Goal: Answer question/provide support: Share knowledge or assist other users

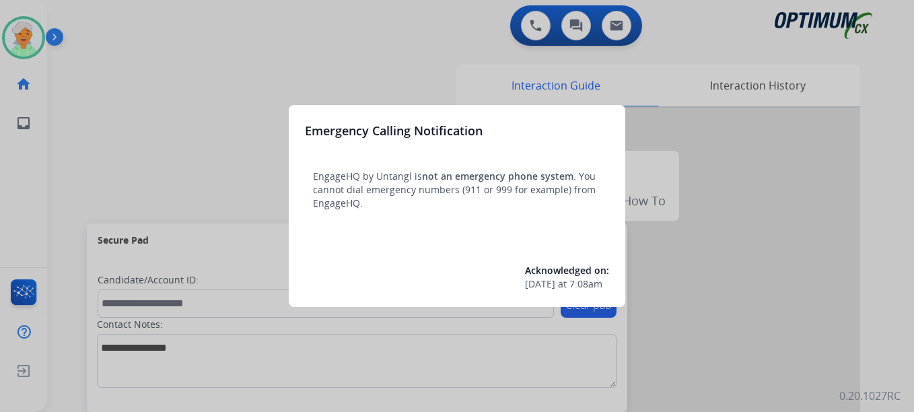
click at [26, 38] on div at bounding box center [457, 206] width 914 height 412
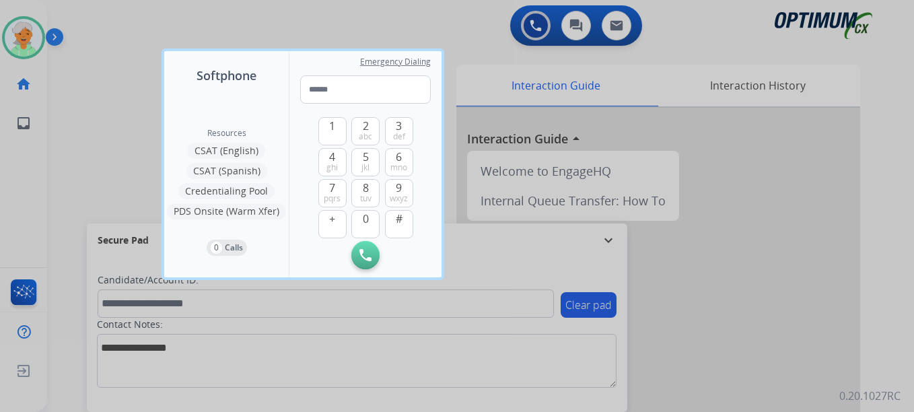
click at [26, 38] on div at bounding box center [457, 206] width 914 height 412
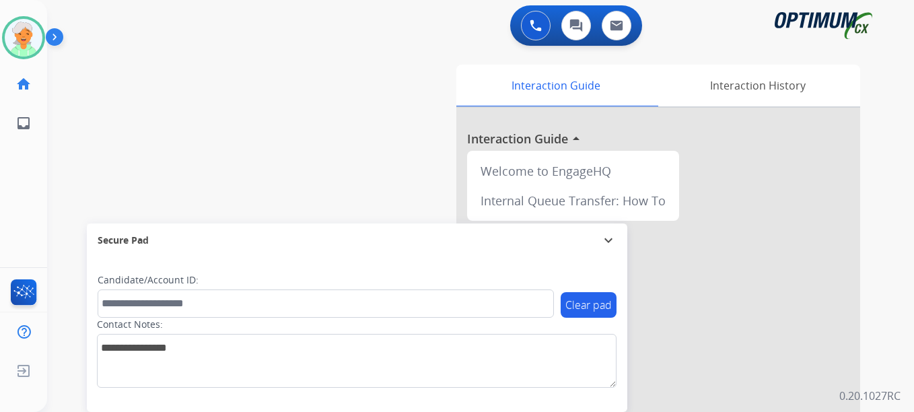
click at [26, 38] on img at bounding box center [24, 38] width 38 height 38
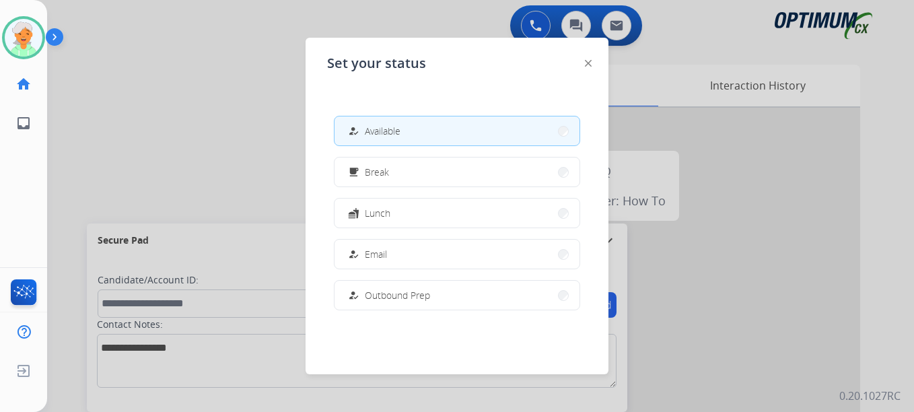
click at [397, 123] on div "how_to_reg Available" at bounding box center [372, 131] width 55 height 16
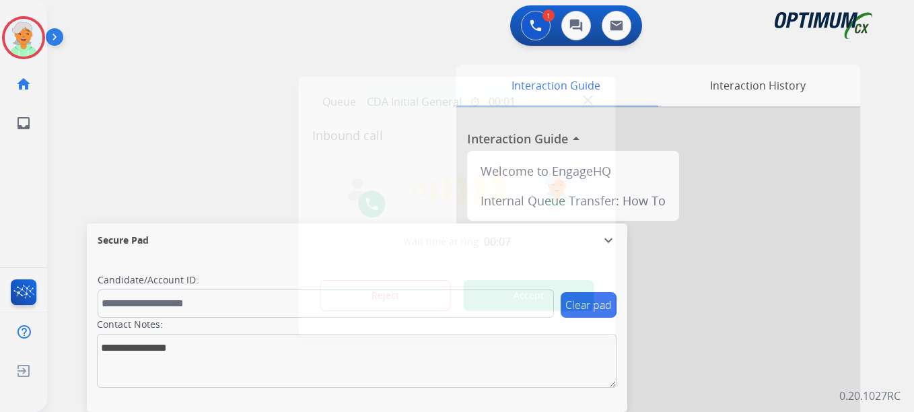
click at [554, 308] on button "Accept" at bounding box center [529, 295] width 131 height 31
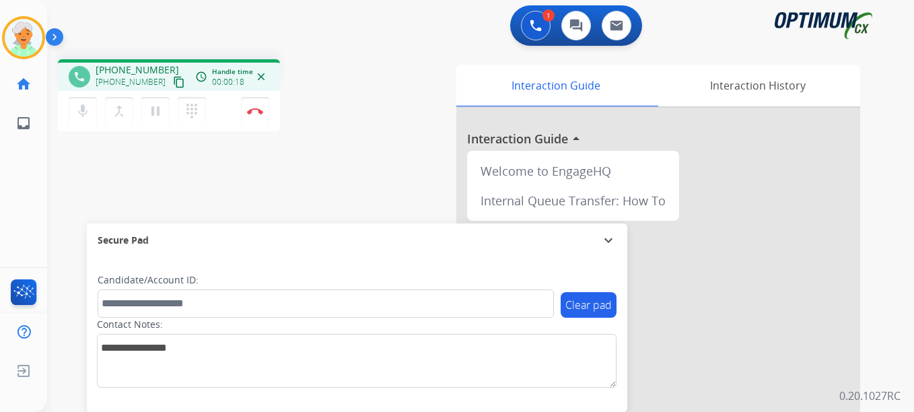
click at [173, 84] on mat-icon "content_copy" at bounding box center [179, 82] width 12 height 12
click at [152, 112] on mat-icon "pause" at bounding box center [155, 111] width 16 height 16
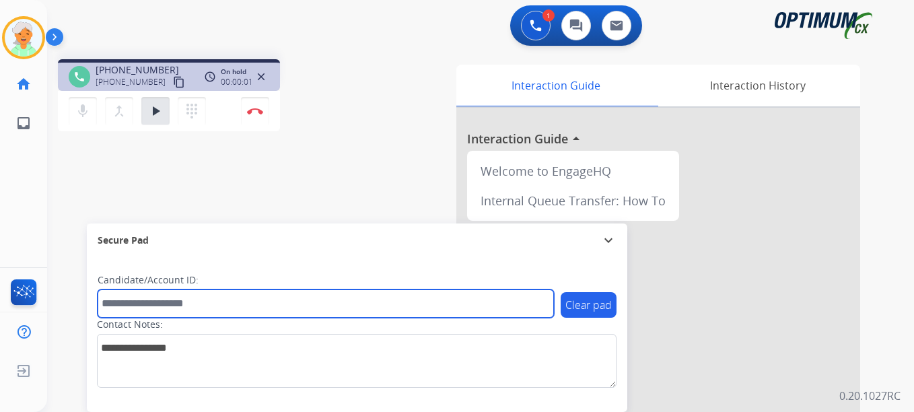
click at [147, 300] on input "text" at bounding box center [326, 304] width 457 height 28
paste input "*******"
type input "*******"
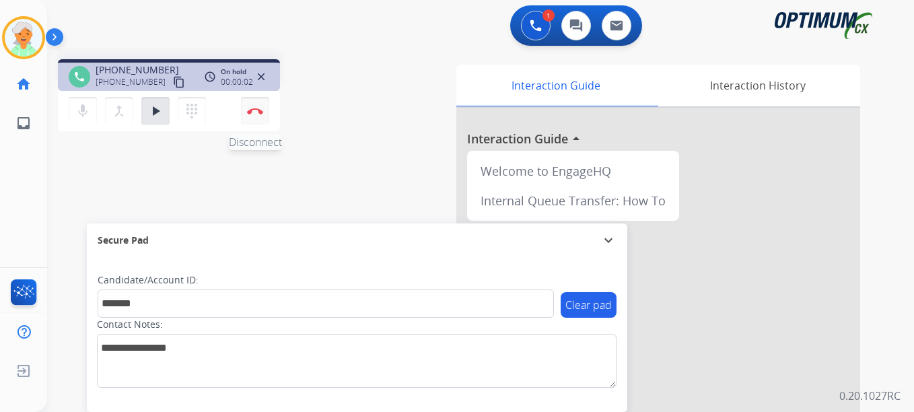
click at [253, 112] on img at bounding box center [255, 111] width 16 height 7
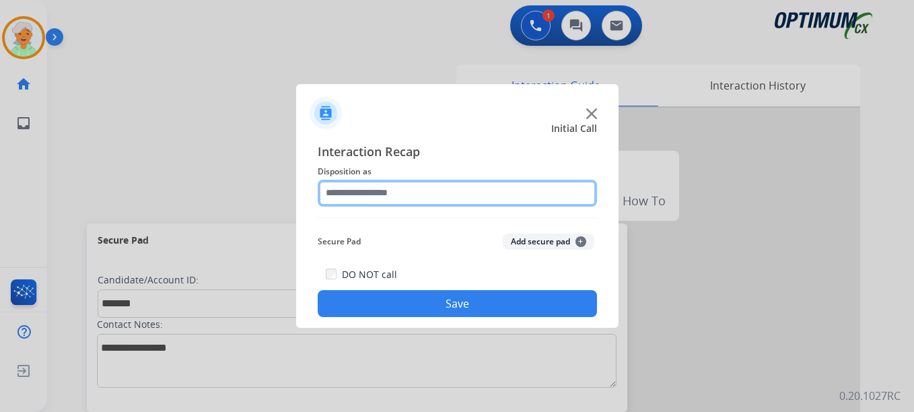
click at [440, 195] on input "text" at bounding box center [457, 193] width 279 height 27
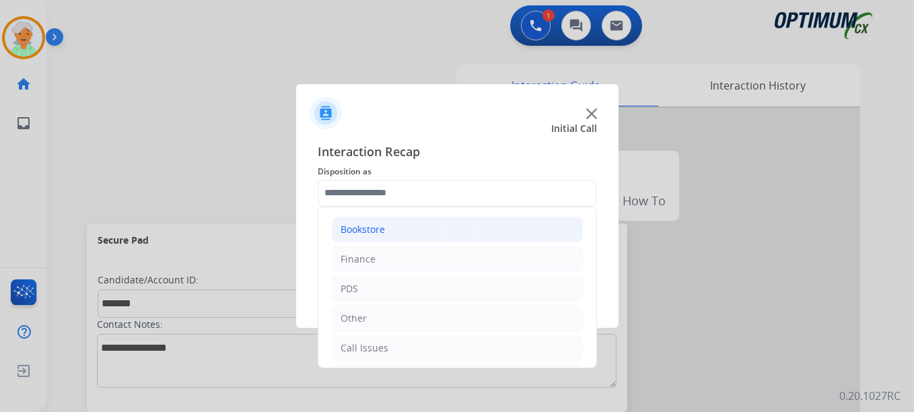
click at [370, 234] on div "Bookstore" at bounding box center [363, 229] width 44 height 13
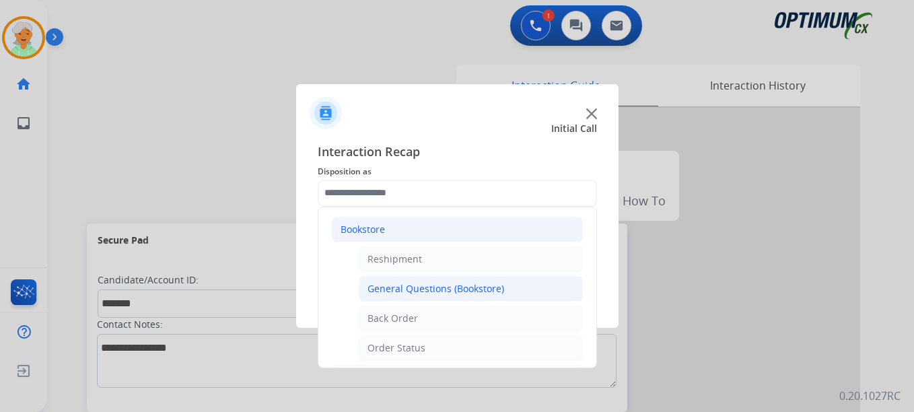
click at [399, 290] on div "General Questions (Bookstore)" at bounding box center [436, 288] width 137 height 13
type input "**********"
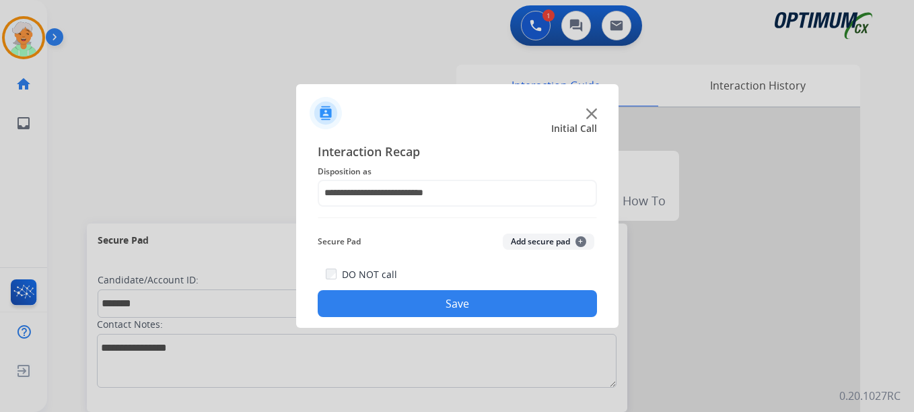
click at [465, 305] on button "Save" at bounding box center [457, 303] width 279 height 27
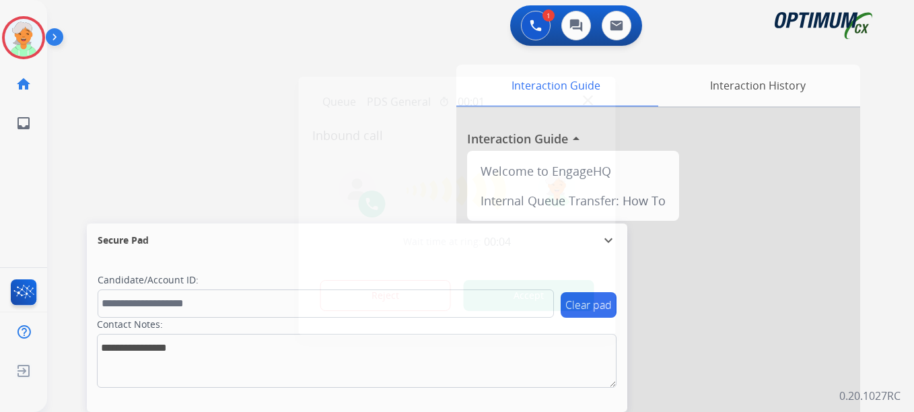
click at [553, 298] on button "Accept" at bounding box center [529, 295] width 131 height 31
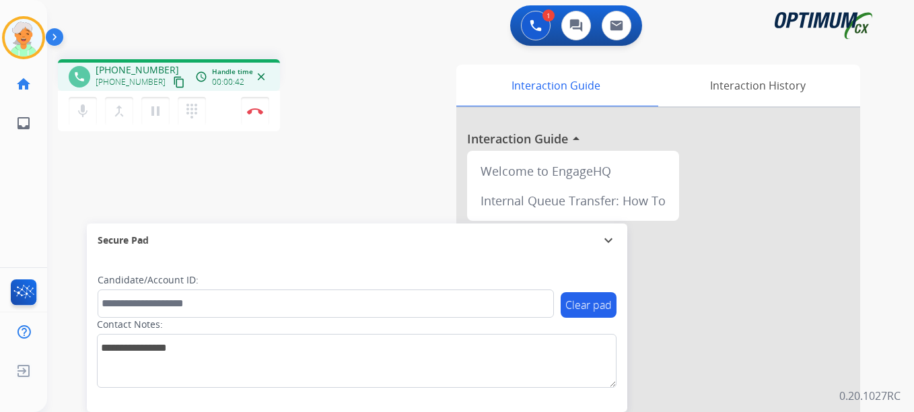
click at [173, 80] on mat-icon "content_copy" at bounding box center [179, 82] width 12 height 12
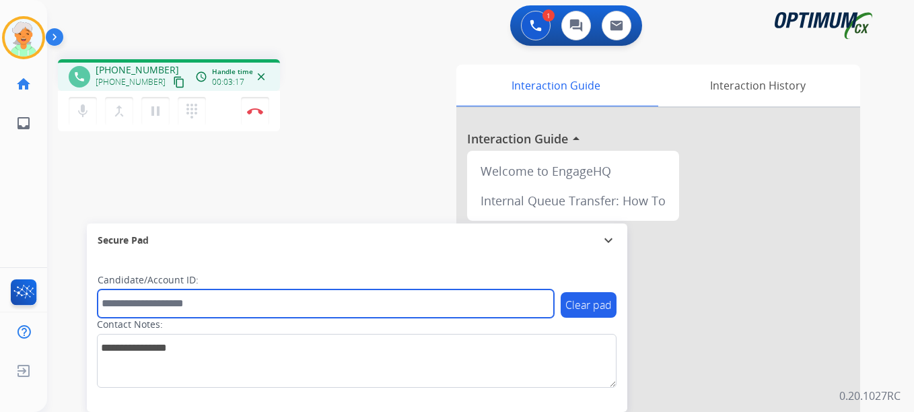
click at [145, 313] on input "text" at bounding box center [326, 304] width 457 height 28
paste input "*******"
type input "*******"
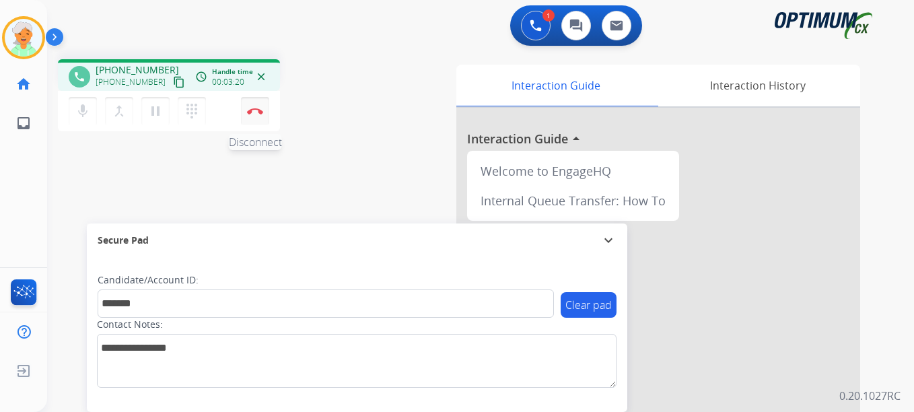
click at [250, 112] on img at bounding box center [255, 111] width 16 height 7
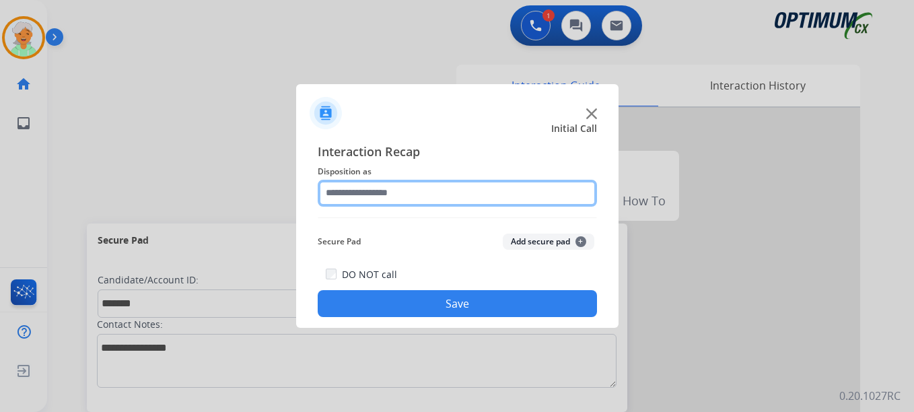
click at [425, 194] on input "text" at bounding box center [457, 193] width 279 height 27
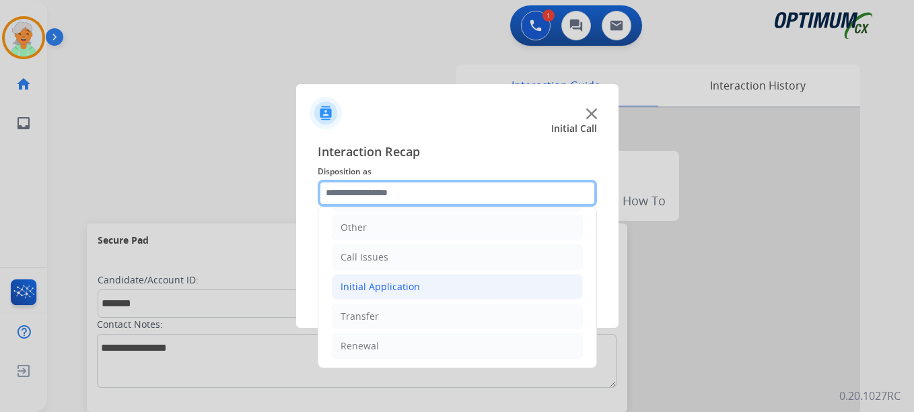
scroll to position [92, 0]
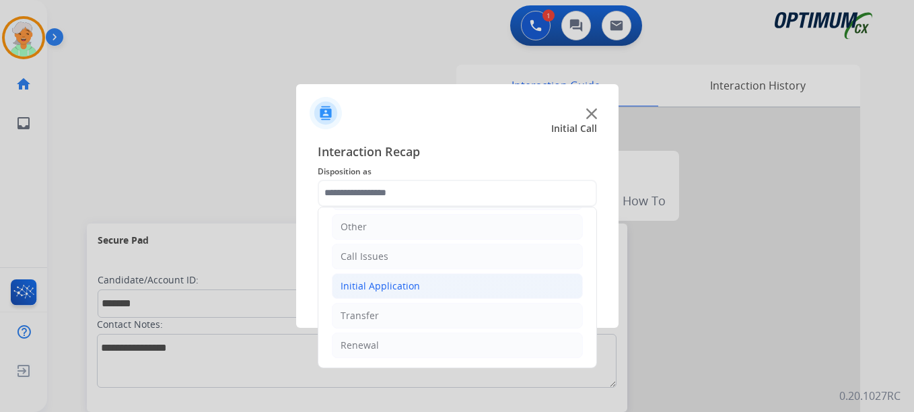
click at [394, 288] on div "Initial Application" at bounding box center [380, 285] width 79 height 13
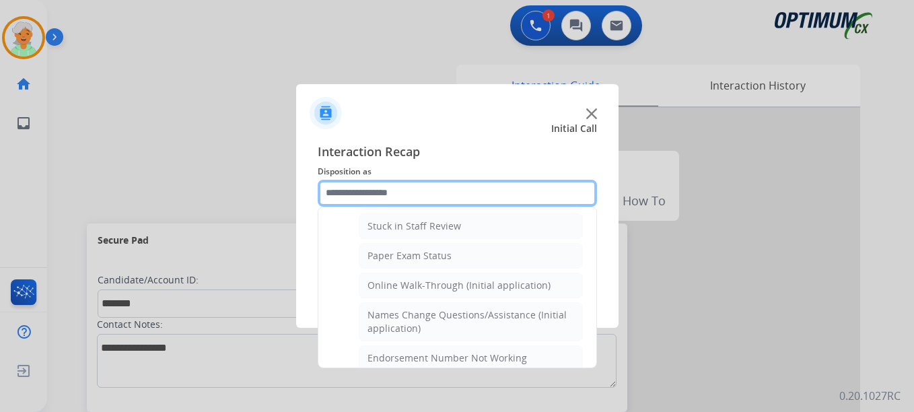
scroll to position [294, 0]
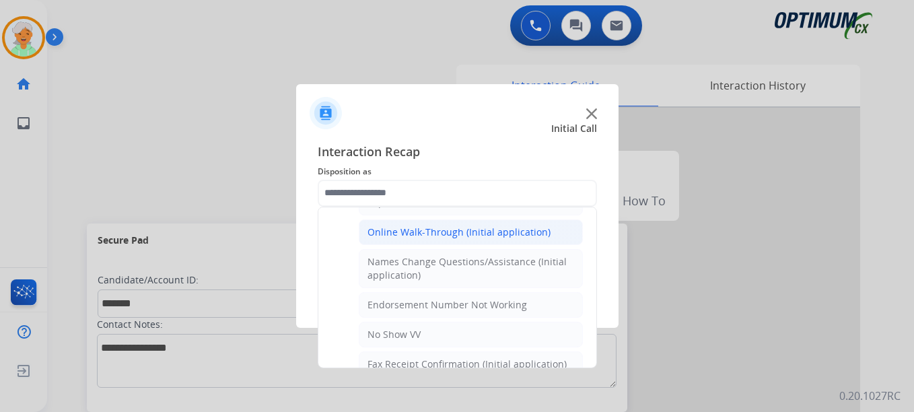
click at [422, 226] on div "Online Walk-Through (Initial application)" at bounding box center [459, 232] width 183 height 13
type input "**********"
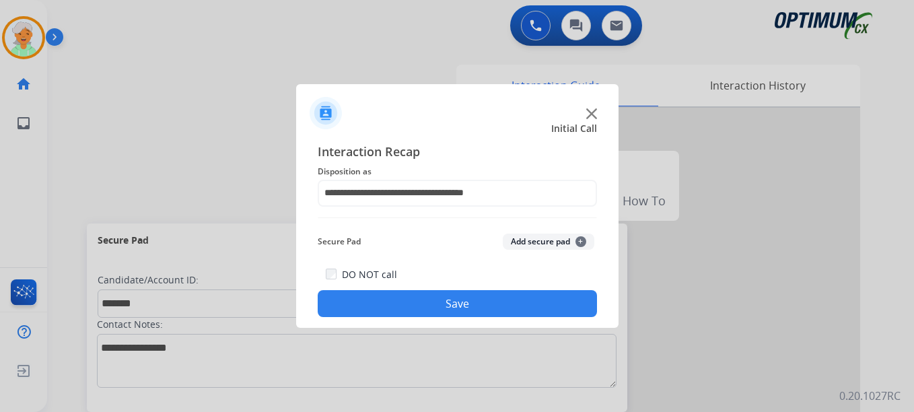
click at [432, 296] on button "Save" at bounding box center [457, 303] width 279 height 27
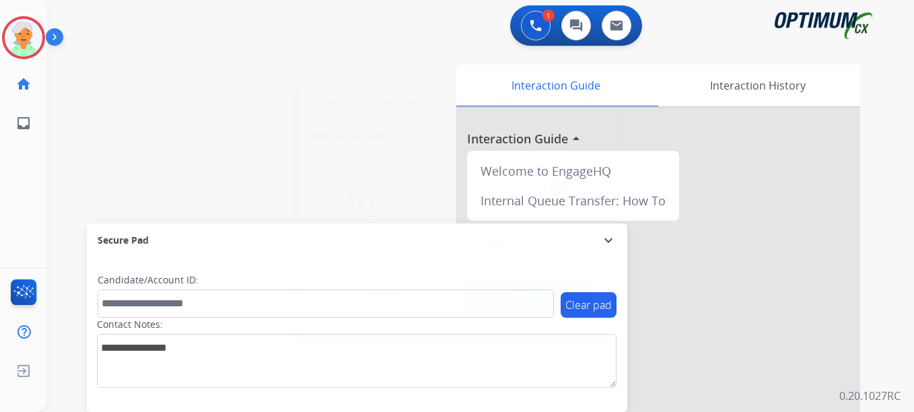
click at [527, 284] on button "Accept" at bounding box center [529, 295] width 131 height 31
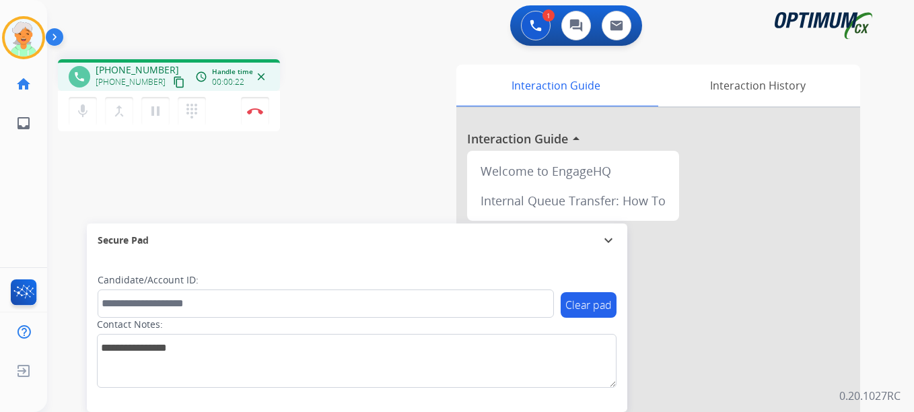
click at [173, 81] on mat-icon "content_copy" at bounding box center [179, 82] width 12 height 12
click at [250, 116] on button "Disconnect" at bounding box center [255, 111] width 28 height 28
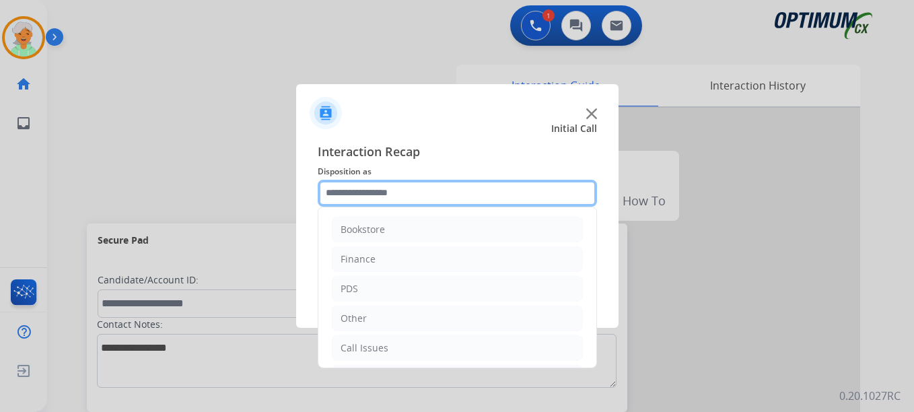
click at [371, 192] on input "text" at bounding box center [457, 193] width 279 height 27
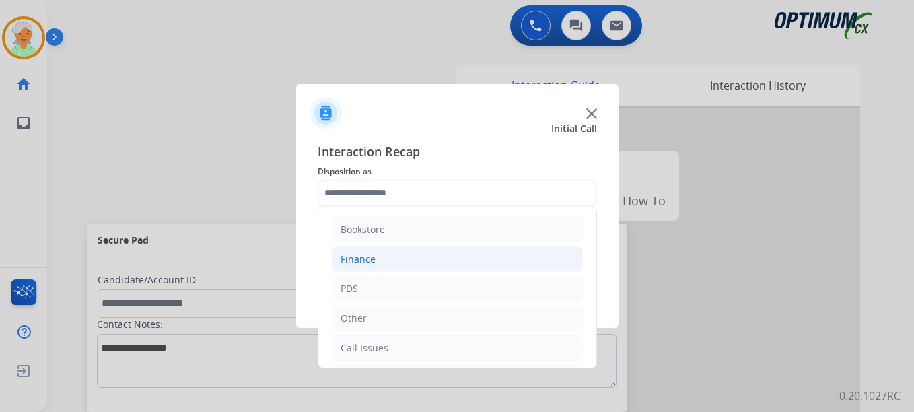
click at [370, 256] on div "Finance" at bounding box center [358, 259] width 35 height 13
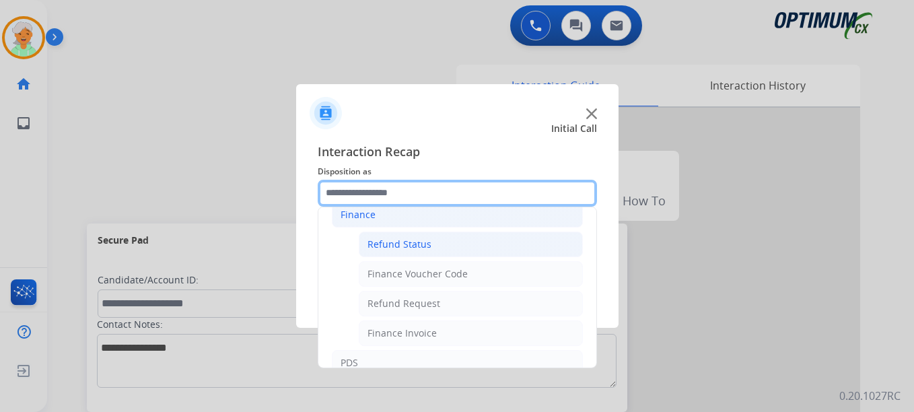
scroll to position [67, 0]
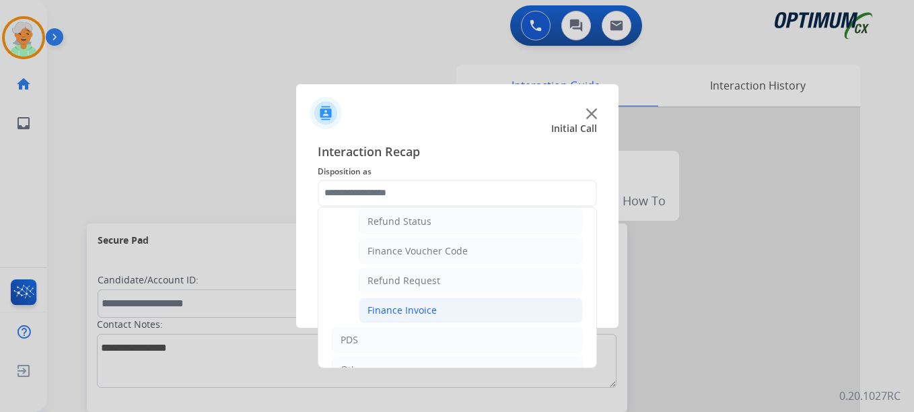
click at [395, 314] on div "Finance Invoice" at bounding box center [402, 310] width 69 height 13
type input "**********"
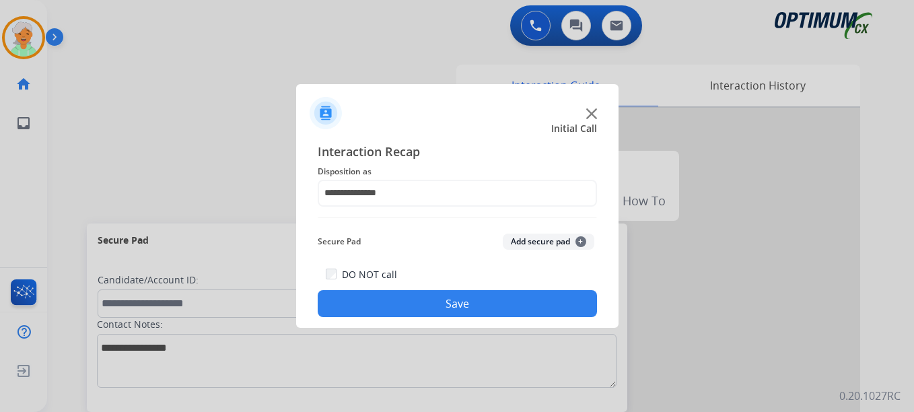
click at [428, 301] on button "Save" at bounding box center [457, 303] width 279 height 27
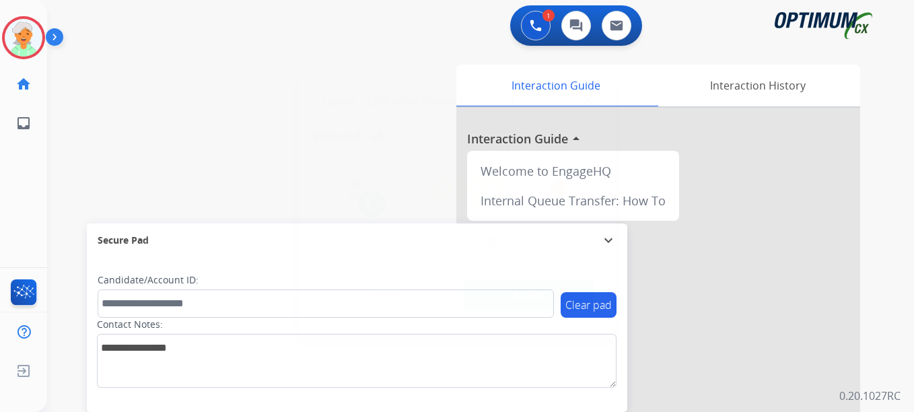
click at [501, 290] on button "Accept" at bounding box center [529, 295] width 131 height 31
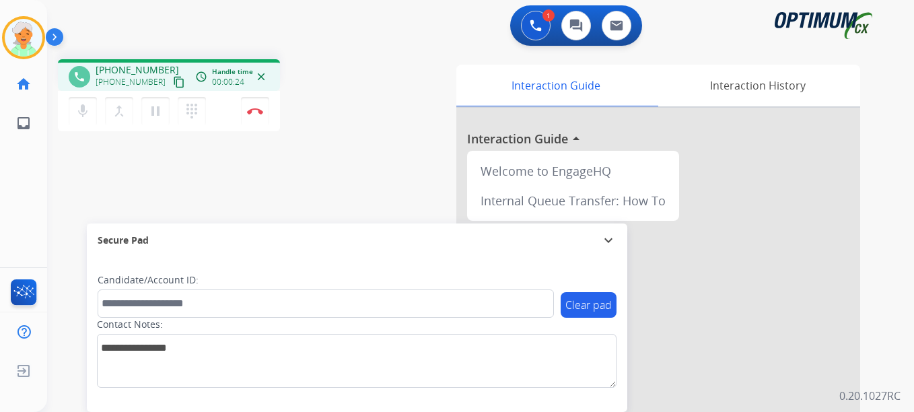
click at [173, 83] on mat-icon "content_copy" at bounding box center [179, 82] width 12 height 12
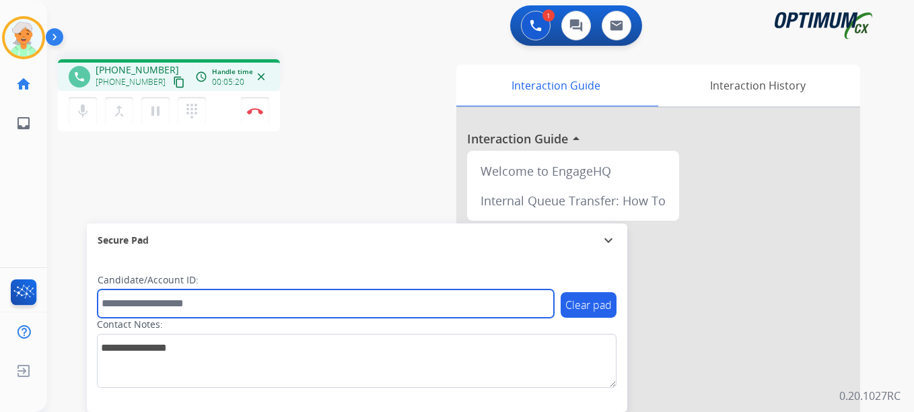
click at [131, 310] on input "text" at bounding box center [326, 304] width 457 height 28
paste input "*******"
type input "*******"
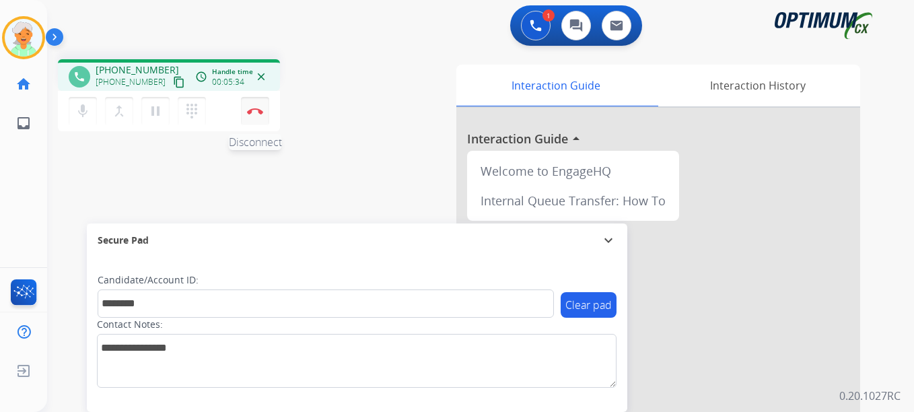
click at [261, 122] on button "Disconnect" at bounding box center [255, 111] width 28 height 28
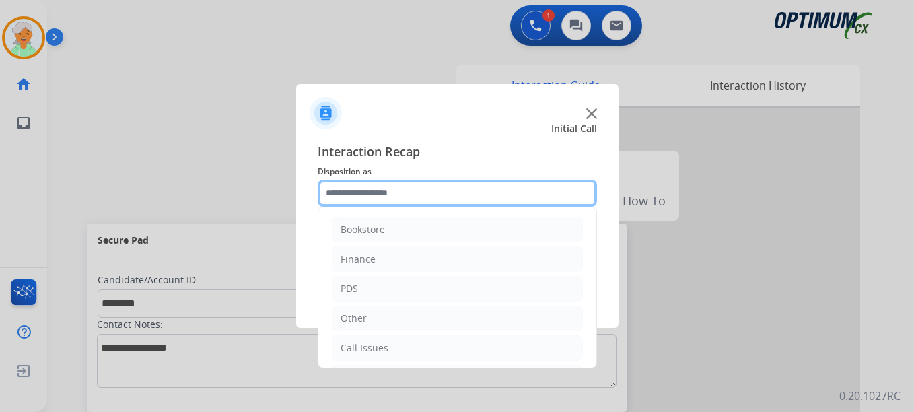
click at [424, 192] on input "text" at bounding box center [457, 193] width 279 height 27
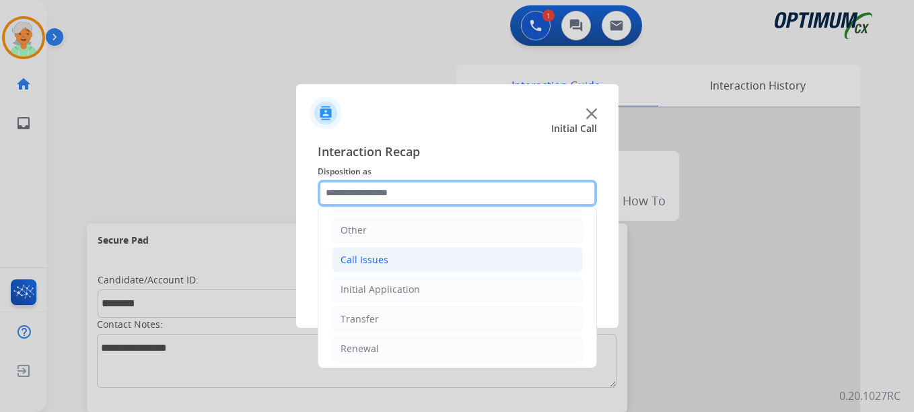
scroll to position [92, 0]
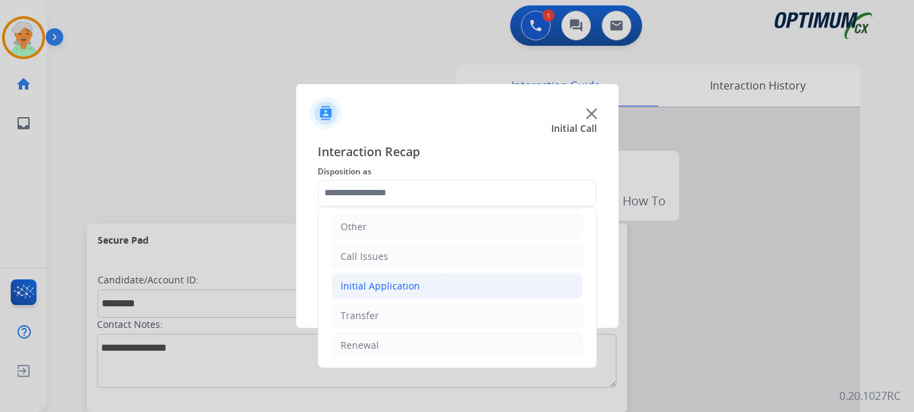
click at [397, 293] on li "Initial Application" at bounding box center [457, 286] width 251 height 26
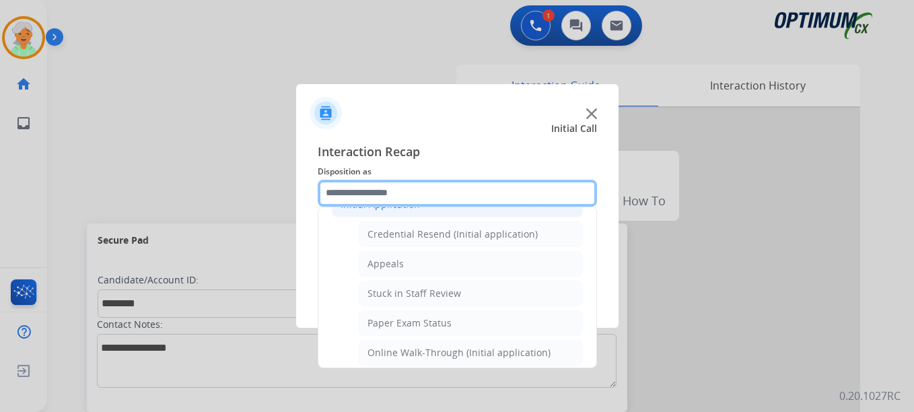
scroll to position [226, 0]
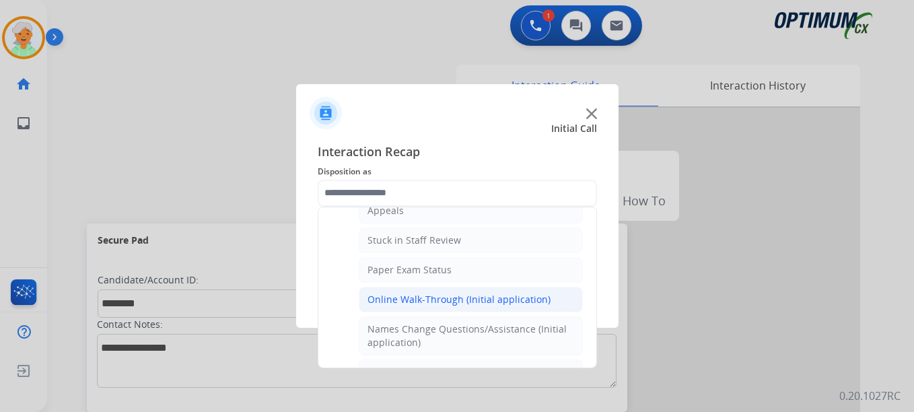
click at [412, 302] on div "Online Walk-Through (Initial application)" at bounding box center [459, 299] width 183 height 13
type input "**********"
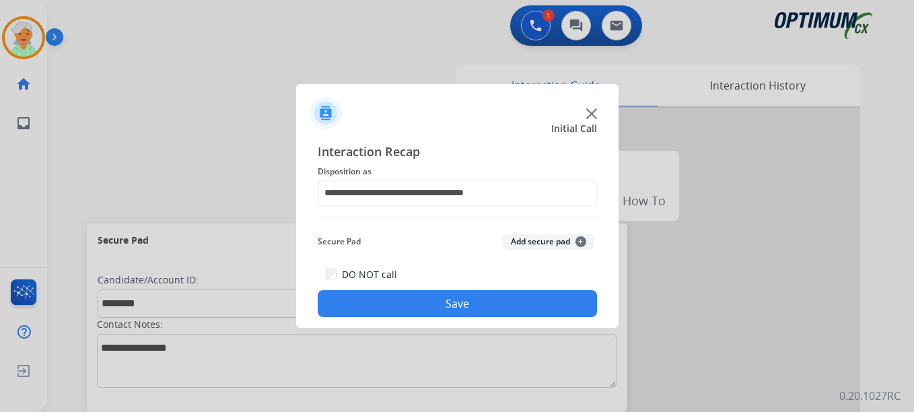
click at [426, 303] on button "Save" at bounding box center [457, 303] width 279 height 27
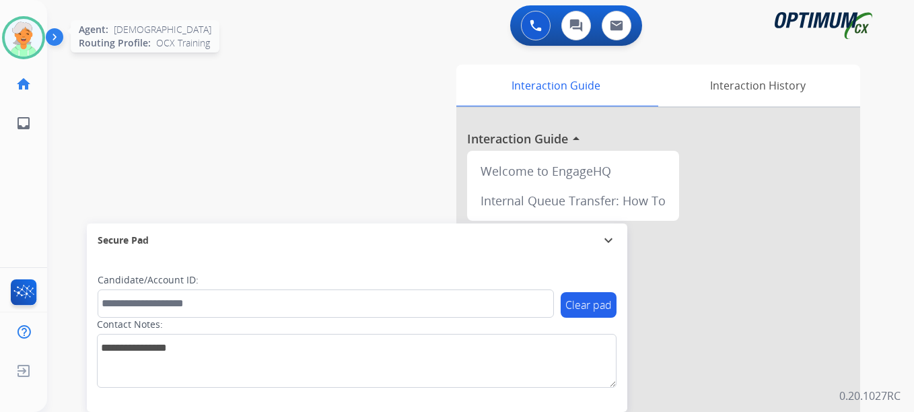
click at [28, 36] on img at bounding box center [24, 38] width 38 height 38
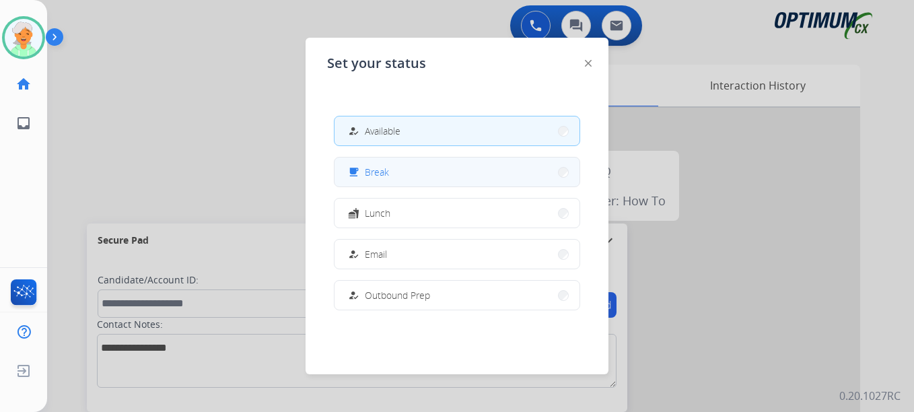
click at [385, 173] on span "Break" at bounding box center [377, 172] width 24 height 14
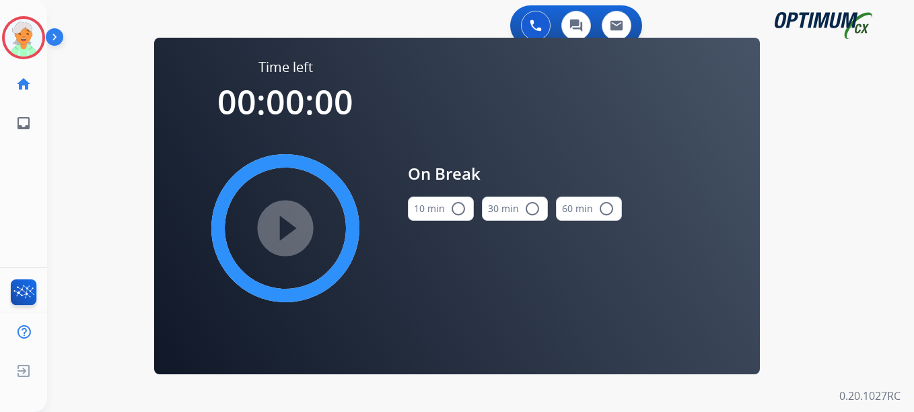
click at [463, 209] on mat-icon "radio_button_unchecked" at bounding box center [459, 209] width 16 height 16
click at [281, 225] on mat-icon "play_circle_filled" at bounding box center [285, 228] width 16 height 16
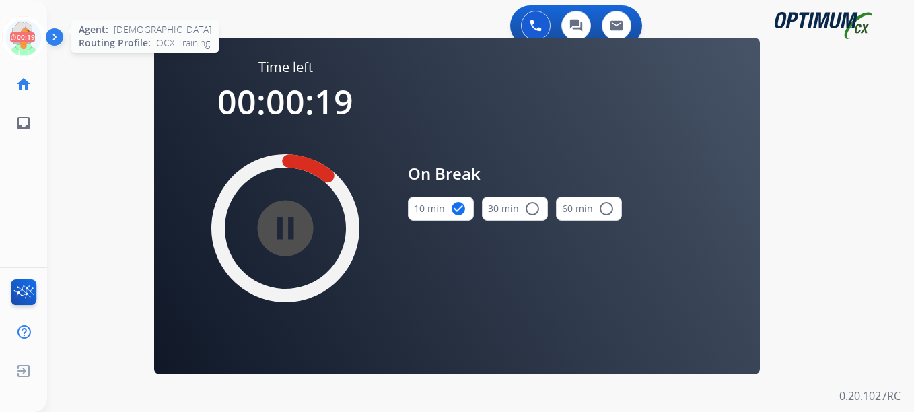
click at [31, 47] on icon at bounding box center [24, 38] width 44 height 44
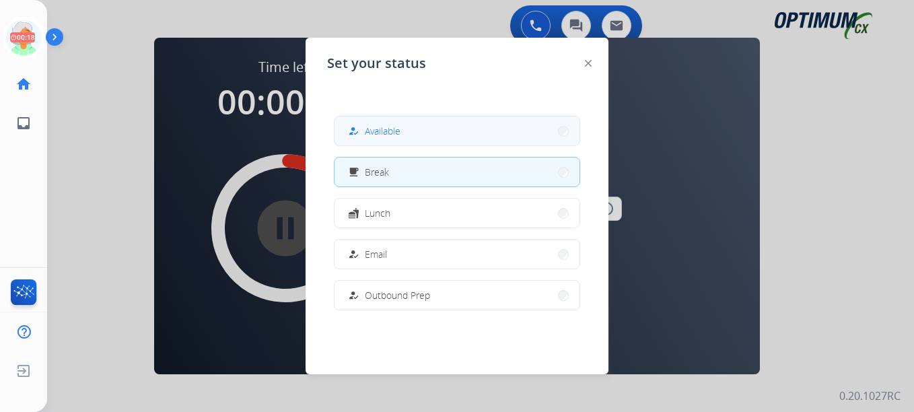
click at [395, 139] on button "how_to_reg Available" at bounding box center [457, 130] width 245 height 29
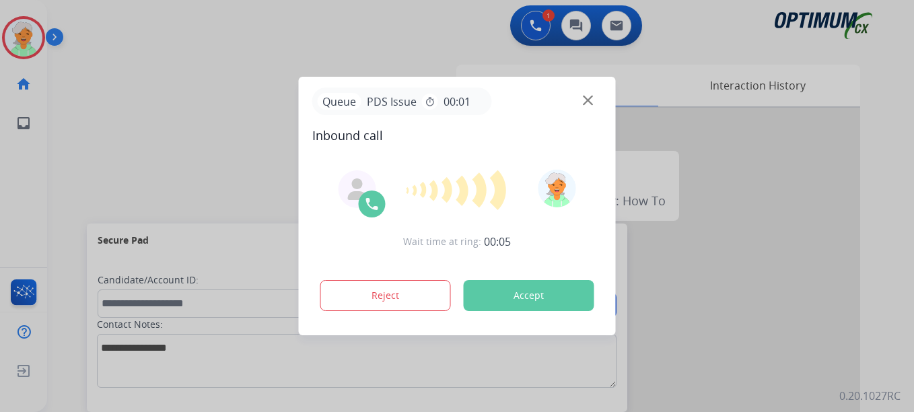
click at [510, 302] on button "Accept" at bounding box center [529, 295] width 131 height 31
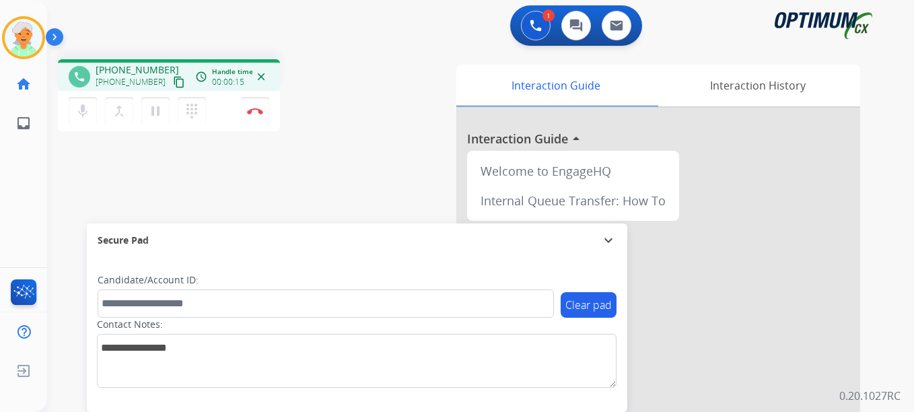
click at [173, 84] on mat-icon "content_copy" at bounding box center [179, 82] width 12 height 12
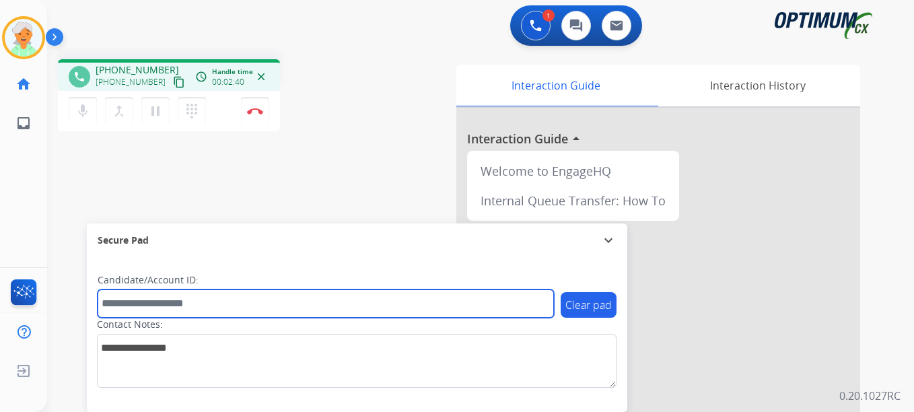
click at [144, 300] on input "text" at bounding box center [326, 304] width 457 height 28
paste input "*******"
type input "*******"
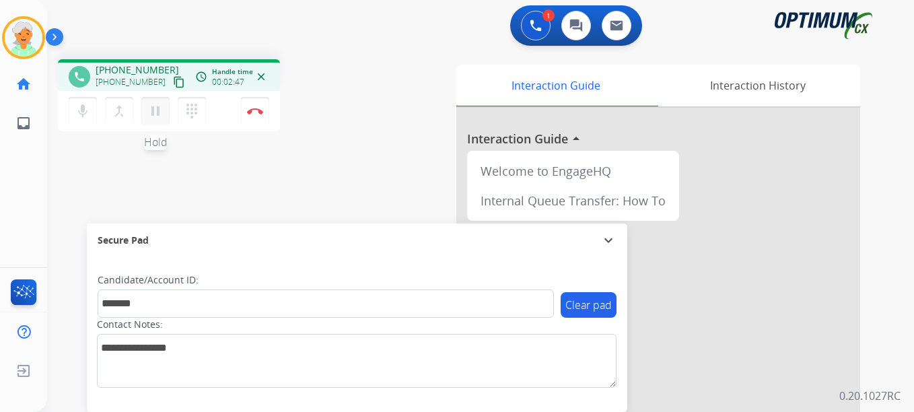
click at [156, 122] on button "pause Hold" at bounding box center [155, 111] width 28 height 28
click at [245, 106] on button "Disconnect" at bounding box center [255, 111] width 28 height 28
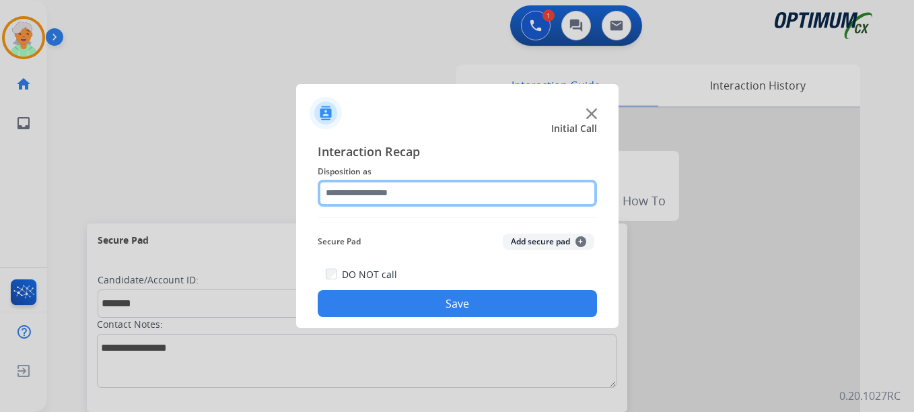
click at [417, 187] on input "text" at bounding box center [457, 193] width 279 height 27
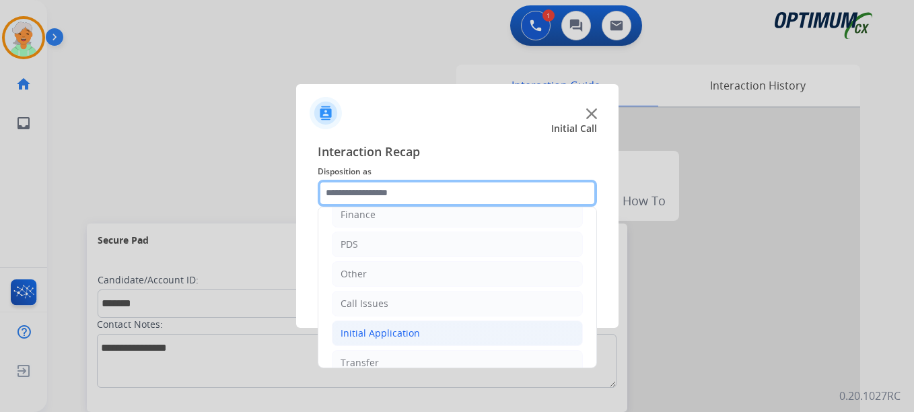
scroll to position [92, 0]
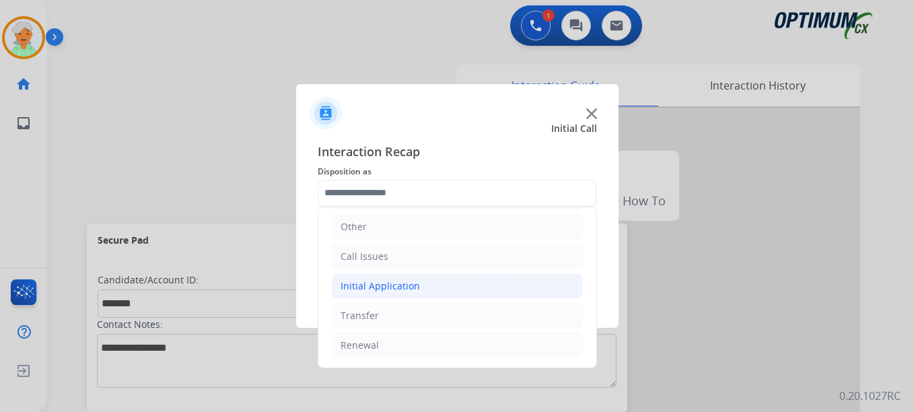
click at [366, 283] on div "Initial Application" at bounding box center [380, 285] width 79 height 13
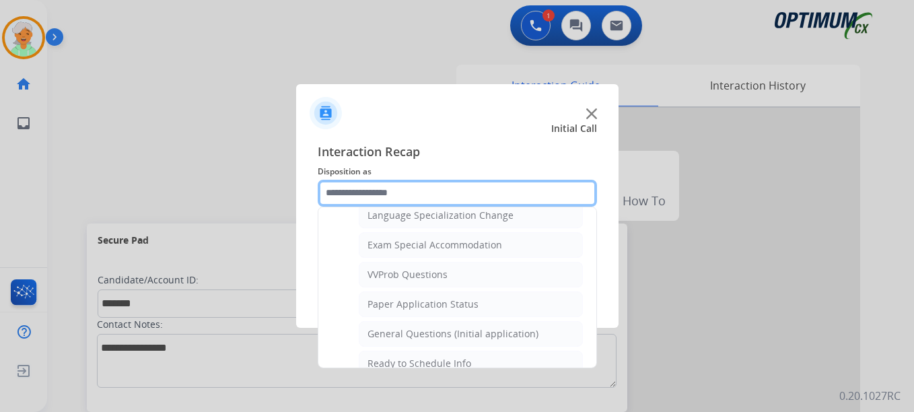
scroll to position [698, 0]
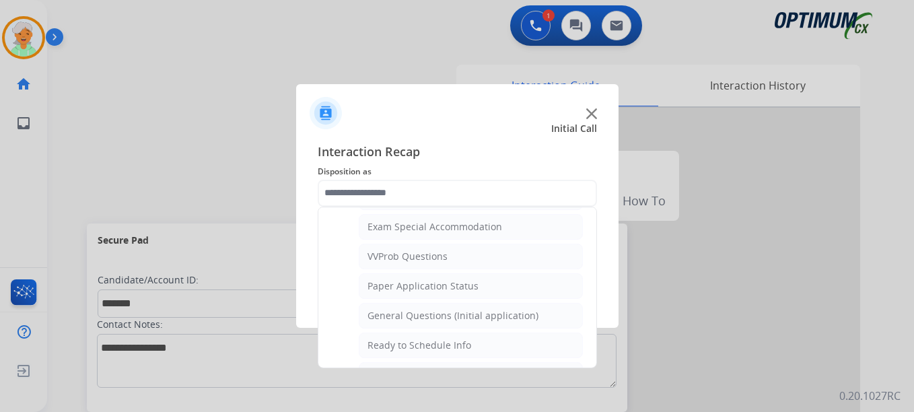
click at [440, 301] on ul "Credential Resend (Initial application) Appeals Stuck in Staff Review Paper Exa…" at bounding box center [457, 57] width 251 height 721
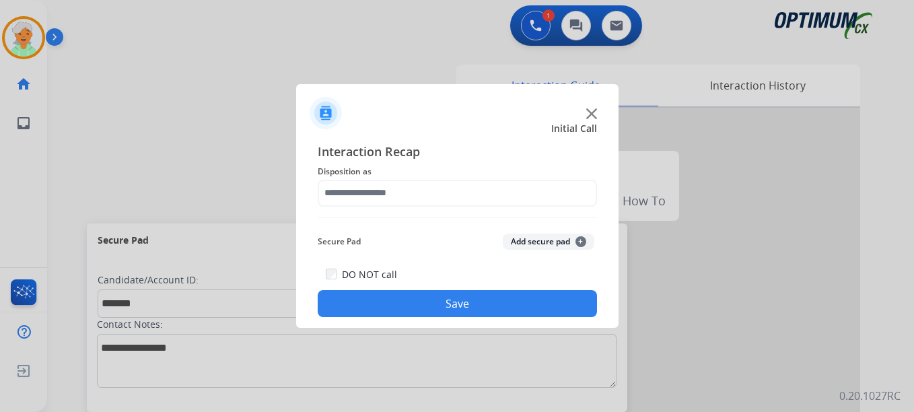
click at [443, 316] on button "Save" at bounding box center [457, 303] width 279 height 27
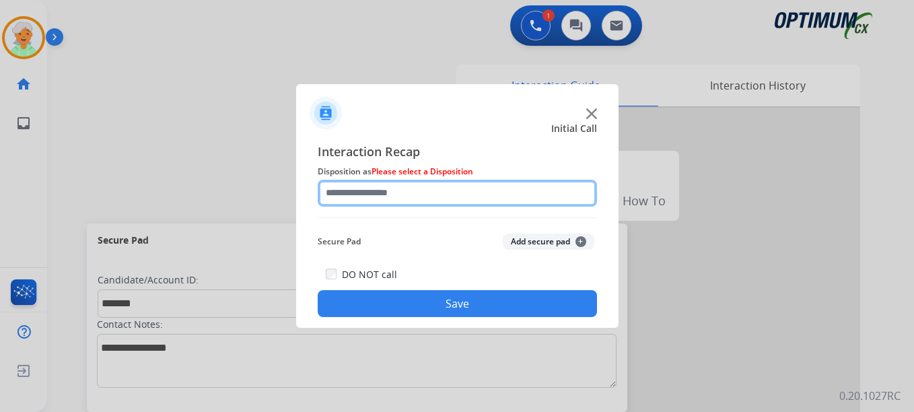
click at [393, 201] on input "text" at bounding box center [457, 193] width 279 height 27
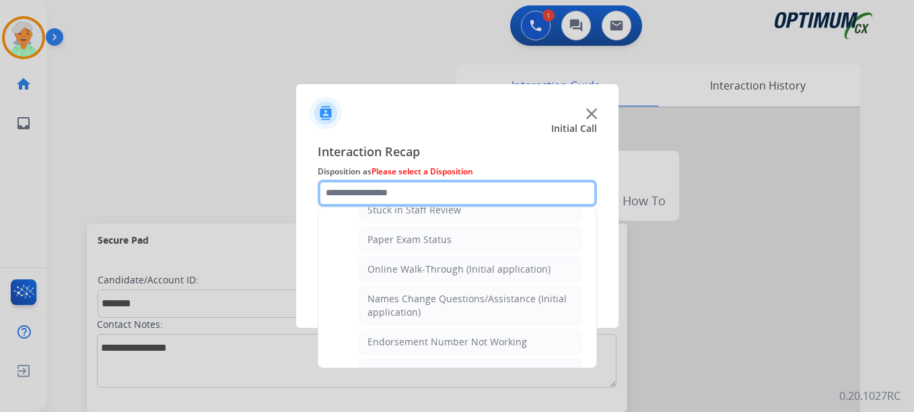
scroll to position [269, 0]
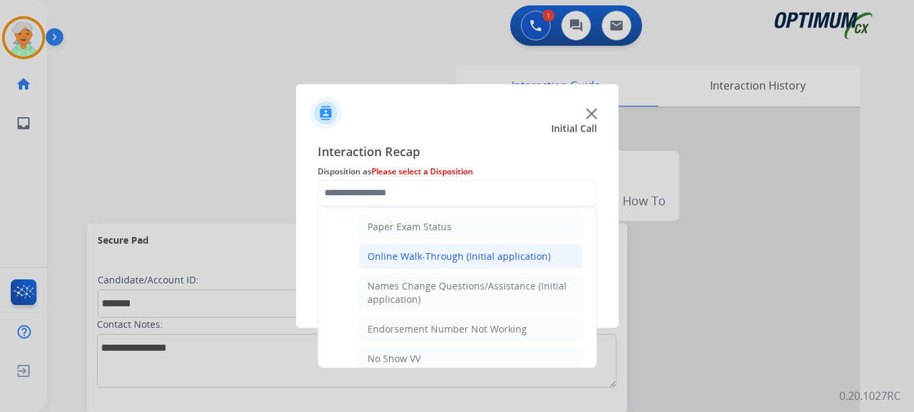
click at [415, 263] on li "Online Walk-Through (Initial application)" at bounding box center [471, 257] width 224 height 26
type input "**********"
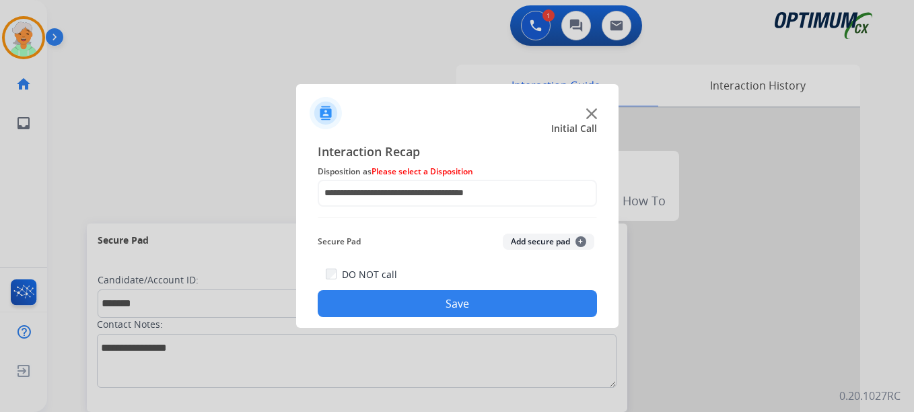
click at [432, 308] on button "Save" at bounding box center [457, 303] width 279 height 27
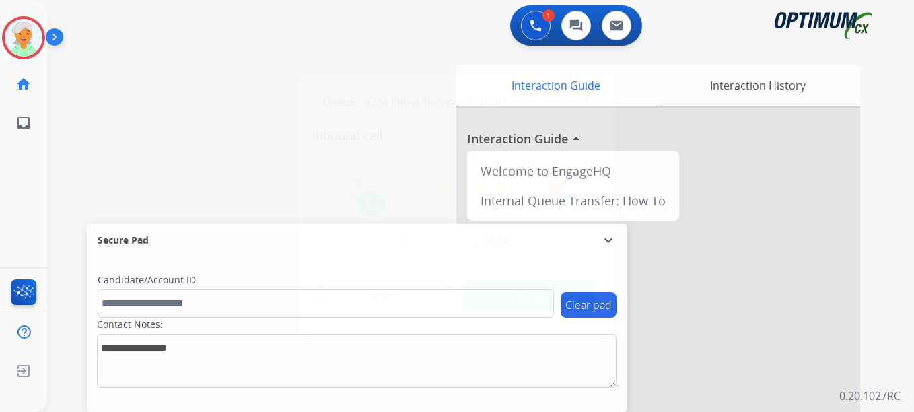
click at [577, 277] on div "Reject Accept" at bounding box center [457, 293] width 290 height 42
click at [565, 289] on button "Accept" at bounding box center [529, 295] width 131 height 31
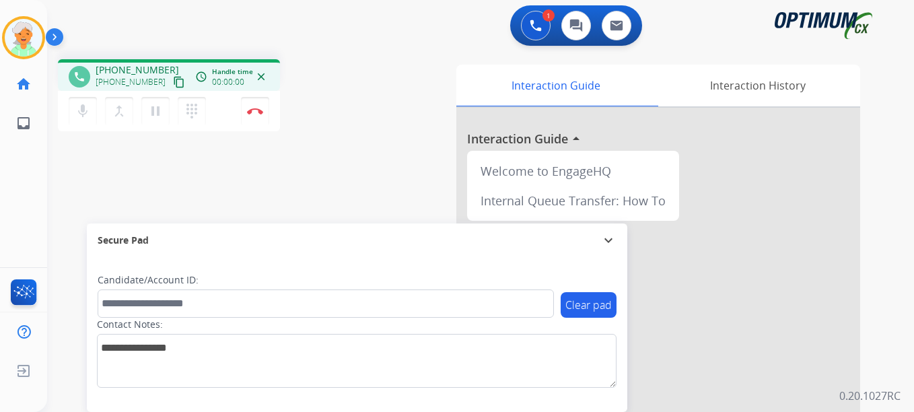
click at [173, 85] on mat-icon "content_copy" at bounding box center [179, 82] width 12 height 12
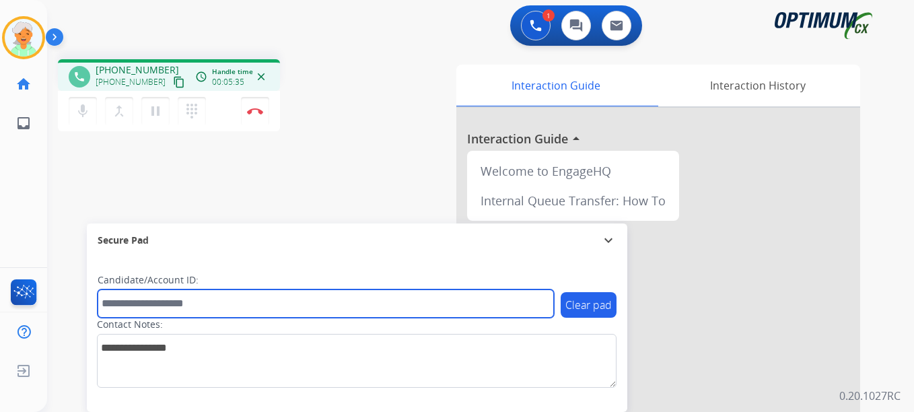
click at [139, 295] on input "text" at bounding box center [326, 304] width 457 height 28
paste input "*******"
type input "*******"
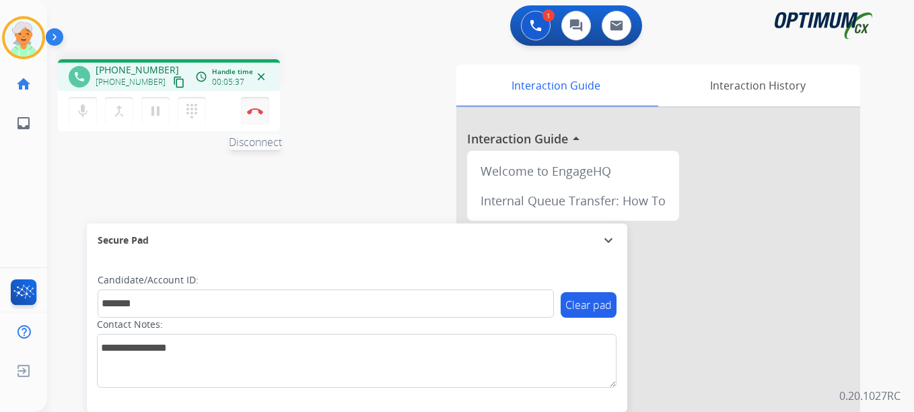
click at [253, 106] on button "Disconnect" at bounding box center [255, 111] width 28 height 28
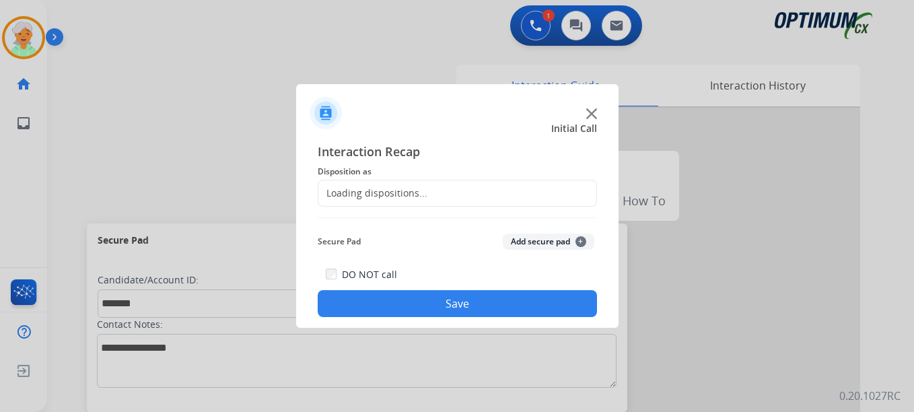
click at [403, 194] on div "Loading dispositions..." at bounding box center [373, 193] width 109 height 13
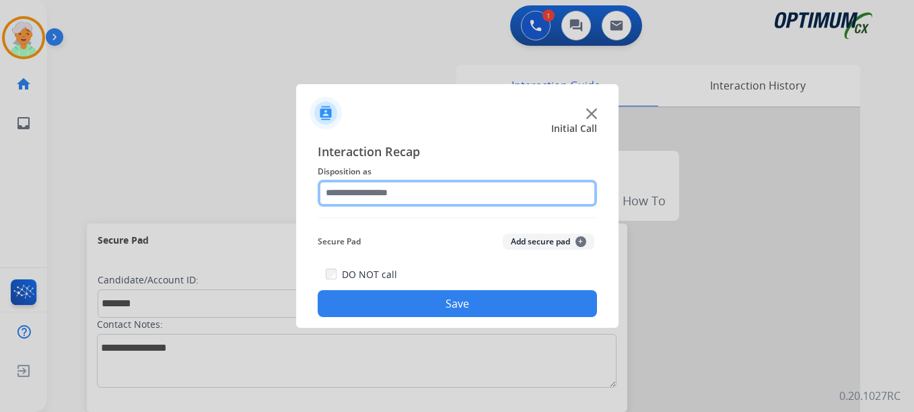
click at [407, 197] on input "text" at bounding box center [457, 193] width 279 height 27
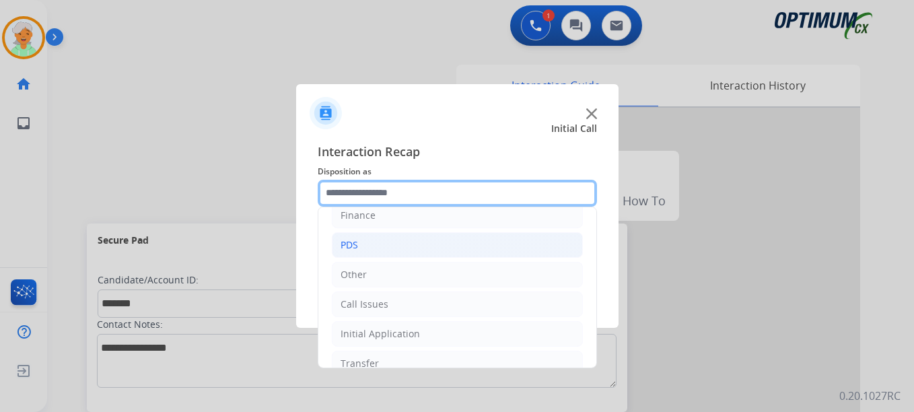
scroll to position [92, 0]
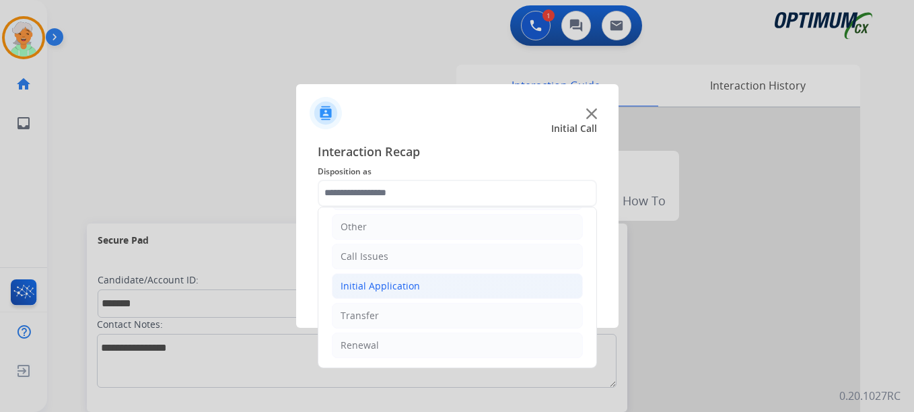
click at [368, 280] on div "Initial Application" at bounding box center [380, 285] width 79 height 13
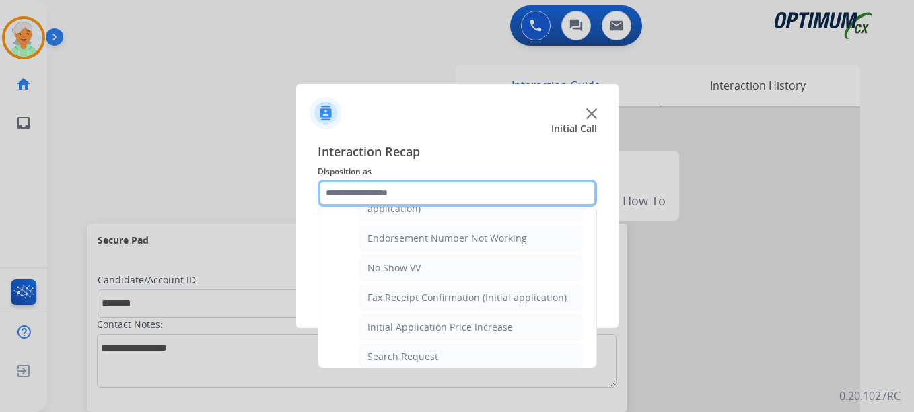
scroll to position [361, 0]
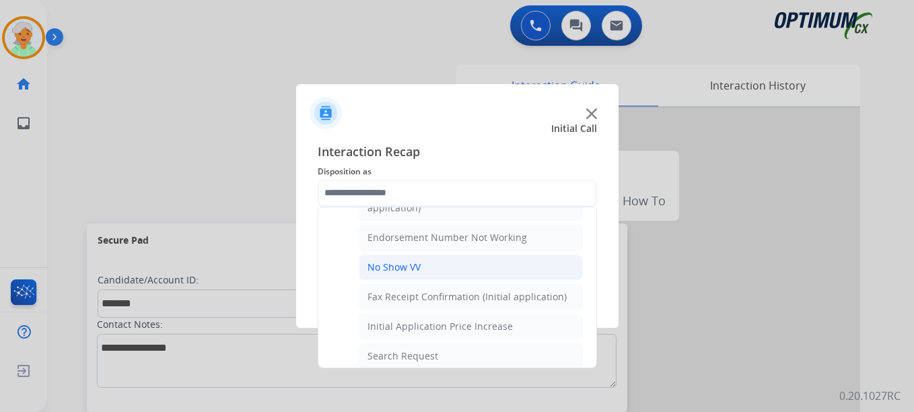
click at [442, 273] on li "No Show VV" at bounding box center [471, 268] width 224 height 26
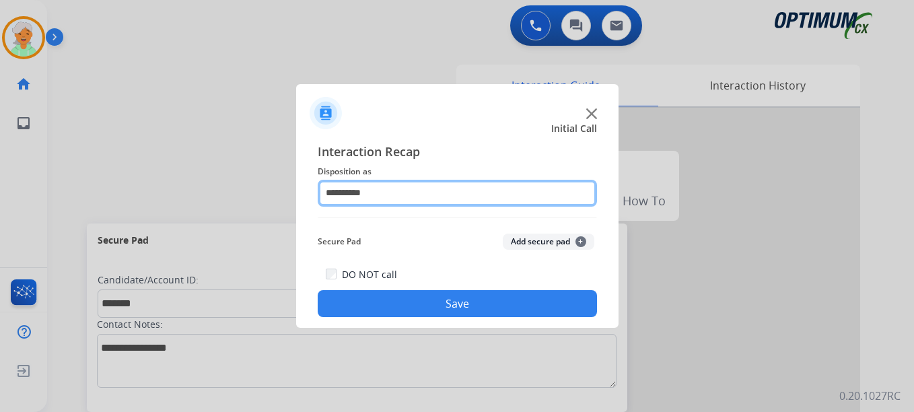
click at [392, 193] on input "**********" at bounding box center [457, 193] width 279 height 27
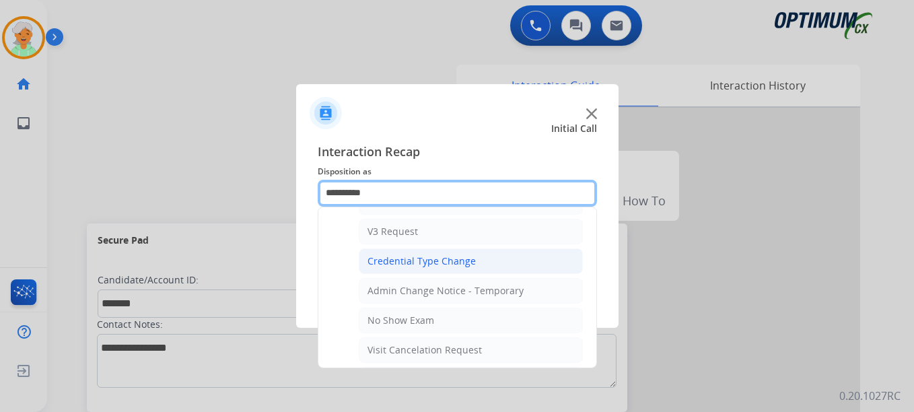
scroll to position [539, 0]
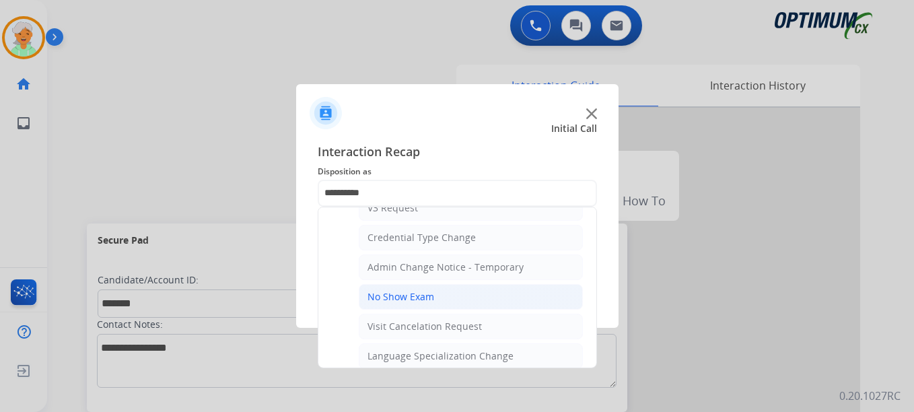
click at [415, 295] on div "No Show Exam" at bounding box center [401, 296] width 67 height 13
type input "**********"
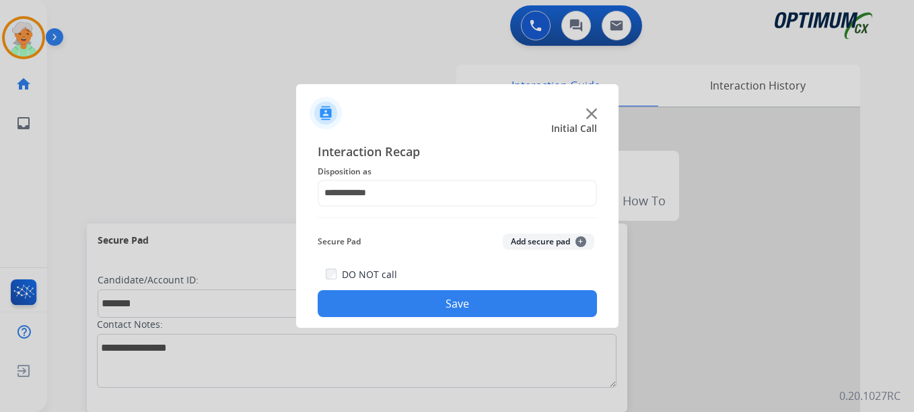
click at [419, 295] on button "Save" at bounding box center [457, 303] width 279 height 27
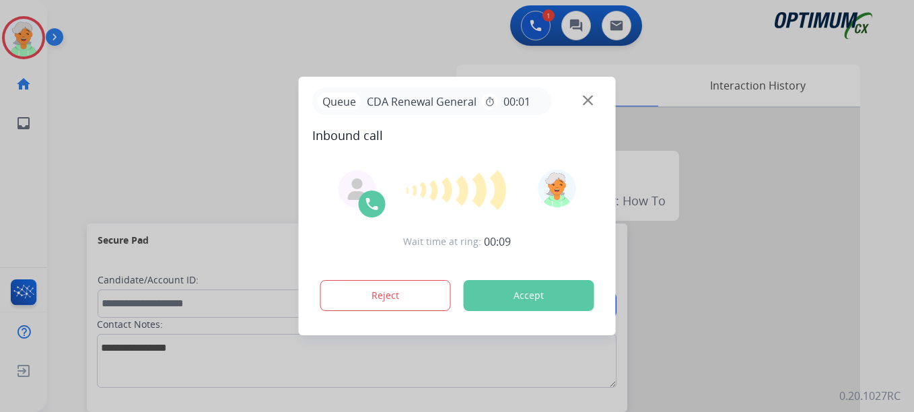
click at [523, 292] on button "Accept" at bounding box center [529, 295] width 131 height 31
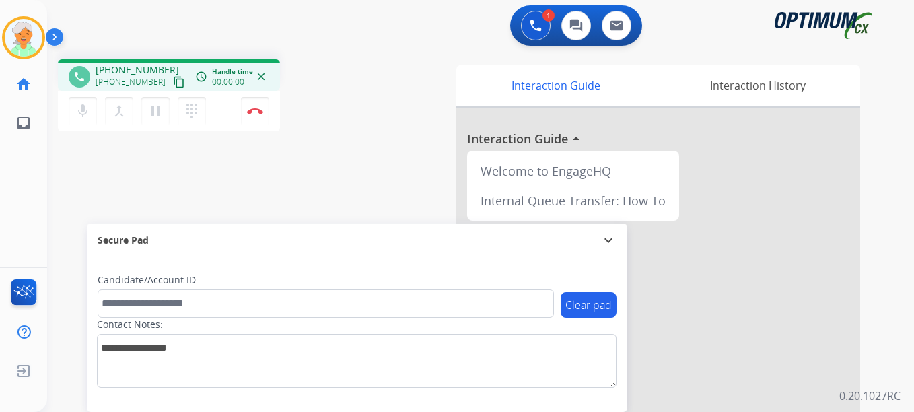
click at [173, 83] on mat-icon "content_copy" at bounding box center [179, 82] width 12 height 12
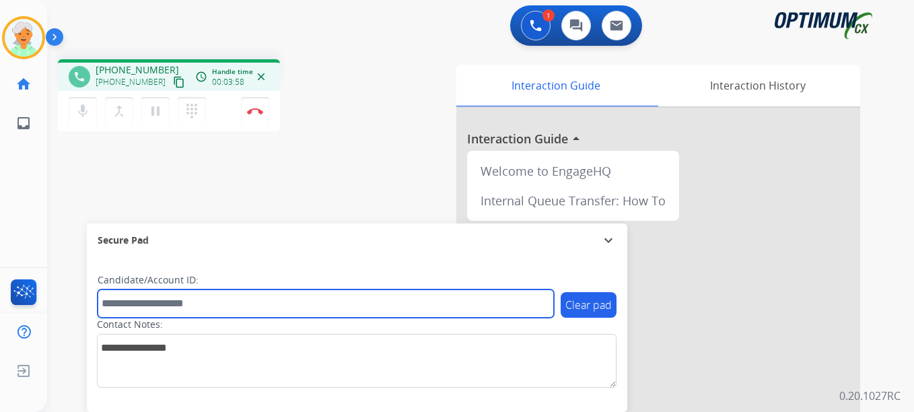
click at [156, 296] on input "text" at bounding box center [326, 304] width 457 height 28
paste input "*******"
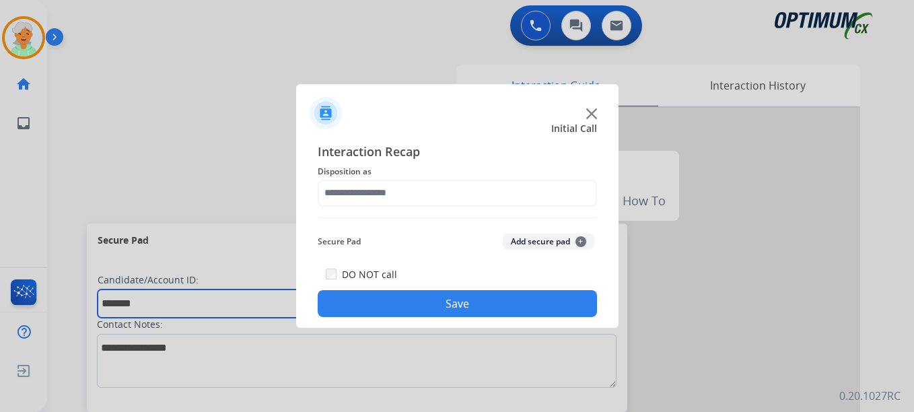
type input "*******"
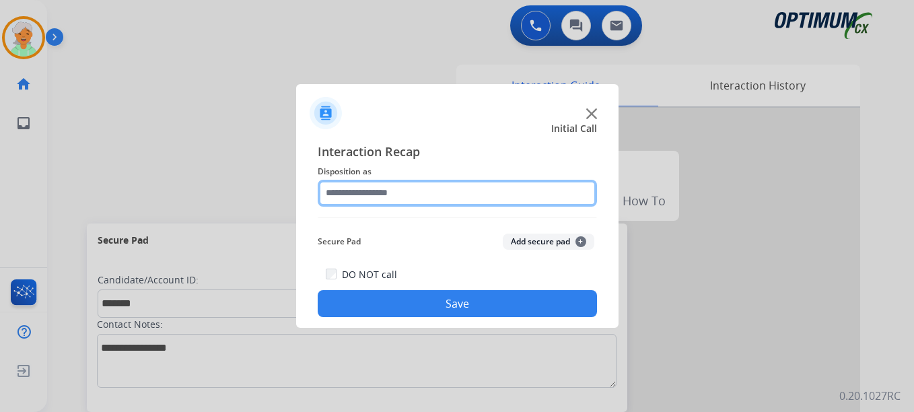
click at [403, 187] on input "text" at bounding box center [457, 193] width 279 height 27
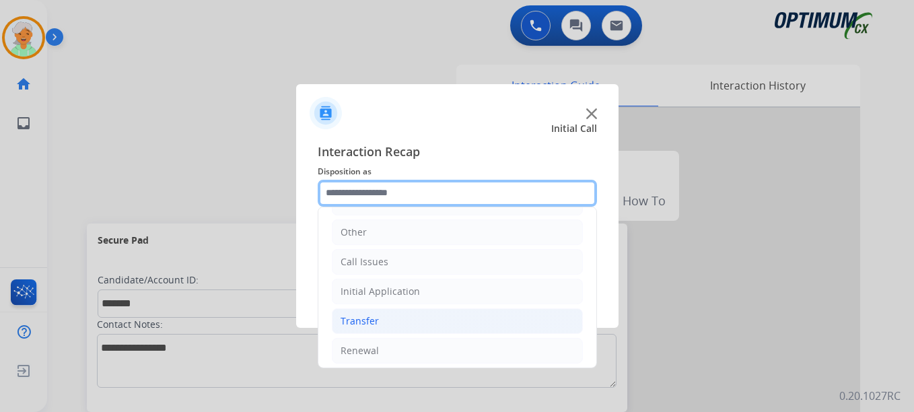
scroll to position [92, 0]
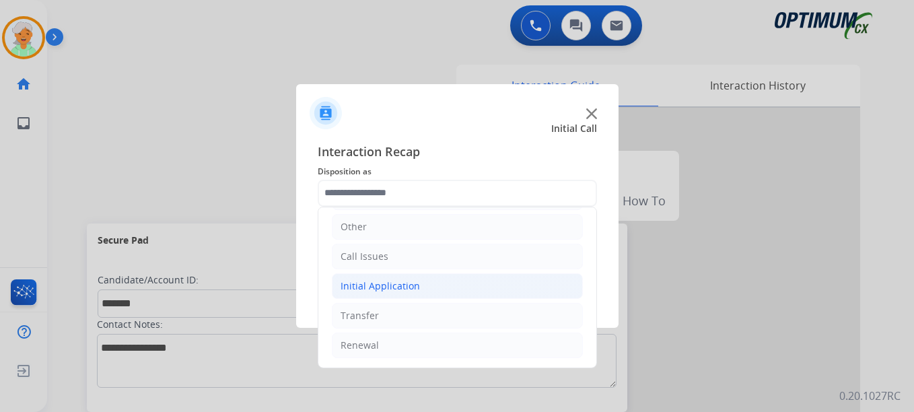
click at [410, 289] on div "Initial Application" at bounding box center [380, 285] width 79 height 13
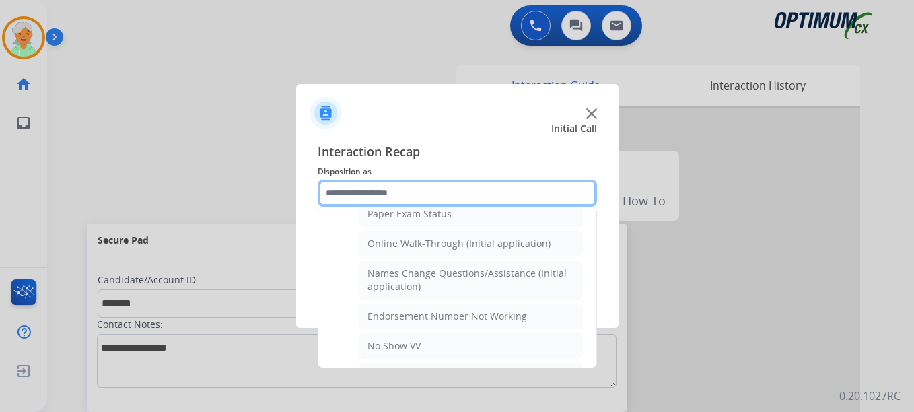
scroll to position [294, 0]
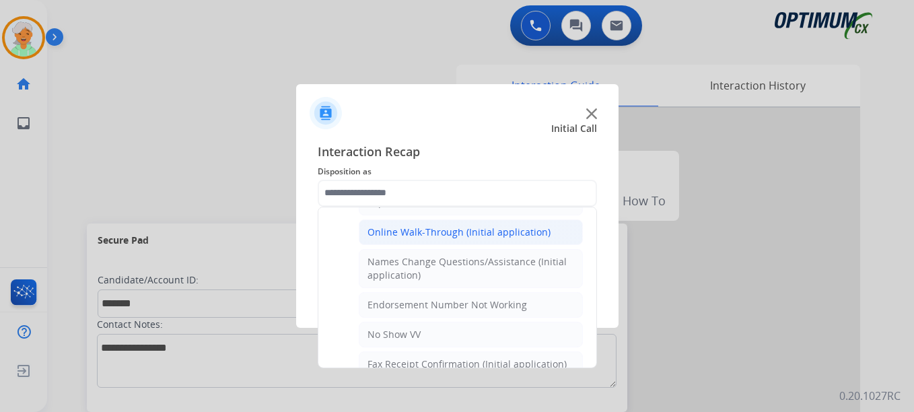
click at [425, 242] on li "Online Walk-Through (Initial application)" at bounding box center [471, 233] width 224 height 26
type input "**********"
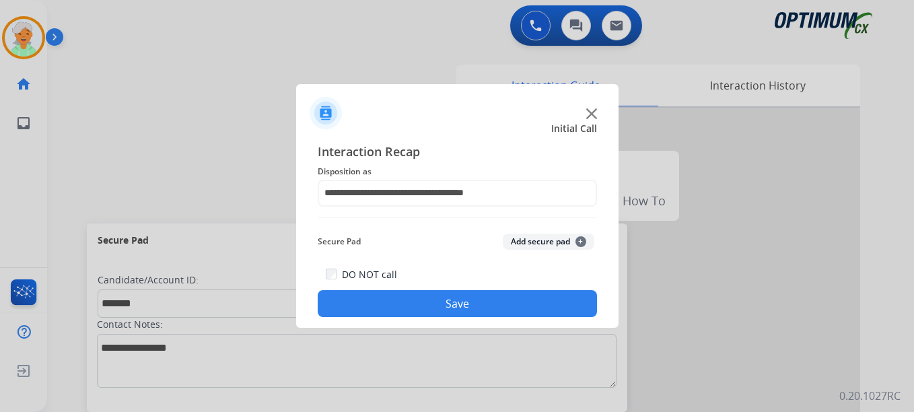
click at [425, 294] on button "Save" at bounding box center [457, 303] width 279 height 27
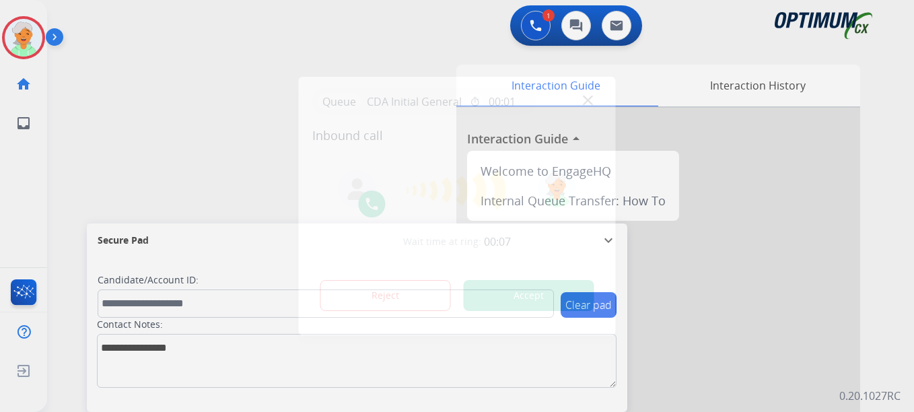
click at [531, 293] on button "Accept" at bounding box center [529, 295] width 131 height 31
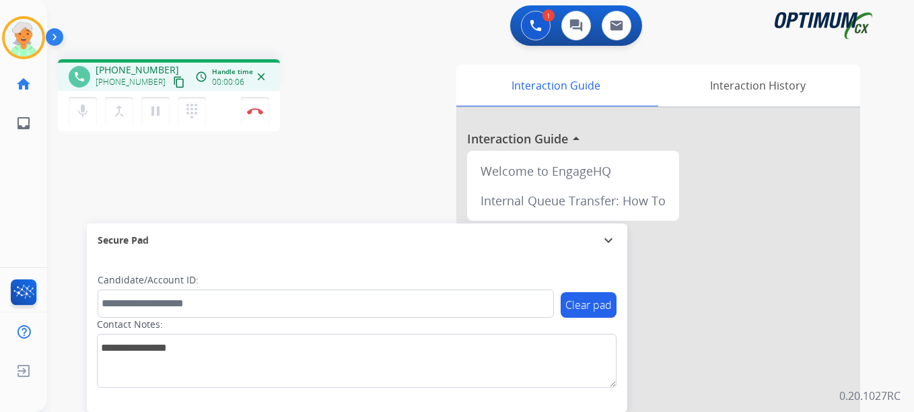
click at [173, 84] on mat-icon "content_copy" at bounding box center [179, 82] width 12 height 12
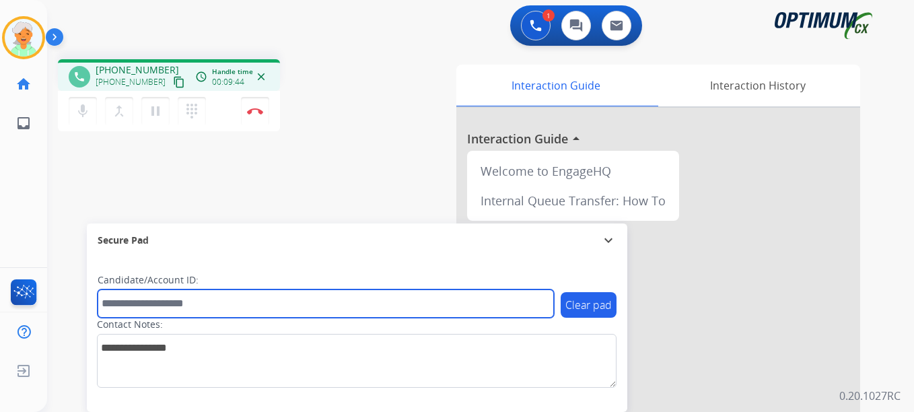
click at [155, 300] on input "text" at bounding box center [326, 304] width 457 height 28
paste input "*******"
type input "*******"
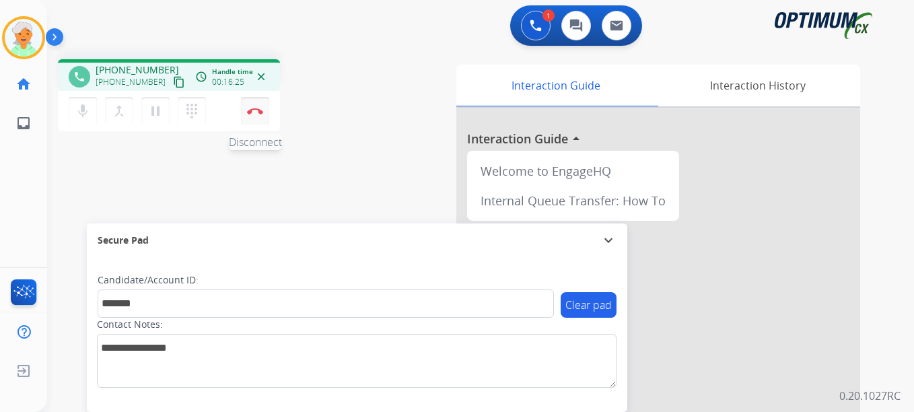
click at [261, 110] on img at bounding box center [255, 111] width 16 height 7
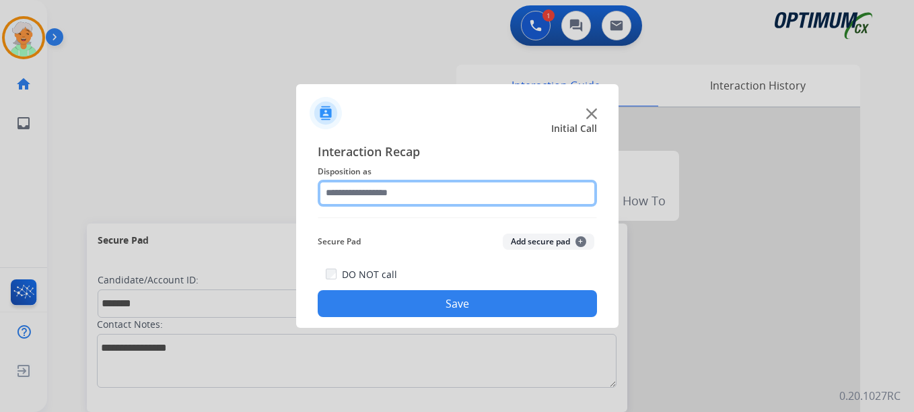
click at [403, 193] on input "text" at bounding box center [457, 193] width 279 height 27
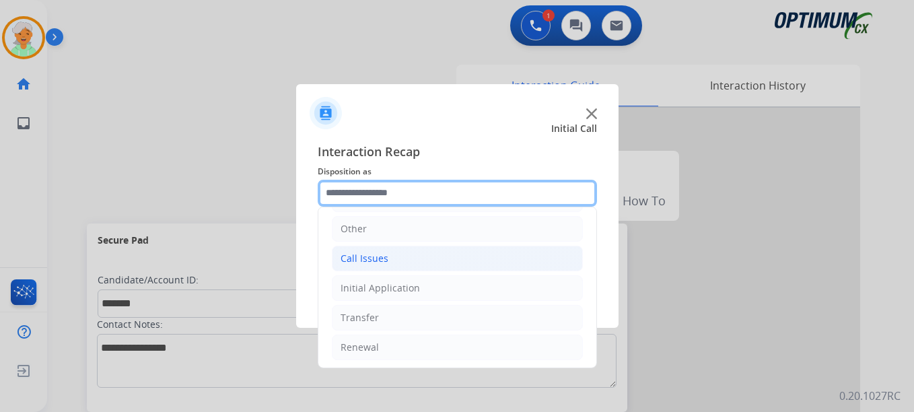
scroll to position [92, 0]
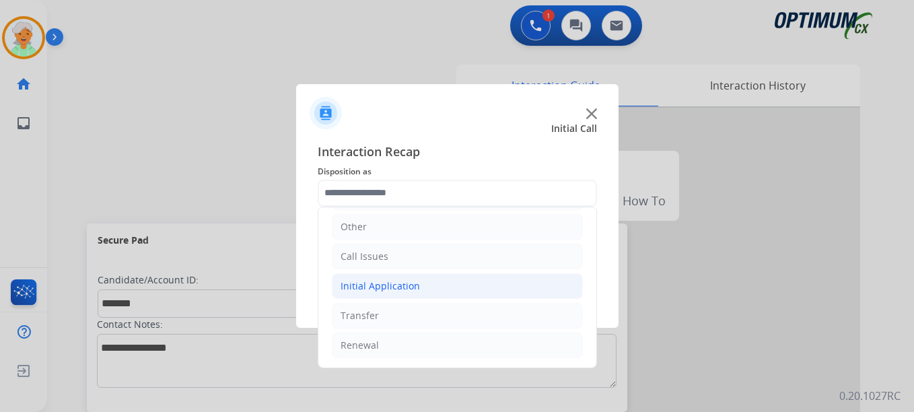
click at [405, 286] on div "Initial Application" at bounding box center [380, 285] width 79 height 13
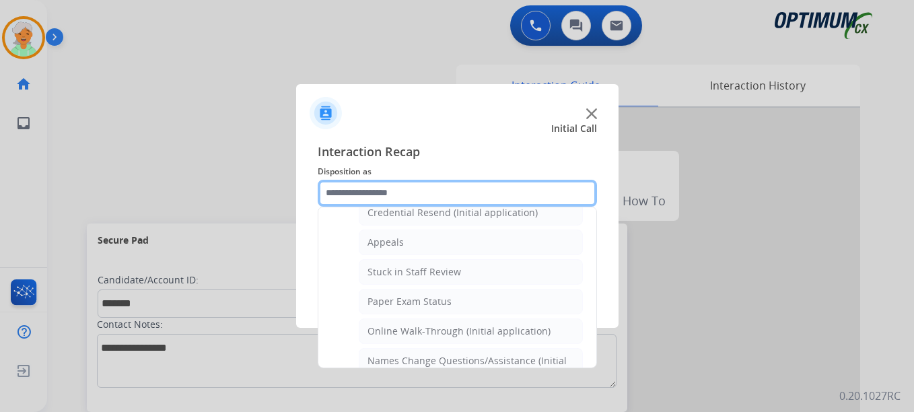
scroll to position [294, 0]
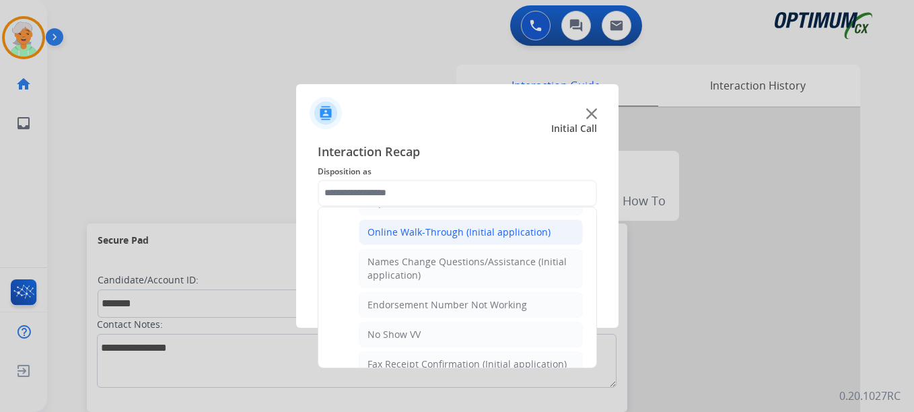
click at [447, 234] on div "Online Walk-Through (Initial application)" at bounding box center [459, 232] width 183 height 13
type input "**********"
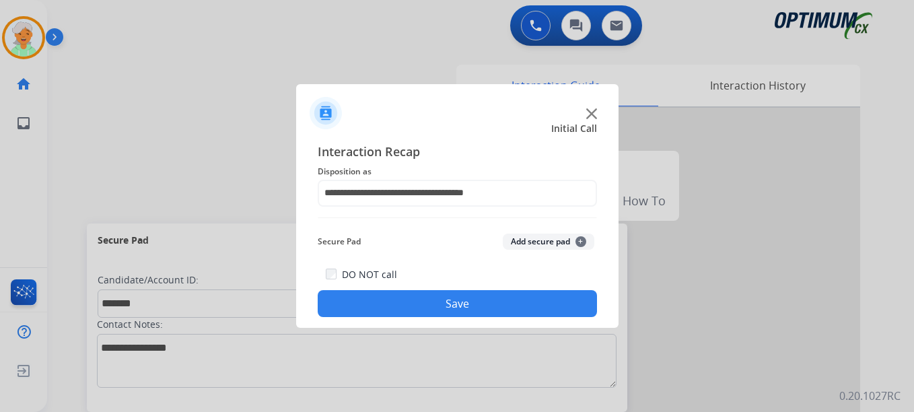
click at [455, 308] on button "Save" at bounding box center [457, 303] width 279 height 27
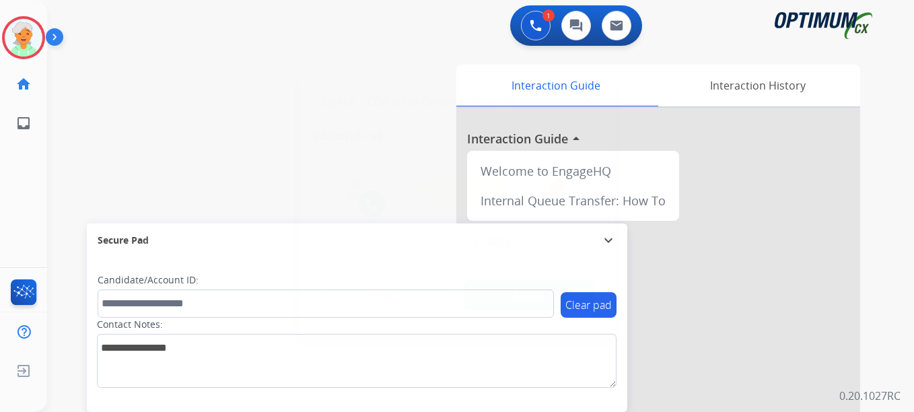
click at [514, 294] on button "Accept" at bounding box center [529, 295] width 131 height 31
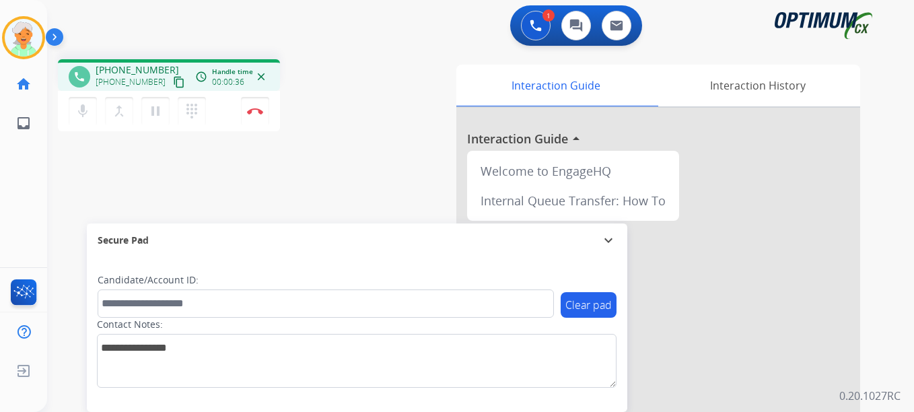
click at [173, 77] on mat-icon "content_copy" at bounding box center [179, 82] width 12 height 12
click at [254, 114] on button "Disconnect" at bounding box center [255, 111] width 28 height 28
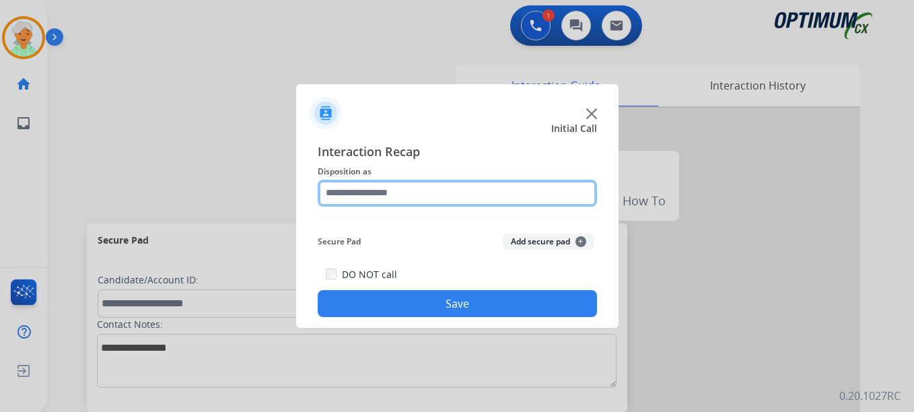
click at [395, 201] on input "text" at bounding box center [457, 193] width 279 height 27
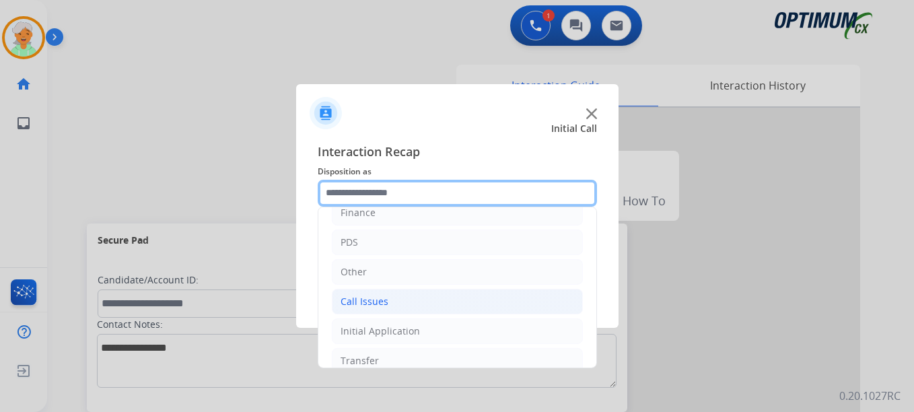
scroll to position [92, 0]
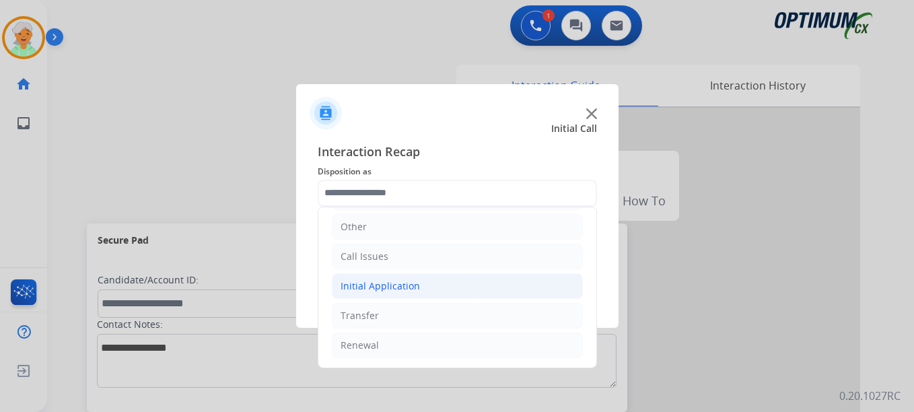
click at [389, 279] on div "Initial Application" at bounding box center [380, 285] width 79 height 13
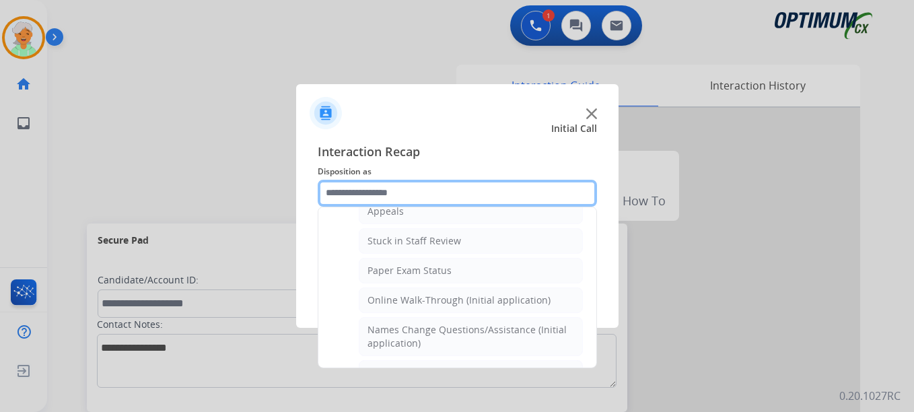
scroll to position [226, 0]
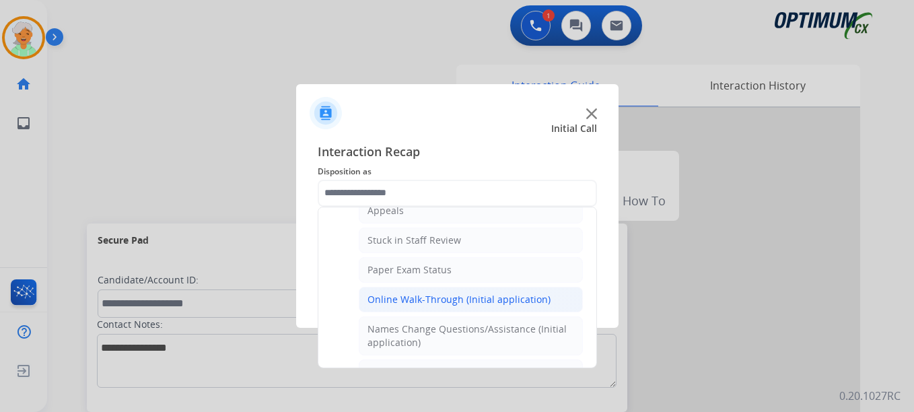
click at [407, 302] on div "Online Walk-Through (Initial application)" at bounding box center [459, 299] width 183 height 13
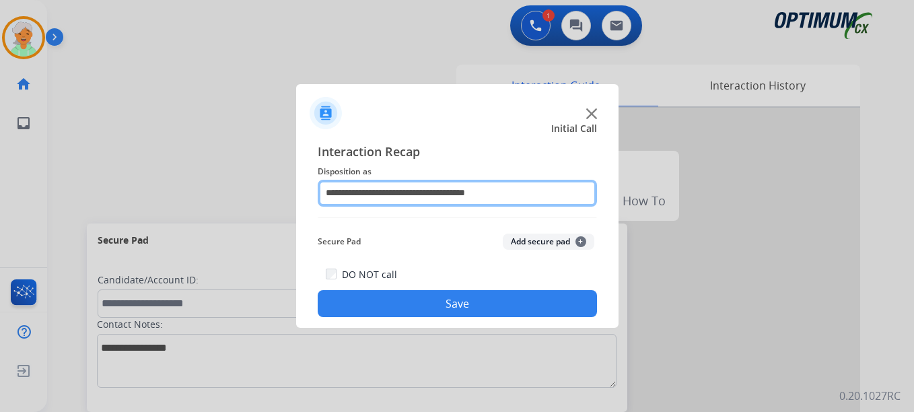
click at [424, 199] on input "**********" at bounding box center [457, 193] width 279 height 27
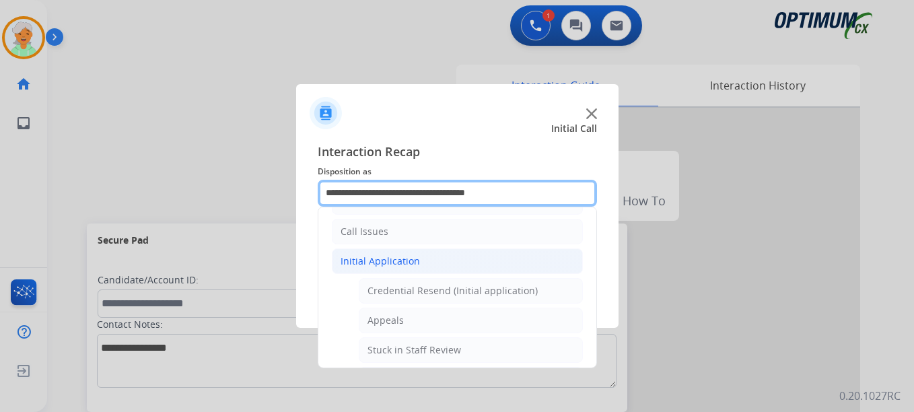
scroll to position [135, 0]
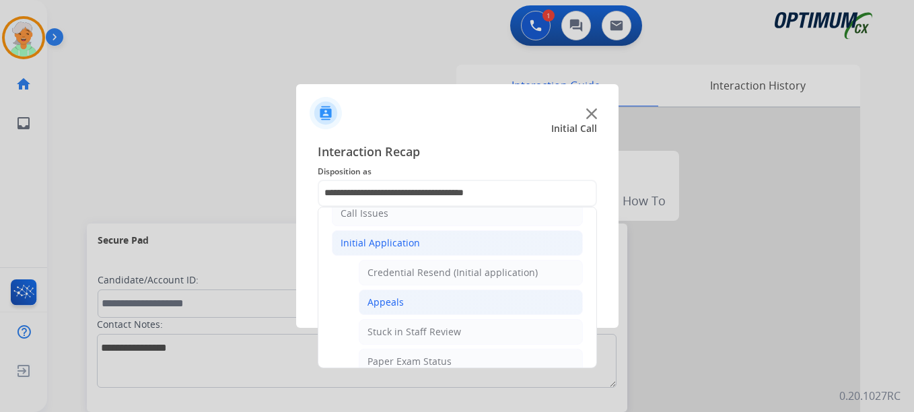
click at [395, 306] on div "Appeals" at bounding box center [386, 302] width 36 height 13
type input "*******"
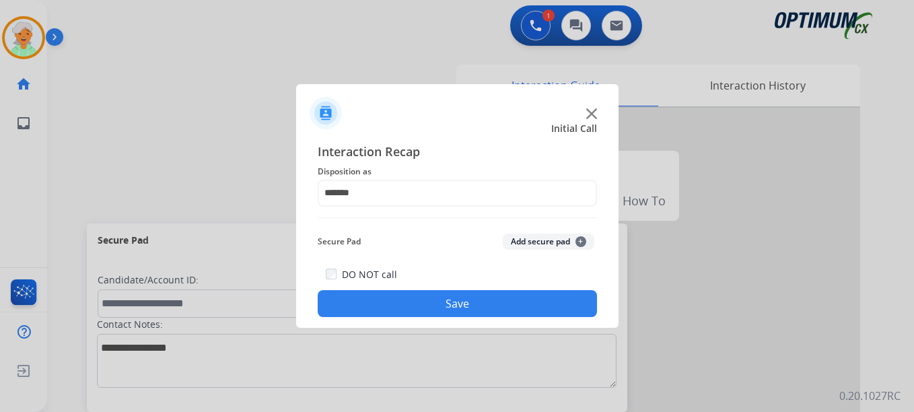
click at [422, 302] on button "Save" at bounding box center [457, 303] width 279 height 27
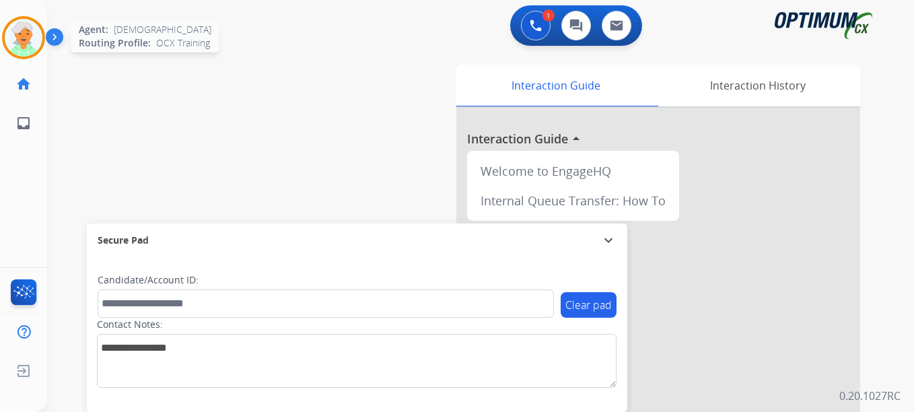
click at [20, 43] on img at bounding box center [24, 38] width 38 height 38
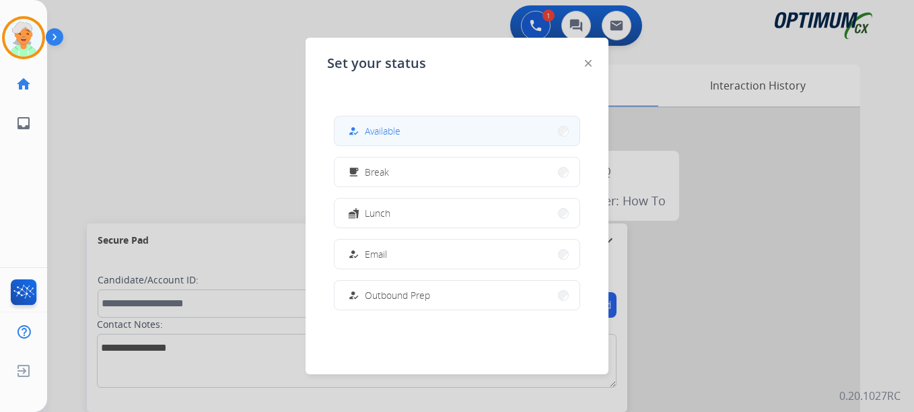
click at [423, 128] on button "how_to_reg Available" at bounding box center [457, 130] width 245 height 29
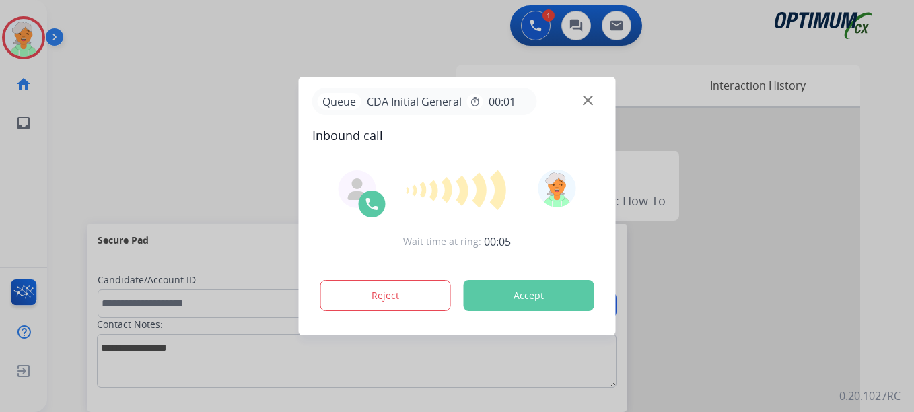
click at [510, 301] on button "Accept" at bounding box center [529, 295] width 131 height 31
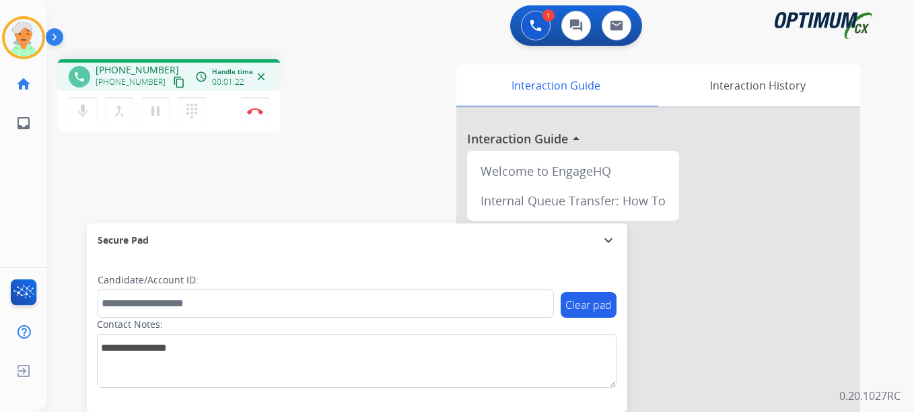
click at [173, 76] on mat-icon "content_copy" at bounding box center [179, 82] width 12 height 12
click at [152, 116] on mat-icon "pause" at bounding box center [155, 111] width 16 height 16
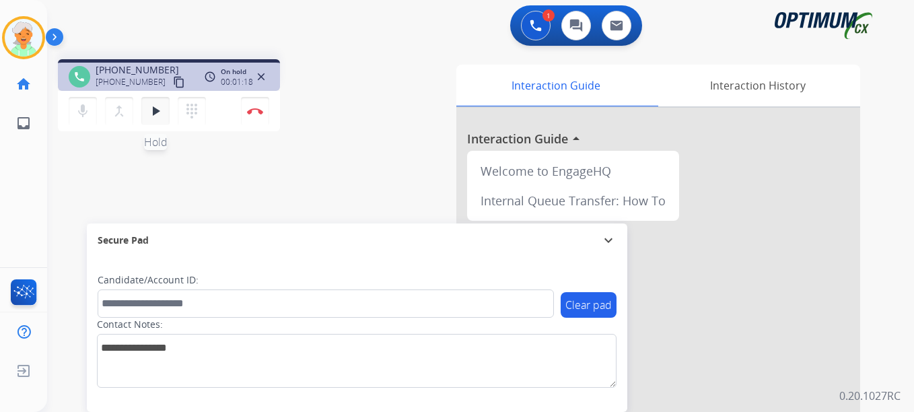
click at [152, 106] on mat-icon "play_arrow" at bounding box center [155, 111] width 16 height 16
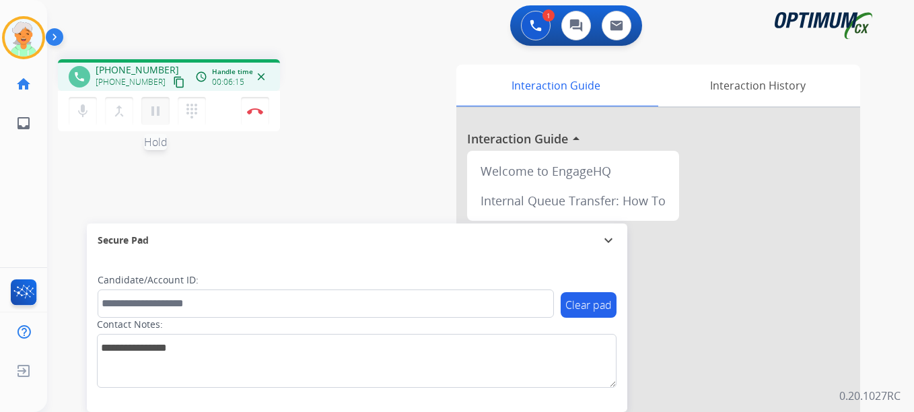
click at [156, 114] on mat-icon "pause" at bounding box center [155, 111] width 16 height 16
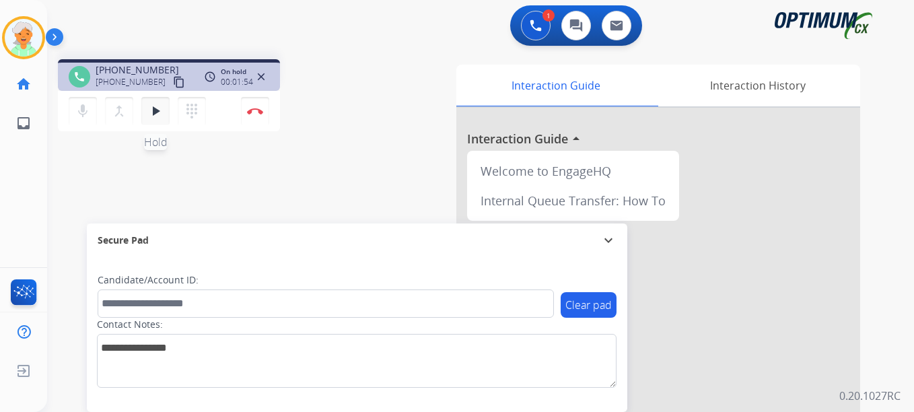
click at [151, 110] on mat-icon "play_arrow" at bounding box center [155, 111] width 16 height 16
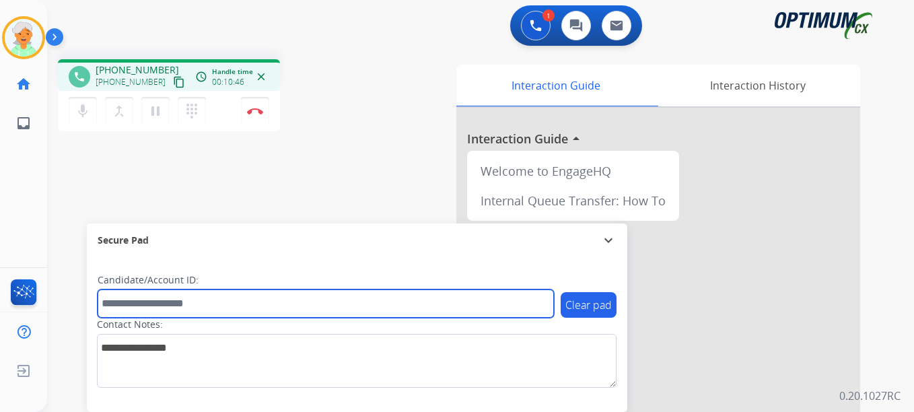
click at [172, 303] on input "text" at bounding box center [326, 304] width 457 height 28
paste input "*******"
type input "*******"
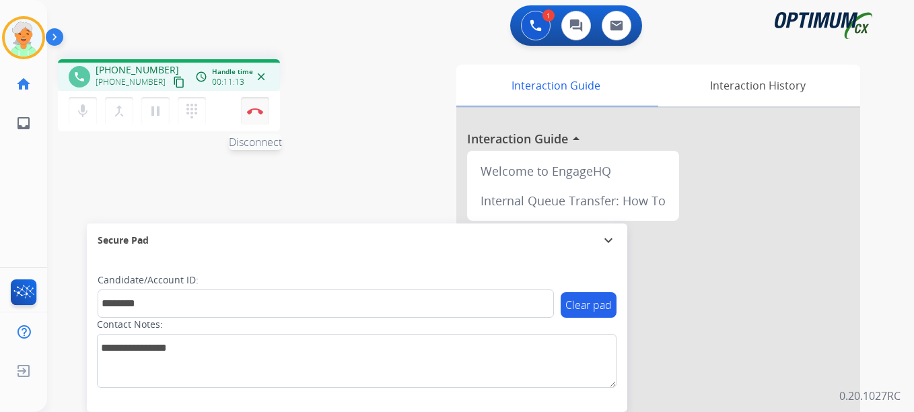
click at [258, 116] on button "Disconnect" at bounding box center [255, 111] width 28 height 28
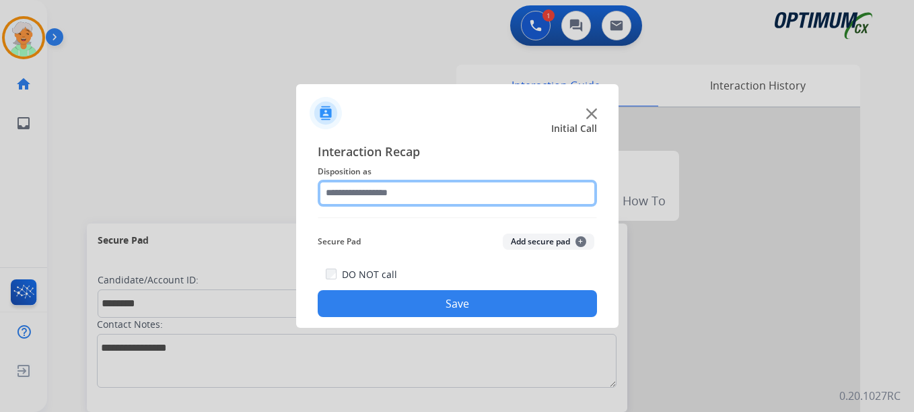
click at [403, 201] on input "text" at bounding box center [457, 193] width 279 height 27
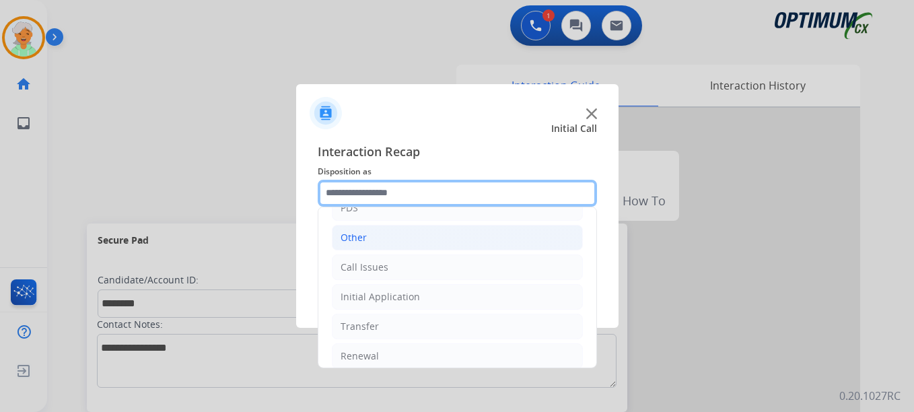
scroll to position [92, 0]
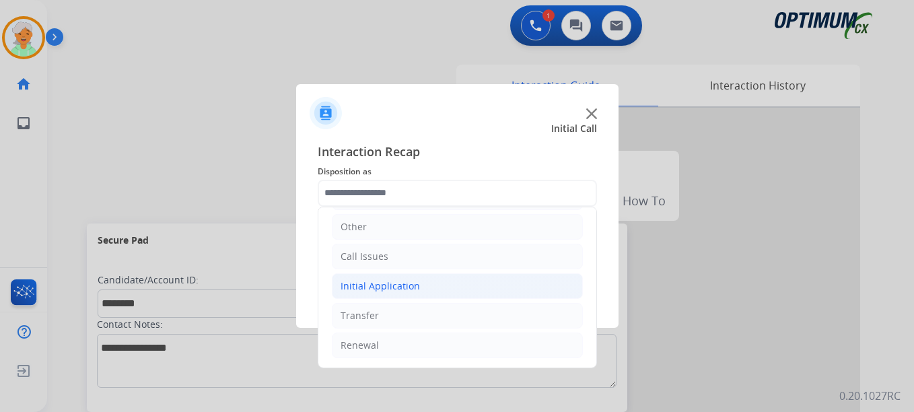
click at [395, 284] on div "Initial Application" at bounding box center [380, 285] width 79 height 13
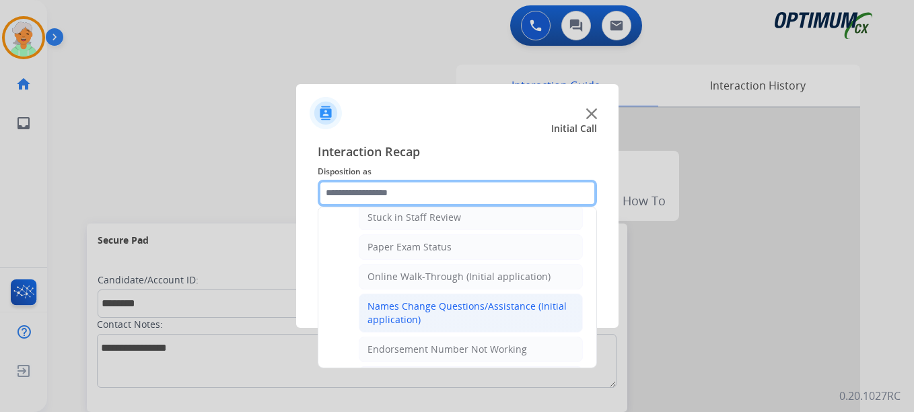
scroll to position [159, 0]
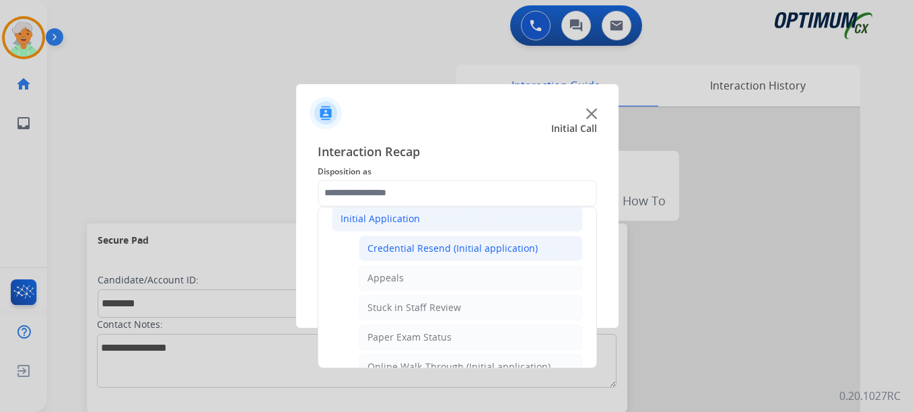
click at [438, 256] on li "Credential Resend (Initial application)" at bounding box center [471, 249] width 224 height 26
type input "**********"
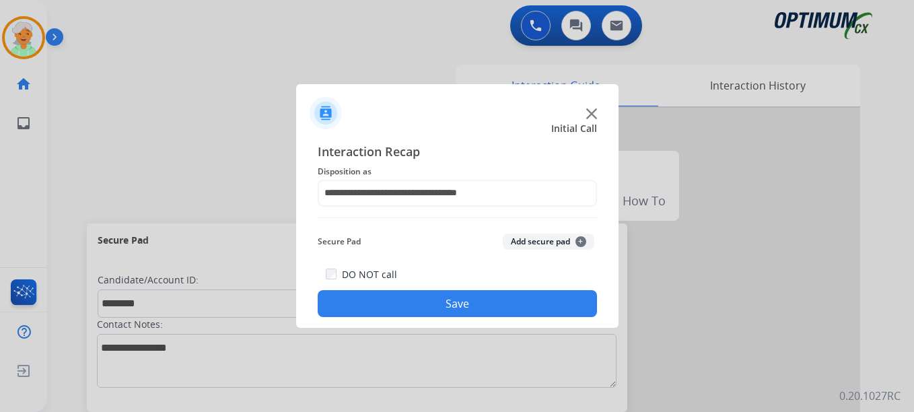
click at [436, 303] on button "Save" at bounding box center [457, 303] width 279 height 27
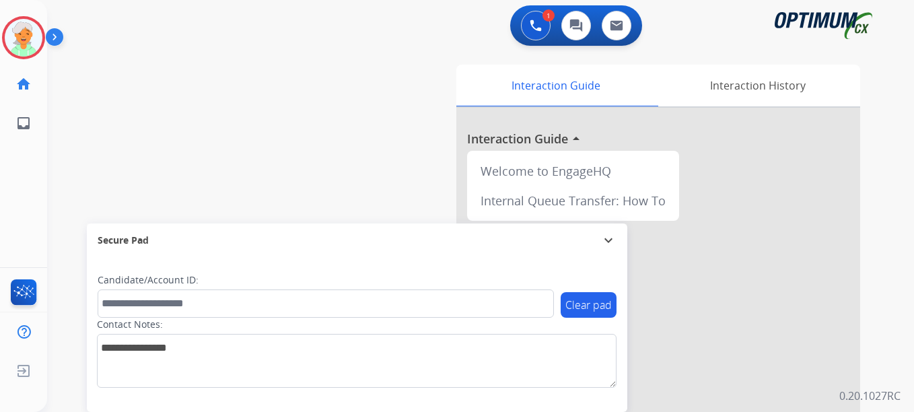
click at [485, 293] on button "Accept" at bounding box center [529, 295] width 131 height 31
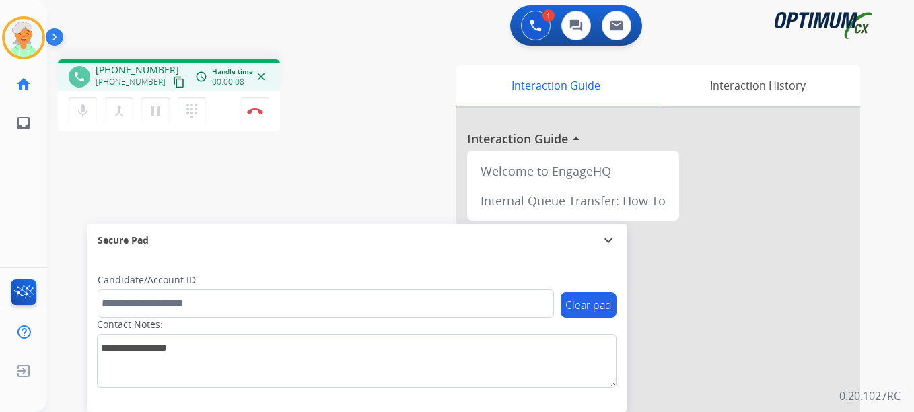
click at [173, 82] on mat-icon "content_copy" at bounding box center [179, 82] width 12 height 12
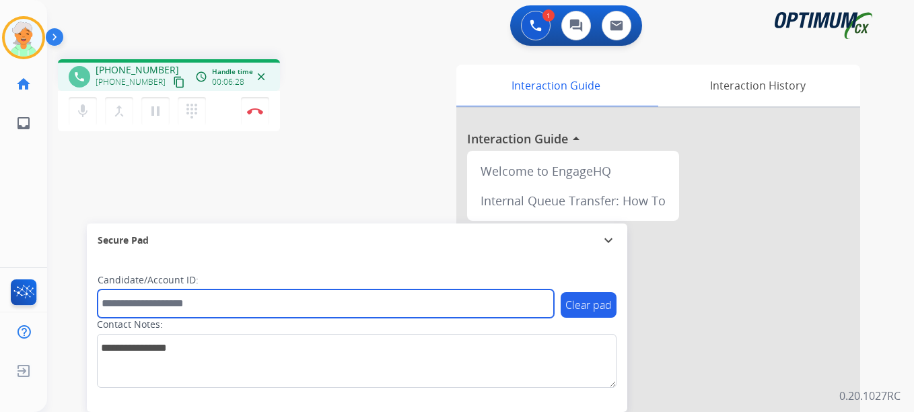
click at [112, 300] on input "text" at bounding box center [326, 304] width 457 height 28
paste input "*******"
type input "*******"
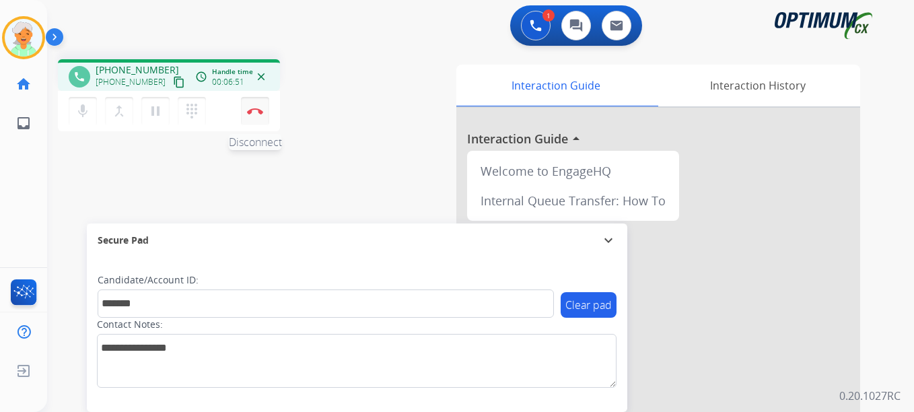
click at [248, 114] on button "Disconnect" at bounding box center [255, 111] width 28 height 28
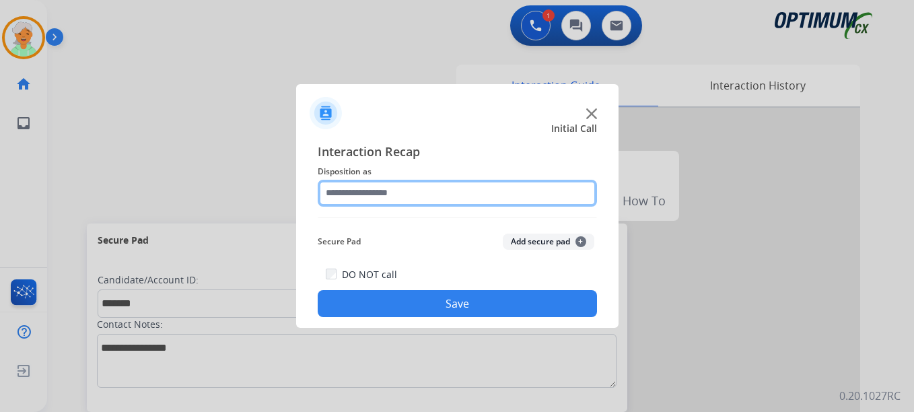
click at [425, 183] on input "text" at bounding box center [457, 193] width 279 height 27
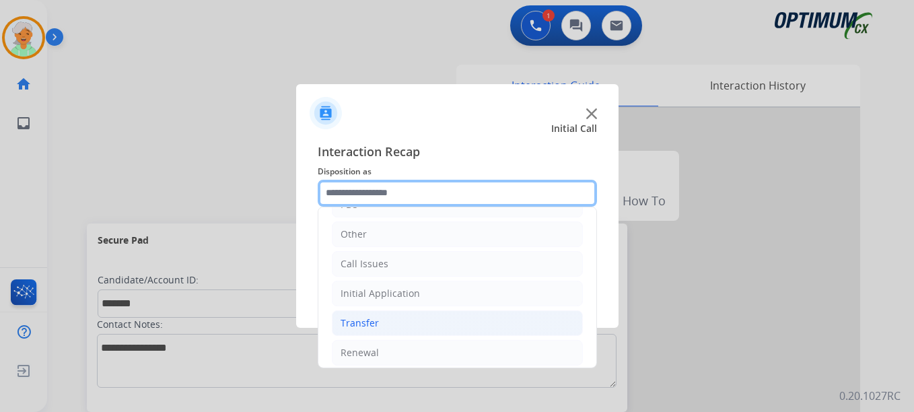
scroll to position [92, 0]
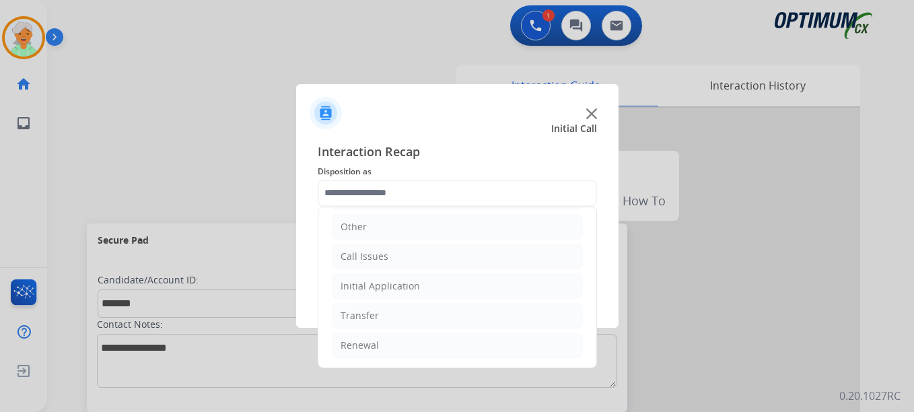
click at [399, 272] on ul "Bookstore Finance PDS Other Call Issues Initial Application Transfer Renewal" at bounding box center [458, 242] width 278 height 252
click at [400, 284] on div "Initial Application" at bounding box center [380, 285] width 79 height 13
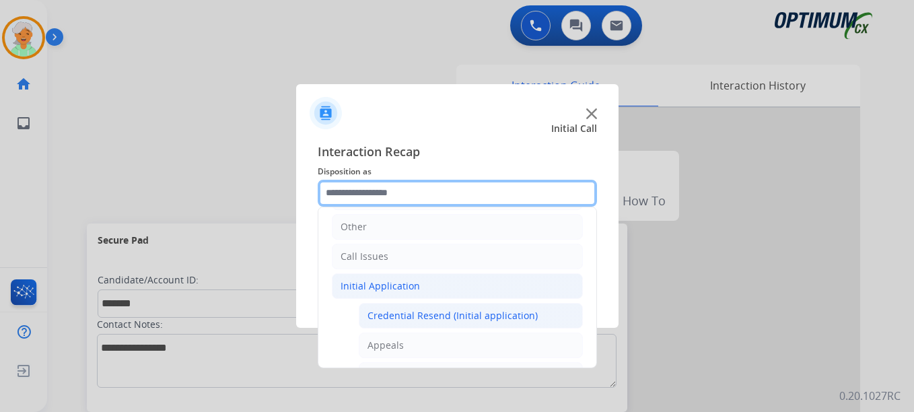
scroll to position [159, 0]
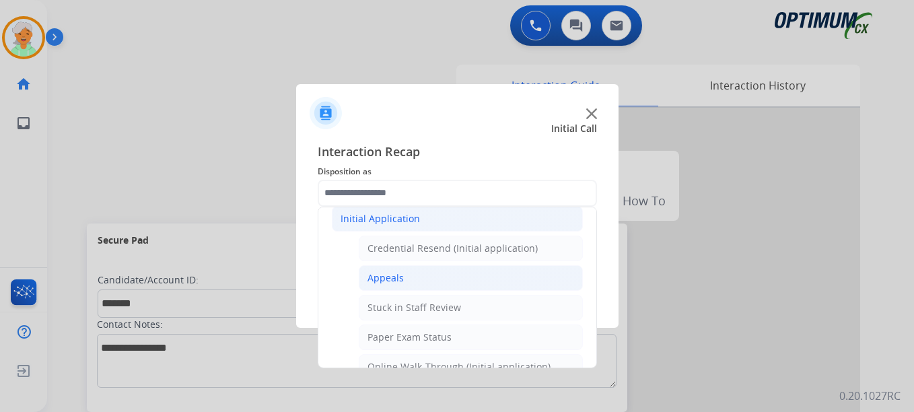
click at [401, 281] on div "Appeals" at bounding box center [386, 277] width 36 height 13
type input "*******"
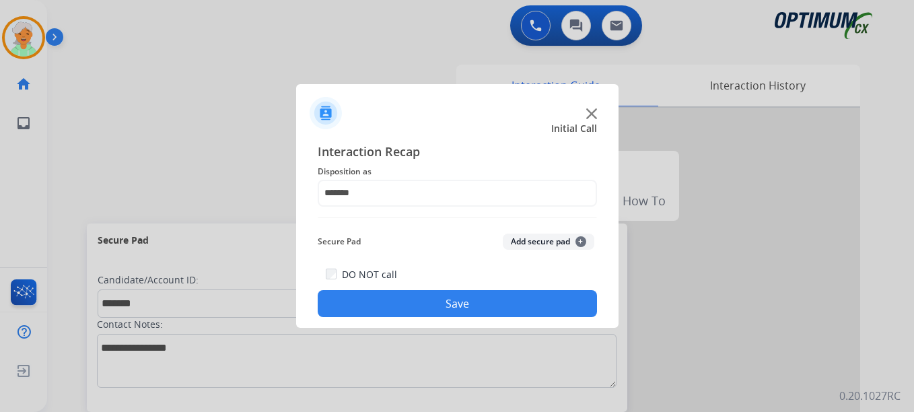
click at [438, 308] on button "Save" at bounding box center [457, 303] width 279 height 27
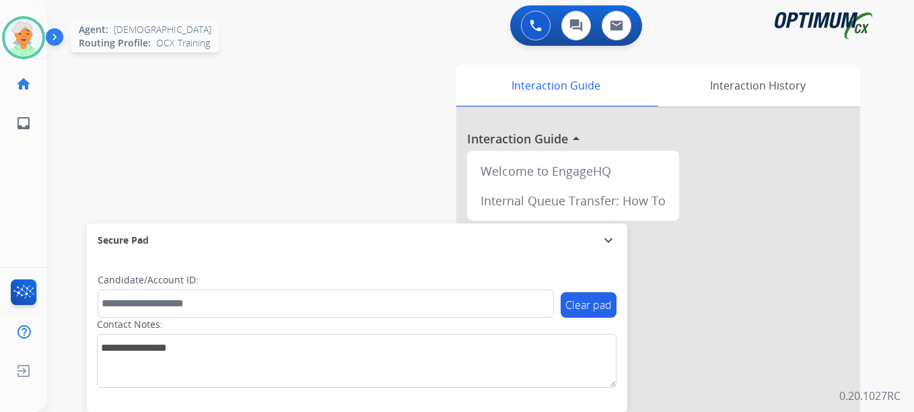
click at [18, 34] on img at bounding box center [24, 38] width 38 height 38
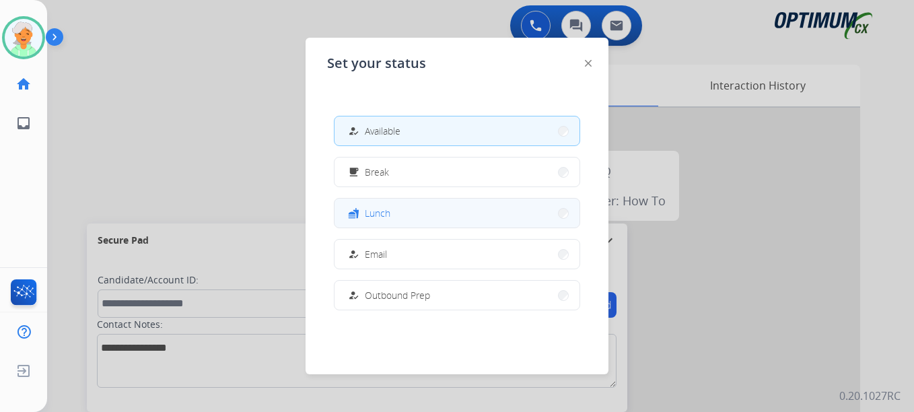
click at [422, 218] on button "fastfood Lunch" at bounding box center [457, 213] width 245 height 29
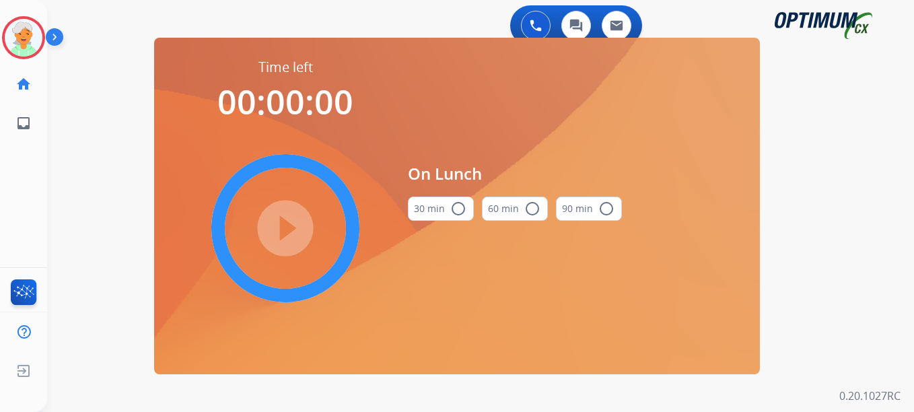
click at [456, 214] on mat-icon "radio_button_unchecked" at bounding box center [459, 209] width 16 height 16
click at [277, 232] on mat-icon "play_circle_filled" at bounding box center [285, 228] width 16 height 16
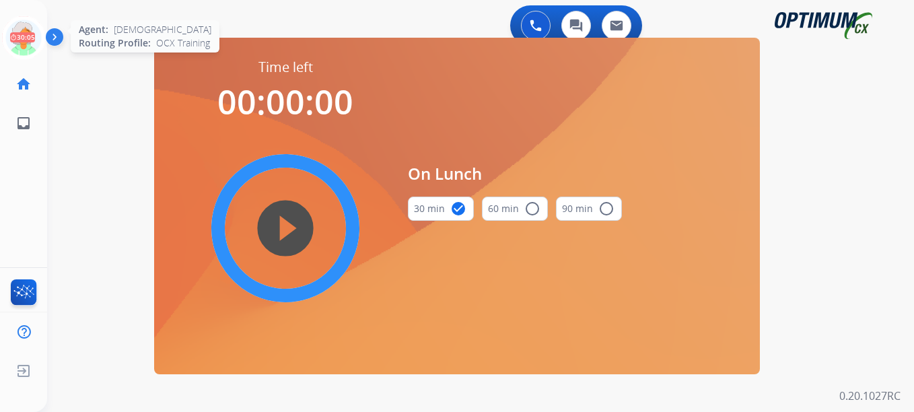
click at [8, 36] on icon at bounding box center [24, 38] width 44 height 44
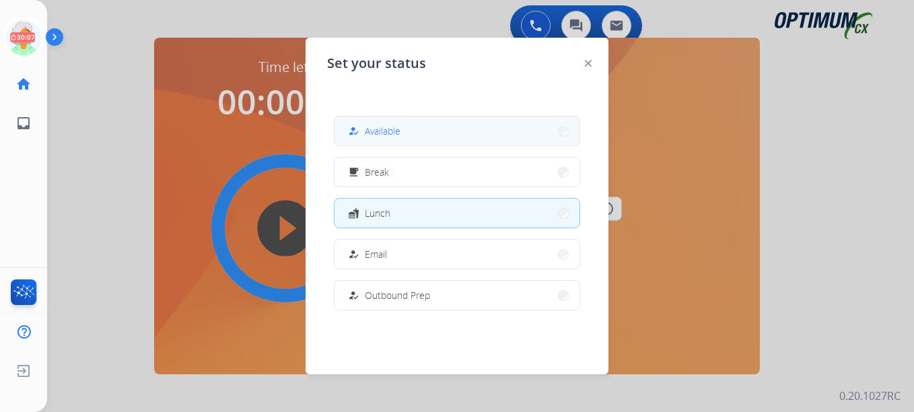
click at [415, 132] on button "how_to_reg Available" at bounding box center [457, 130] width 245 height 29
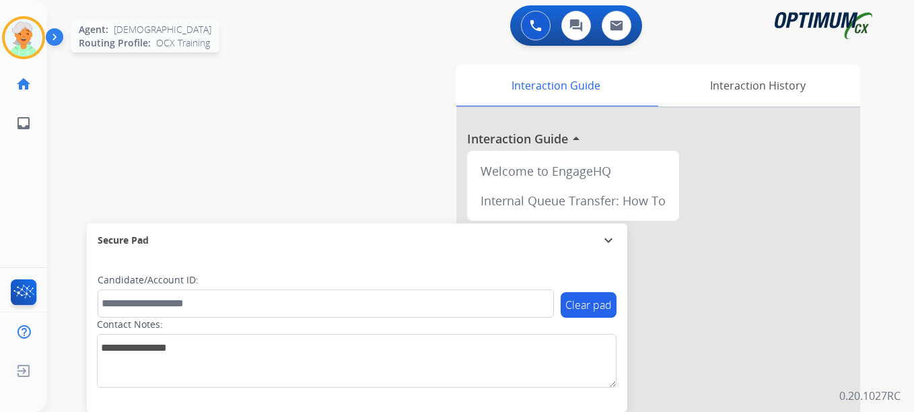
click at [24, 39] on img at bounding box center [24, 38] width 38 height 38
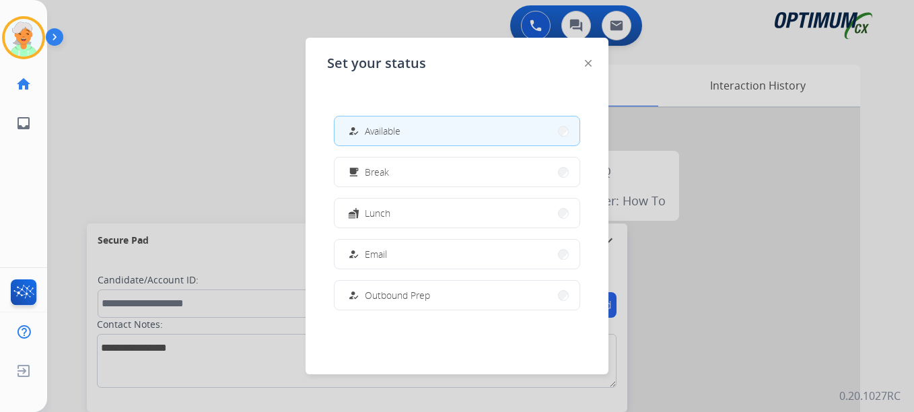
drag, startPoint x: 450, startPoint y: 152, endPoint x: 450, endPoint y: 145, distance: 7.4
click at [450, 150] on div "how_to_reg Available free_breakfast Break fastfood Lunch how_to_reg Email how_t…" at bounding box center [457, 212] width 260 height 215
click at [450, 143] on button "how_to_reg Available" at bounding box center [457, 130] width 245 height 29
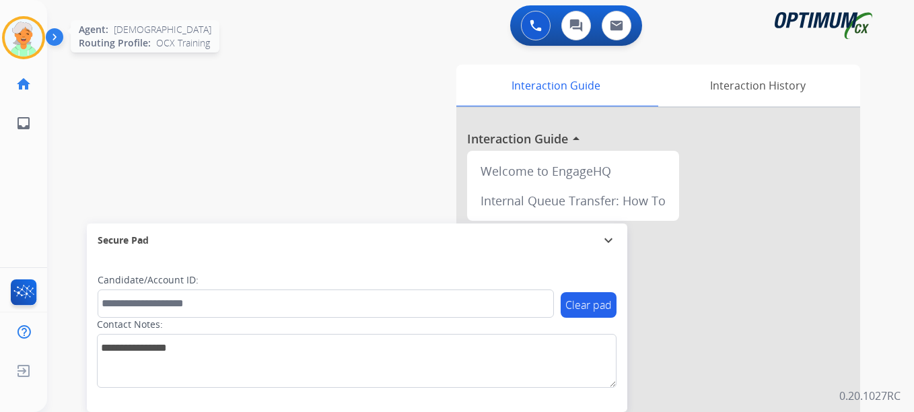
click at [34, 38] on img at bounding box center [24, 38] width 38 height 38
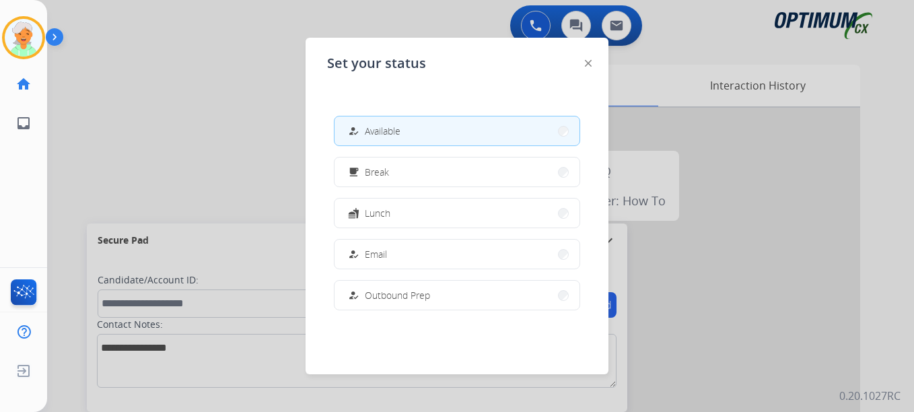
click at [400, 133] on span "Available" at bounding box center [383, 131] width 36 height 14
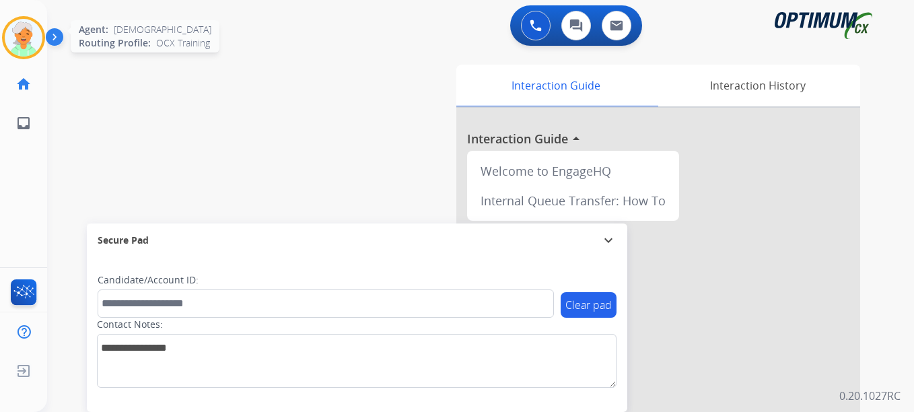
click at [7, 35] on img at bounding box center [24, 38] width 38 height 38
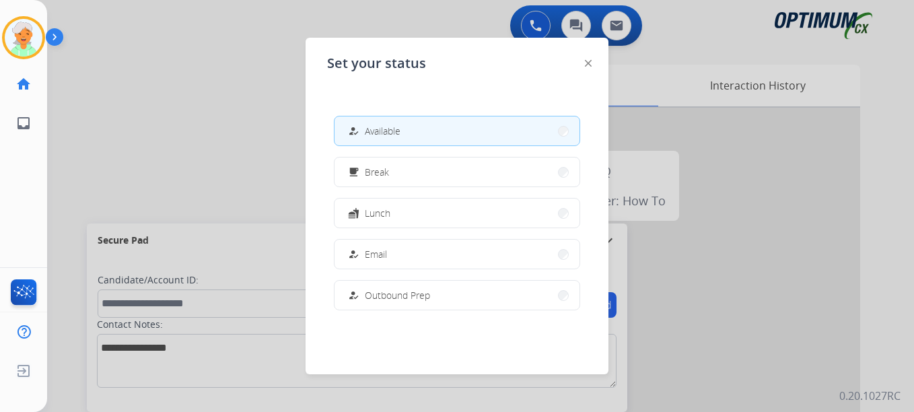
click at [393, 265] on button "how_to_reg Email" at bounding box center [457, 254] width 245 height 29
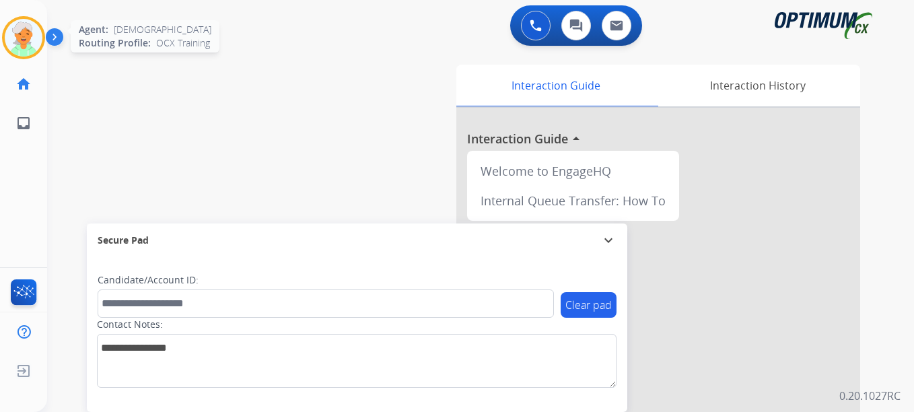
drag, startPoint x: 18, startPoint y: 40, endPoint x: 32, endPoint y: 44, distance: 14.9
click at [16, 40] on img at bounding box center [24, 38] width 38 height 38
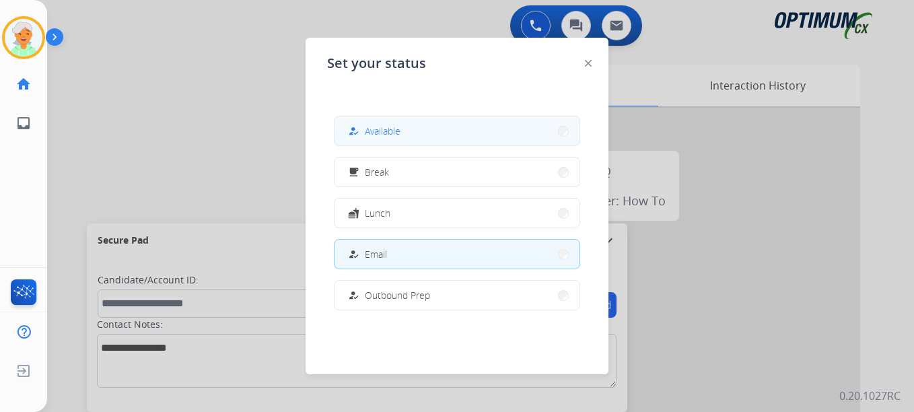
click at [369, 123] on button "how_to_reg Available" at bounding box center [457, 130] width 245 height 29
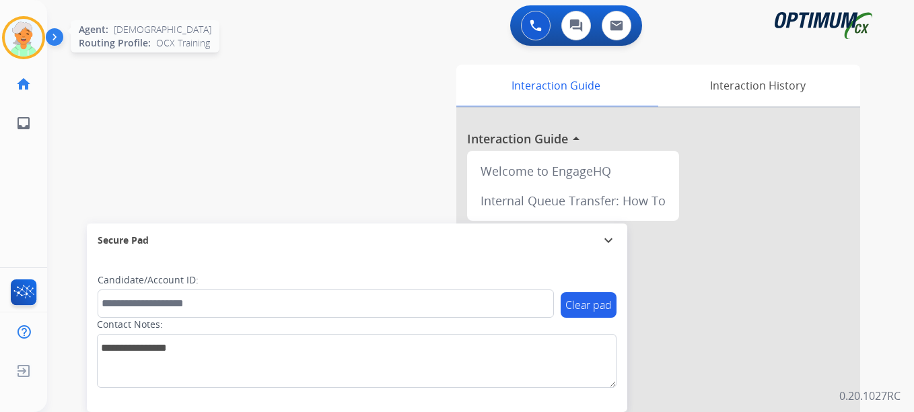
click at [25, 34] on img at bounding box center [24, 38] width 38 height 38
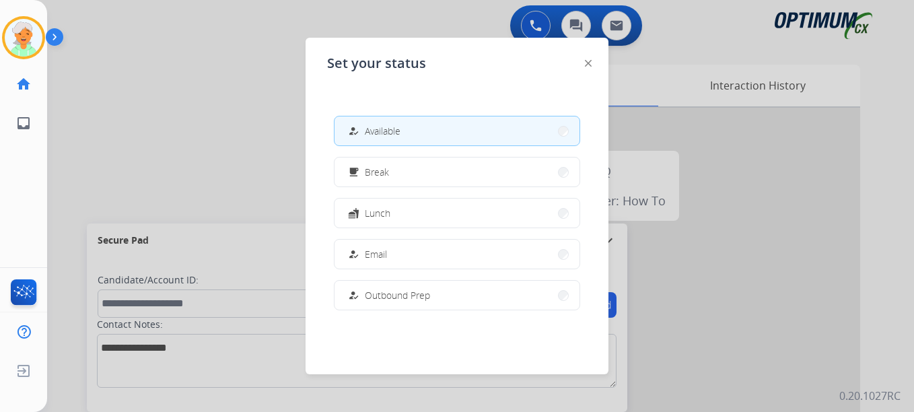
click at [404, 125] on button "how_to_reg Available" at bounding box center [457, 130] width 245 height 29
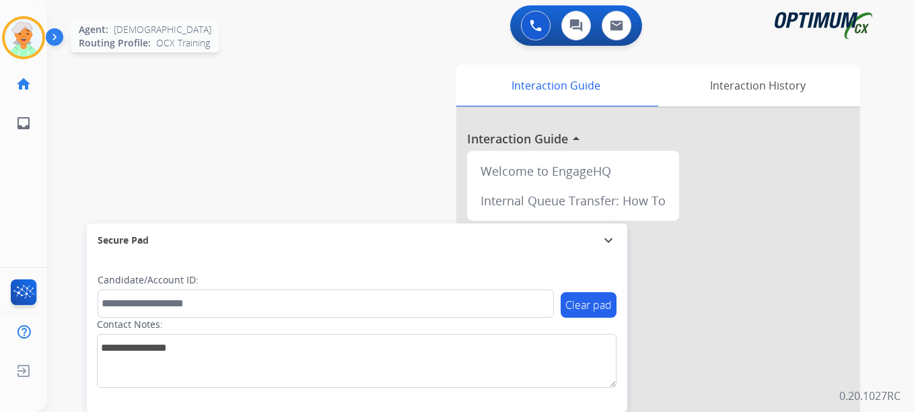
click at [20, 43] on img at bounding box center [24, 38] width 38 height 38
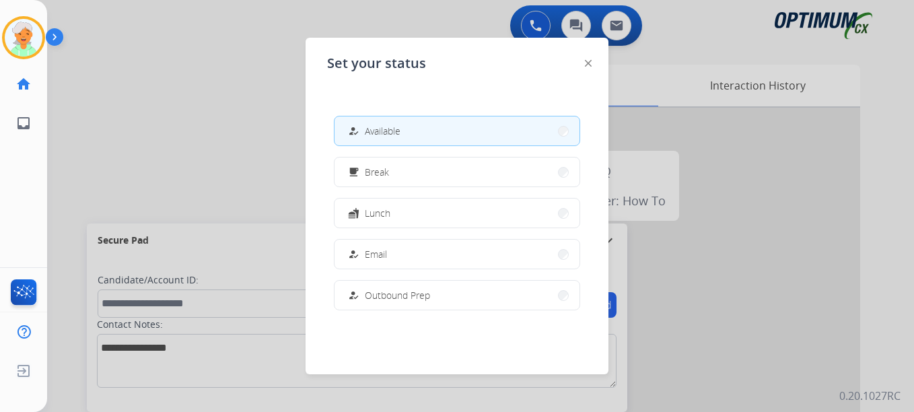
click at [176, 125] on div at bounding box center [457, 206] width 914 height 412
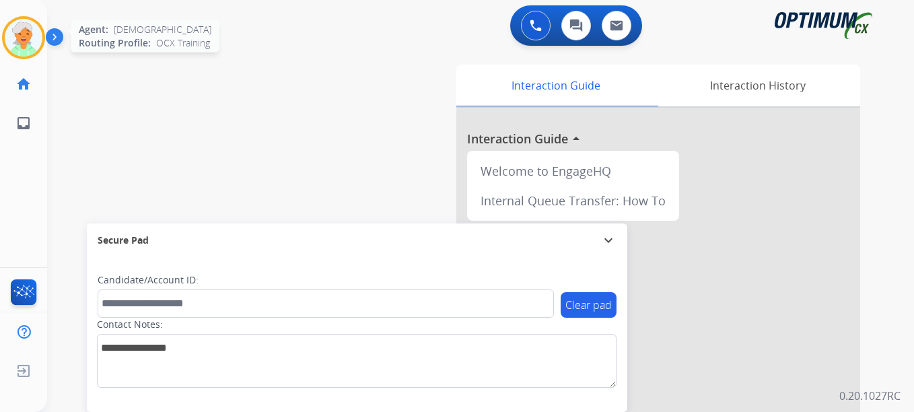
click at [24, 42] on img at bounding box center [24, 38] width 38 height 38
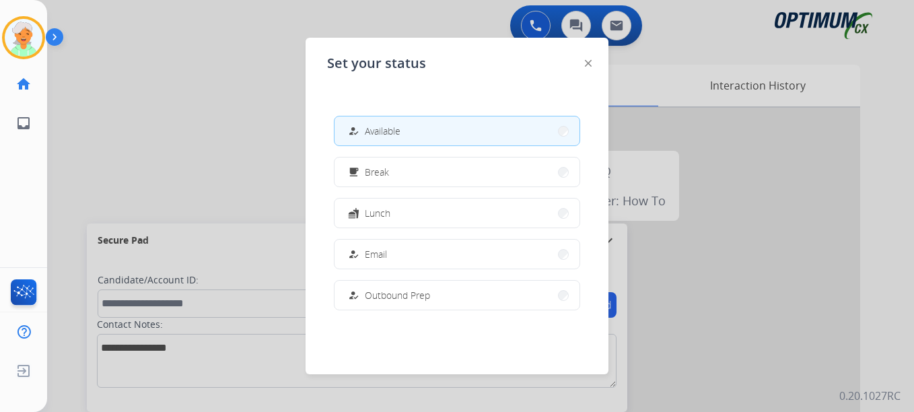
click at [173, 168] on div at bounding box center [457, 206] width 914 height 412
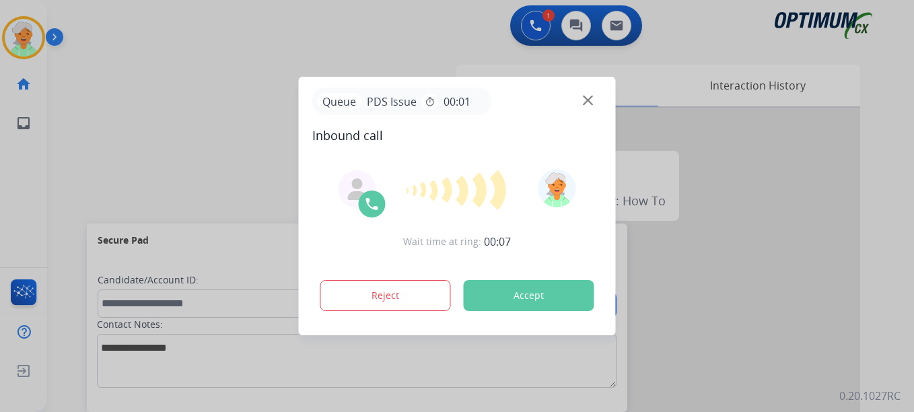
click at [517, 298] on button "Accept" at bounding box center [529, 295] width 131 height 31
click at [550, 300] on button "Accept" at bounding box center [529, 295] width 131 height 31
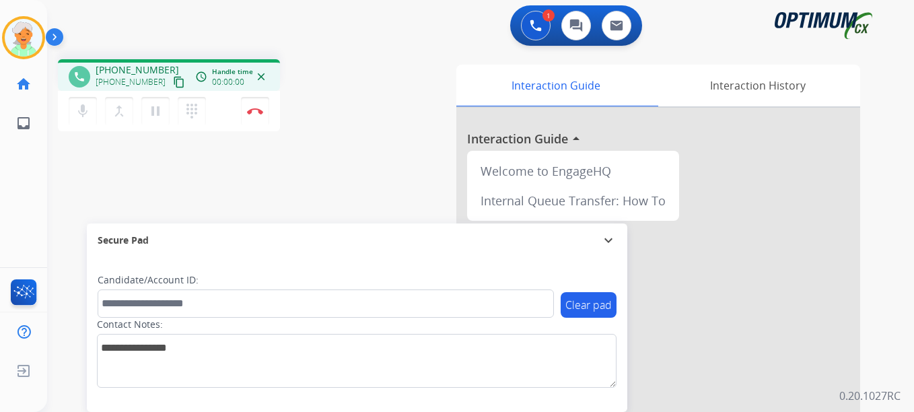
click at [173, 84] on mat-icon "content_copy" at bounding box center [179, 82] width 12 height 12
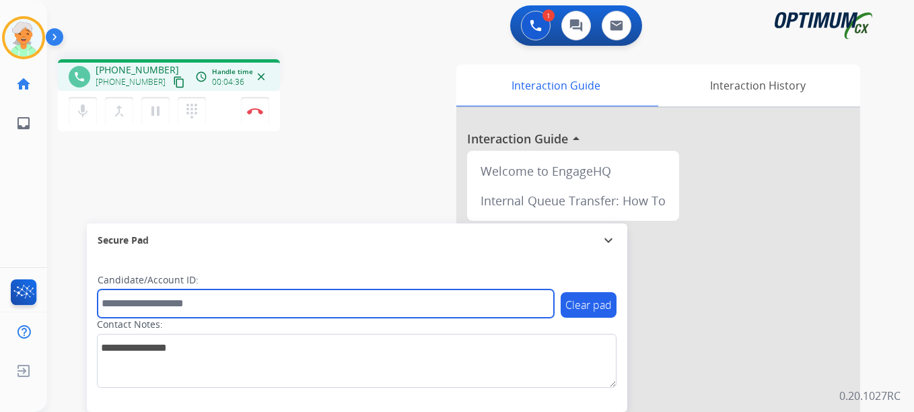
click at [165, 304] on input "text" at bounding box center [326, 304] width 457 height 28
paste input "*******"
type input "*******"
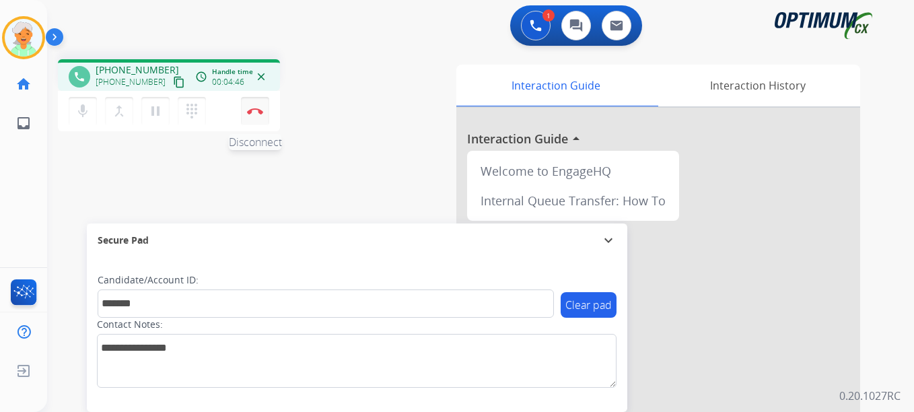
click at [253, 113] on img at bounding box center [255, 111] width 16 height 7
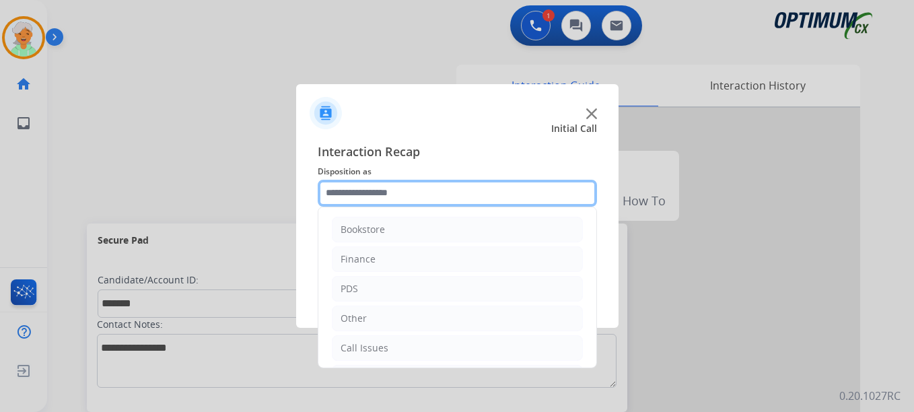
click at [394, 196] on input "text" at bounding box center [457, 193] width 279 height 27
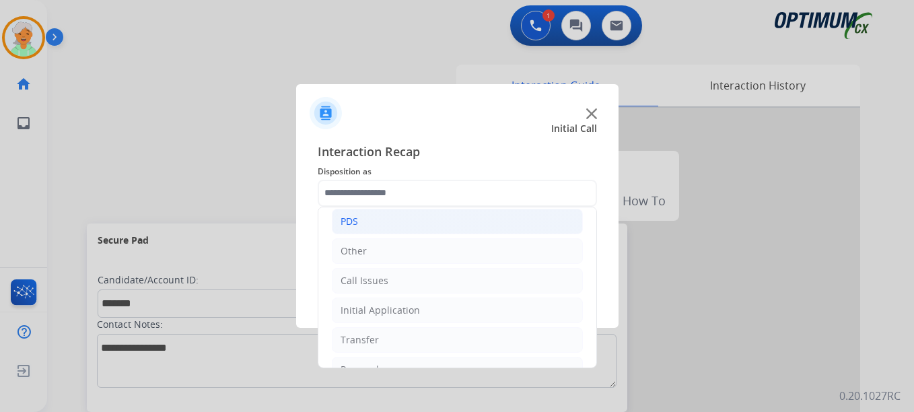
click at [390, 230] on li "PDS" at bounding box center [457, 222] width 251 height 26
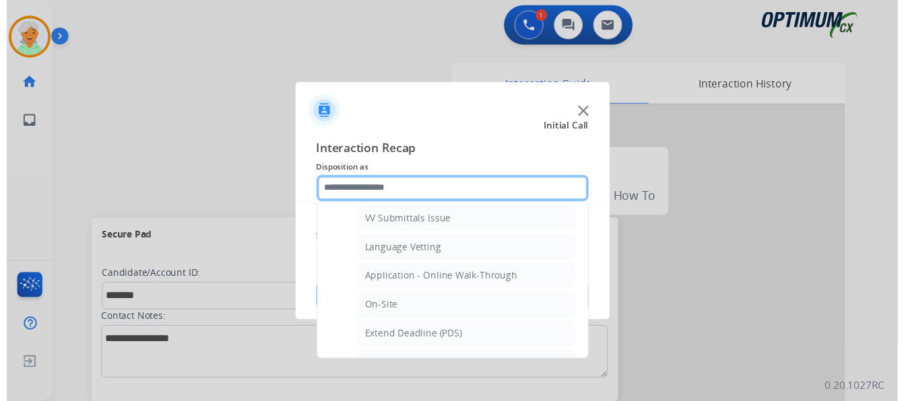
scroll to position [337, 0]
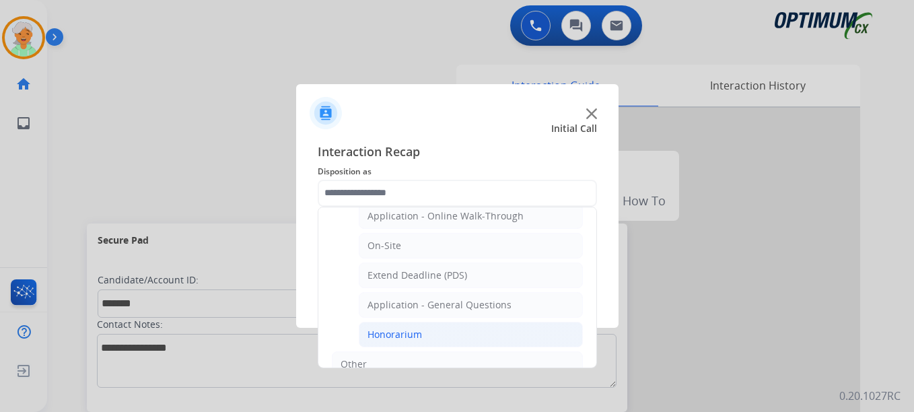
click at [423, 338] on li "Honorarium" at bounding box center [471, 335] width 224 height 26
type input "**********"
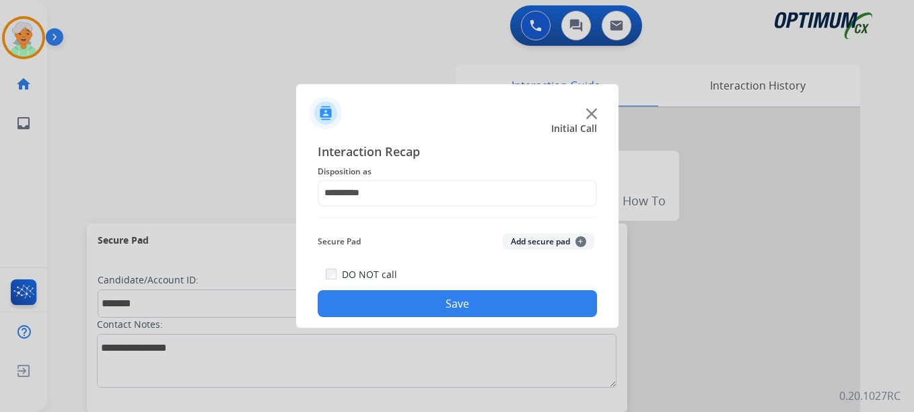
click at [431, 308] on button "Save" at bounding box center [457, 303] width 279 height 27
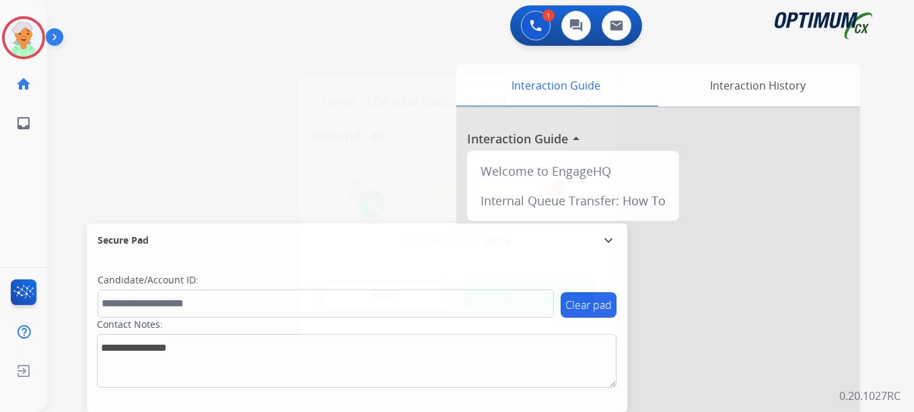
click at [498, 299] on button "Accept" at bounding box center [529, 295] width 131 height 31
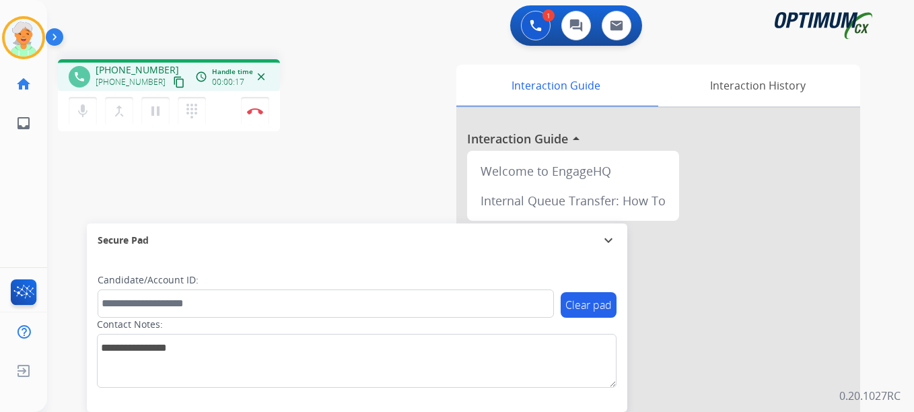
click at [173, 81] on mat-icon "content_copy" at bounding box center [179, 82] width 12 height 12
click at [147, 123] on button "pause Hold" at bounding box center [155, 111] width 28 height 28
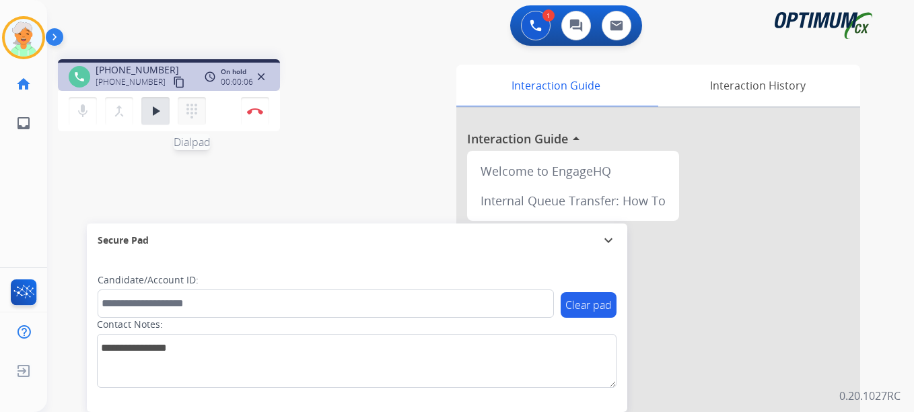
click at [190, 111] on mat-icon "dialpad" at bounding box center [192, 111] width 16 height 16
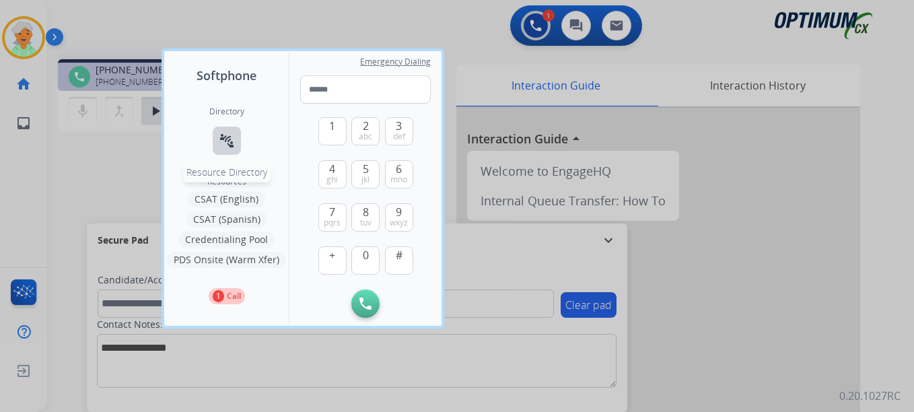
click at [229, 142] on mat-icon "connect_without_contact" at bounding box center [227, 141] width 16 height 16
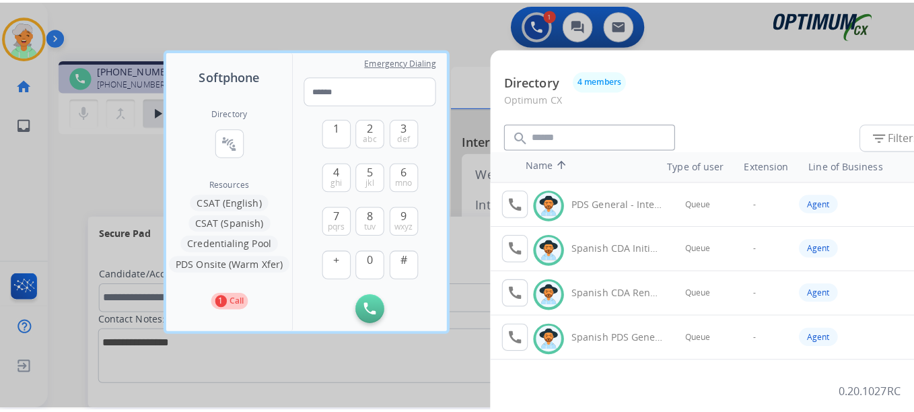
scroll to position [0, 0]
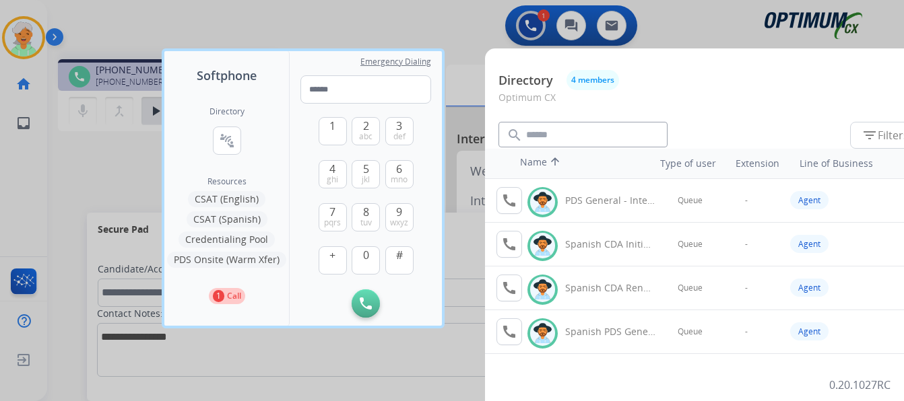
click at [238, 225] on button "CSAT (Spanish)" at bounding box center [227, 219] width 81 height 16
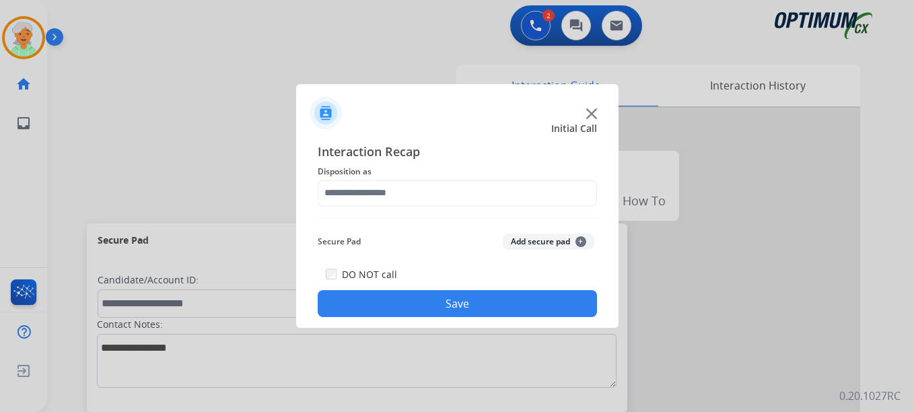
click at [595, 118] on img at bounding box center [592, 113] width 11 height 11
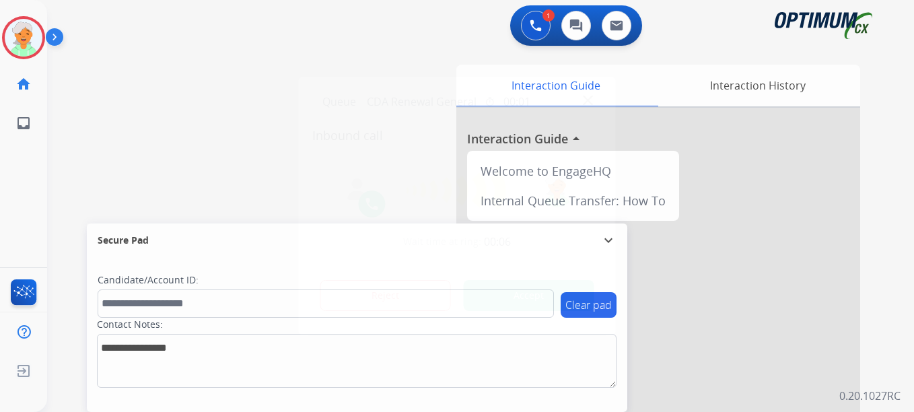
click at [552, 296] on button "Accept" at bounding box center [529, 295] width 131 height 31
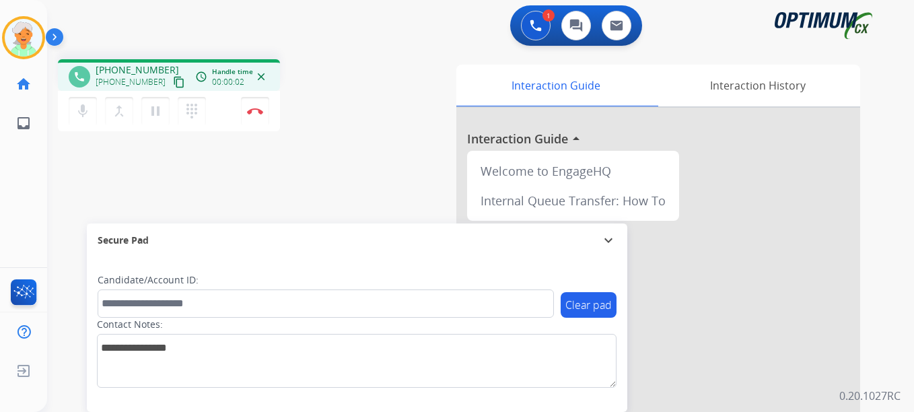
click at [173, 79] on mat-icon "content_copy" at bounding box center [179, 82] width 12 height 12
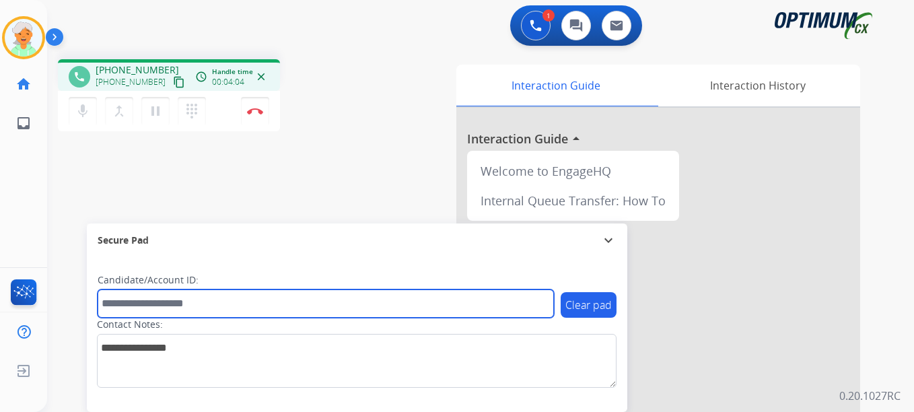
click at [205, 292] on input "text" at bounding box center [326, 304] width 457 height 28
paste input "*******"
type input "*******"
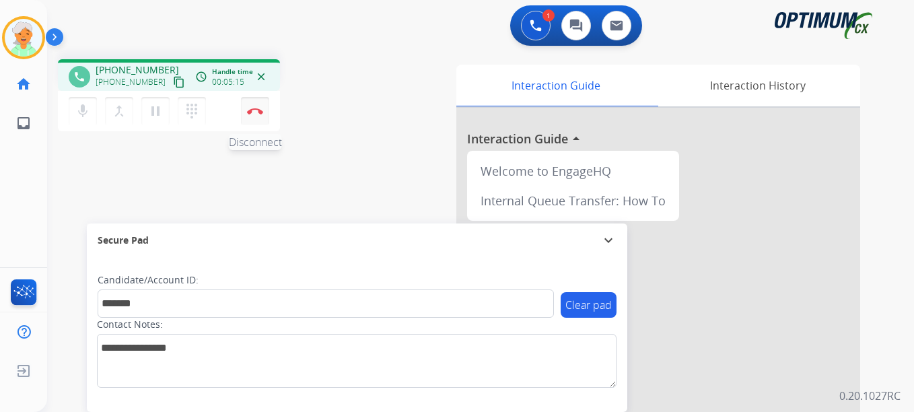
click at [263, 116] on button "Disconnect" at bounding box center [255, 111] width 28 height 28
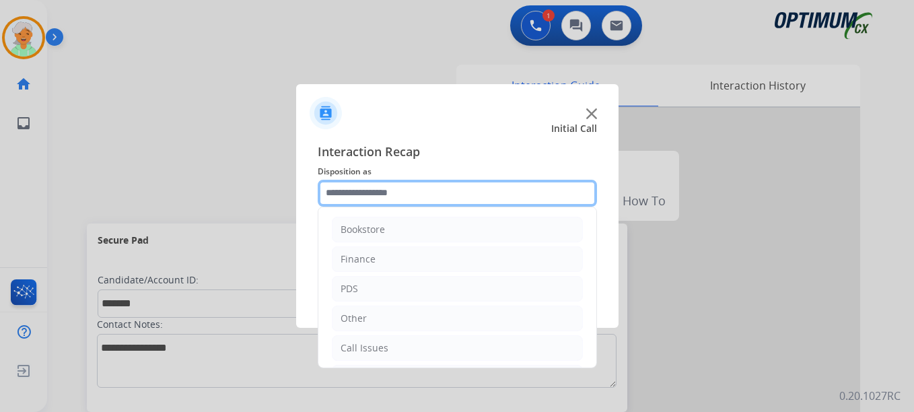
click at [396, 195] on input "text" at bounding box center [457, 193] width 279 height 27
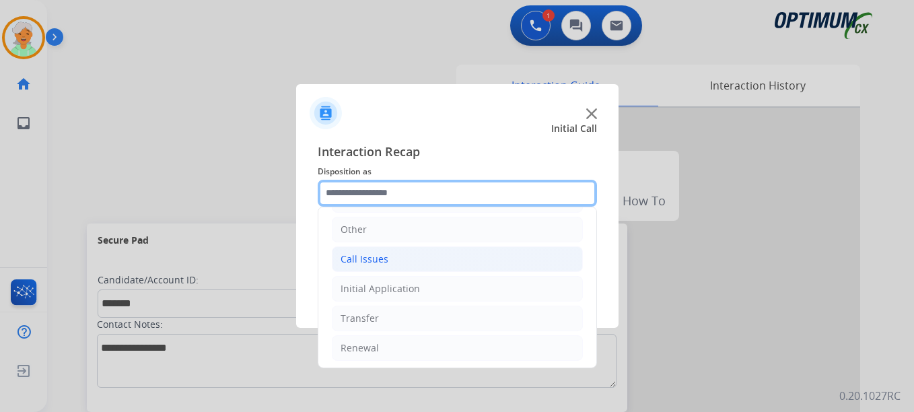
scroll to position [92, 0]
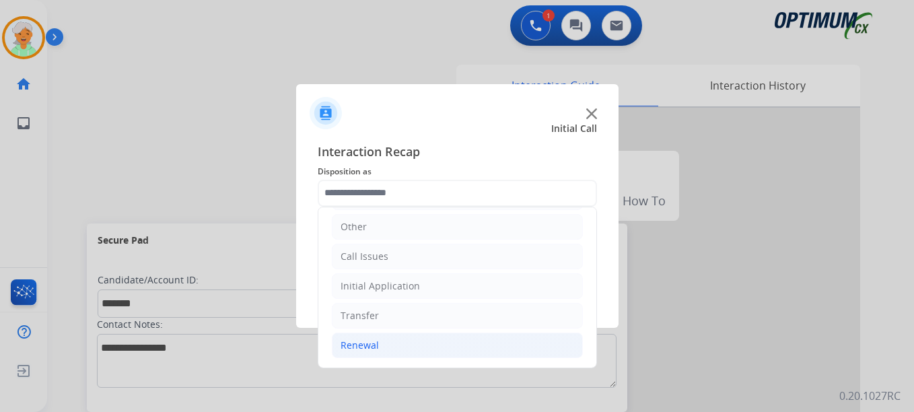
click at [398, 336] on li "Renewal" at bounding box center [457, 346] width 251 height 26
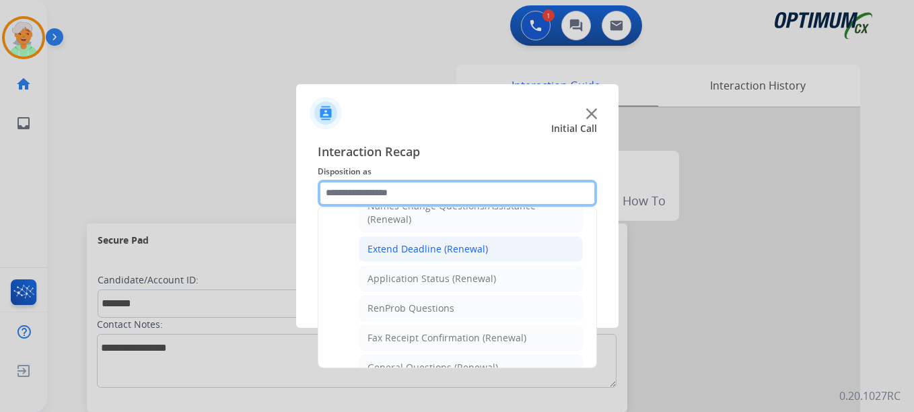
scroll to position [361, 0]
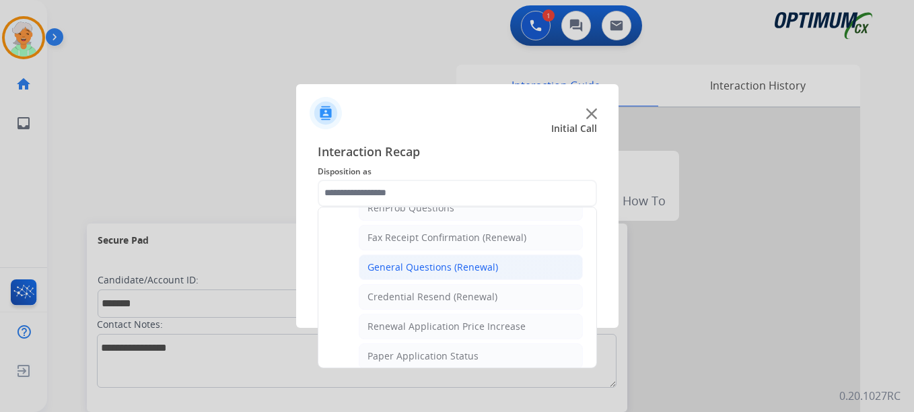
click at [400, 268] on div "General Questions (Renewal)" at bounding box center [433, 267] width 131 height 13
type input "**********"
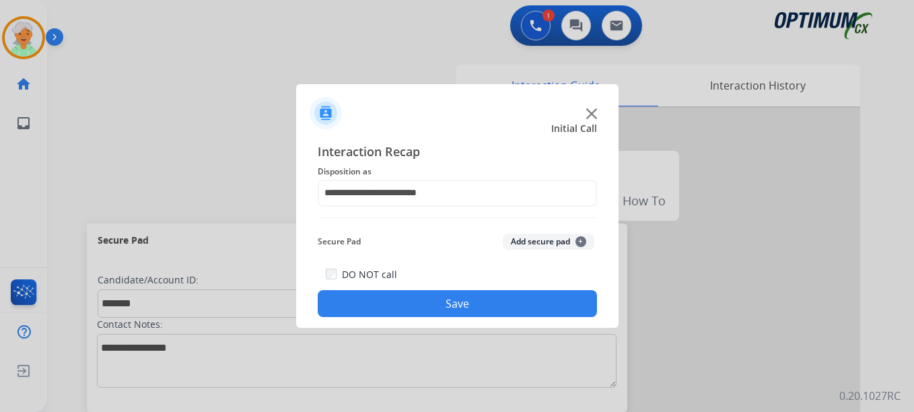
click at [424, 302] on button "Save" at bounding box center [457, 303] width 279 height 27
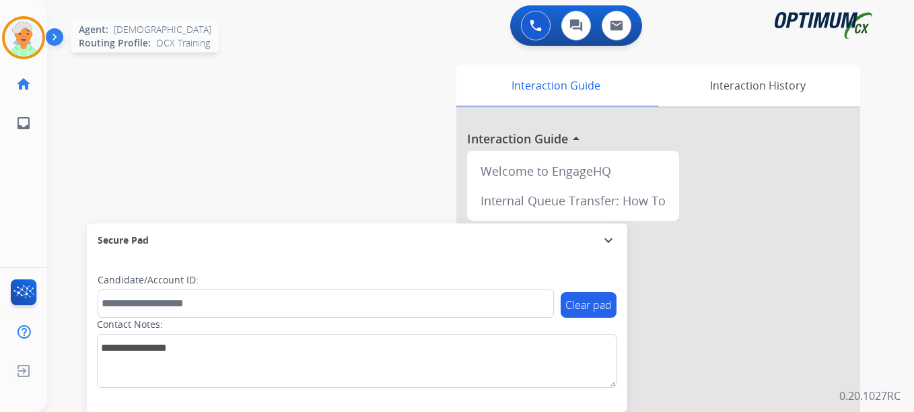
click at [28, 40] on img at bounding box center [24, 38] width 38 height 38
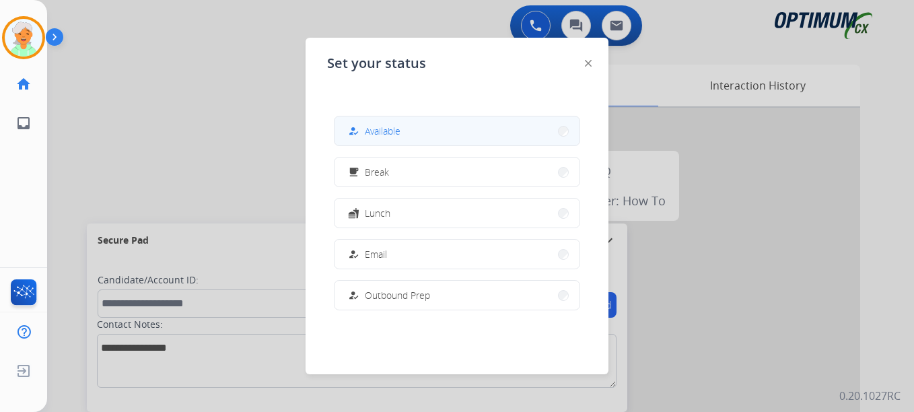
click at [364, 122] on button "how_to_reg Available" at bounding box center [457, 130] width 245 height 29
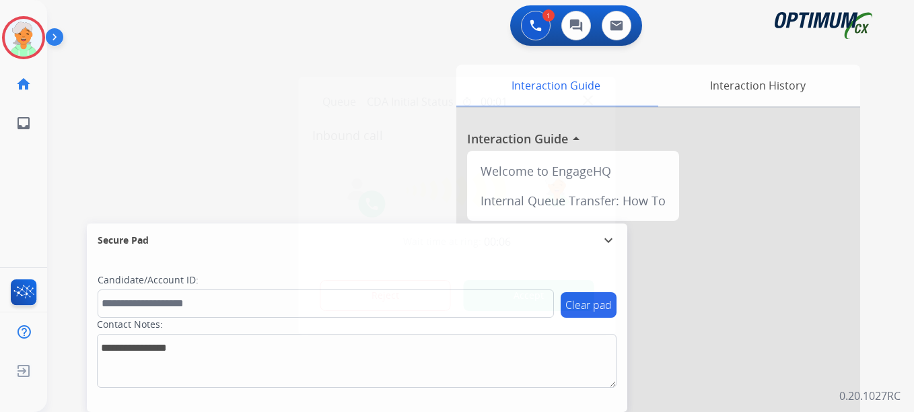
click at [512, 302] on button "Accept" at bounding box center [529, 295] width 131 height 31
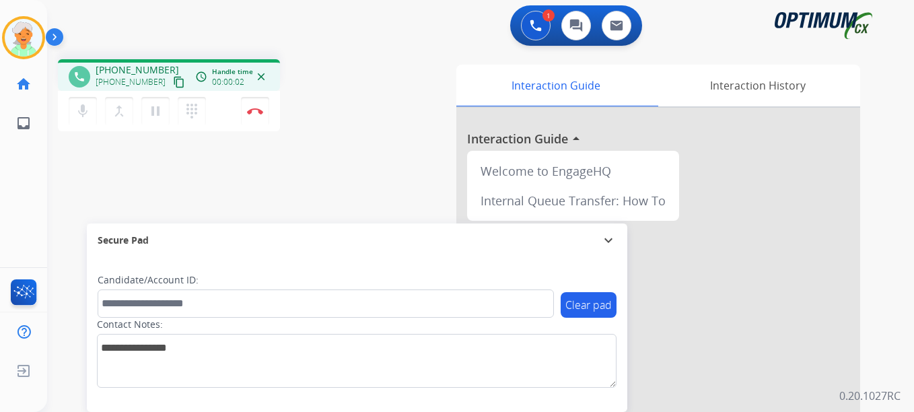
click at [173, 79] on mat-icon "content_copy" at bounding box center [179, 82] width 12 height 12
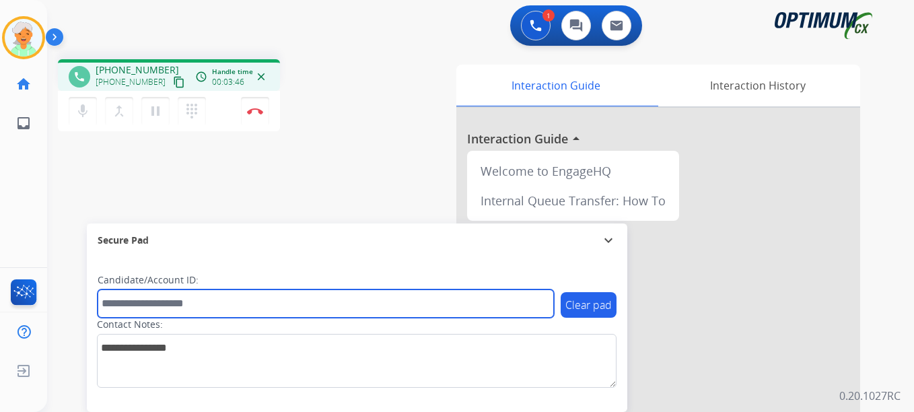
click at [180, 302] on input "text" at bounding box center [326, 304] width 457 height 28
paste input "*******"
type input "*******"
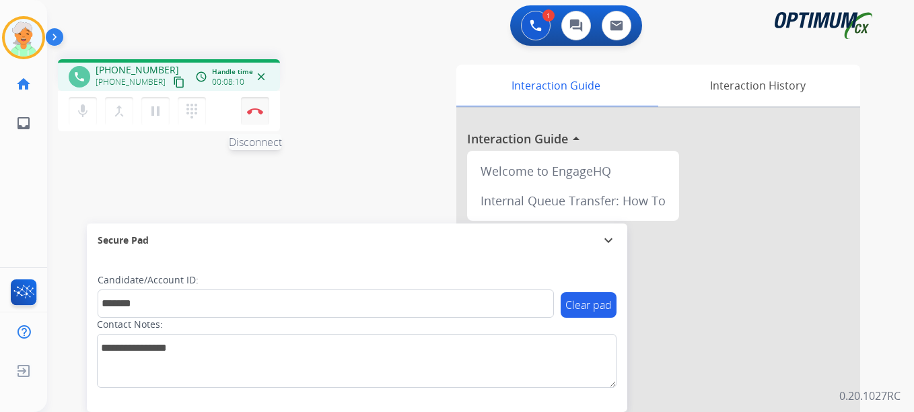
click at [253, 114] on img at bounding box center [255, 111] width 16 height 7
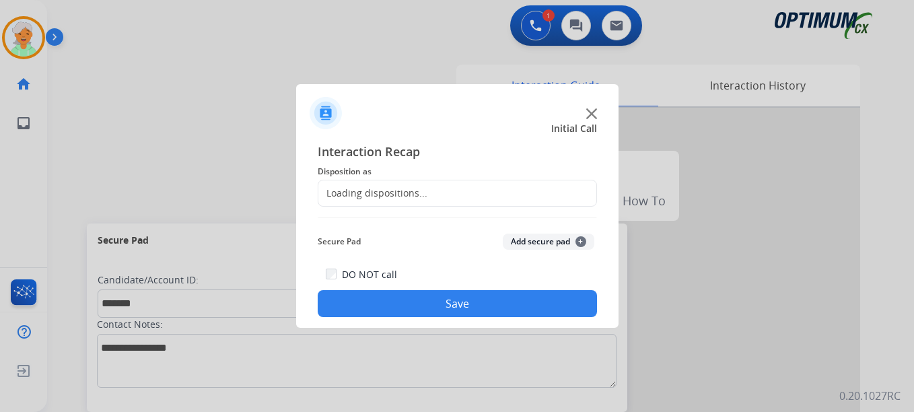
click at [453, 191] on div "Loading dispositions..." at bounding box center [457, 193] width 279 height 27
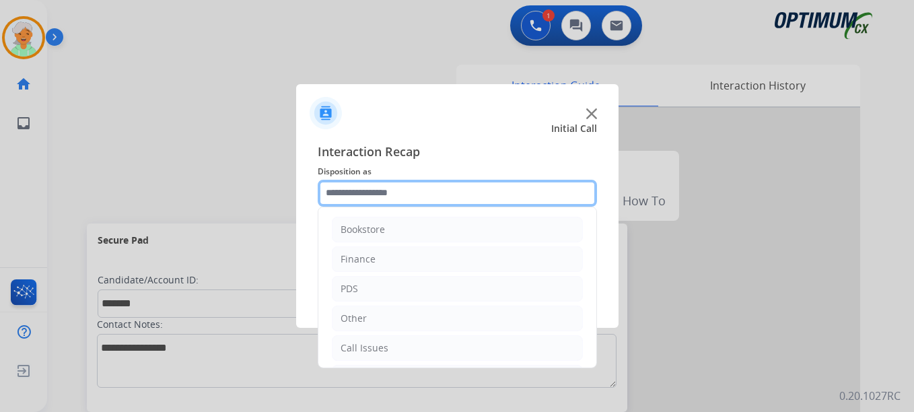
click at [436, 193] on input "text" at bounding box center [457, 193] width 279 height 27
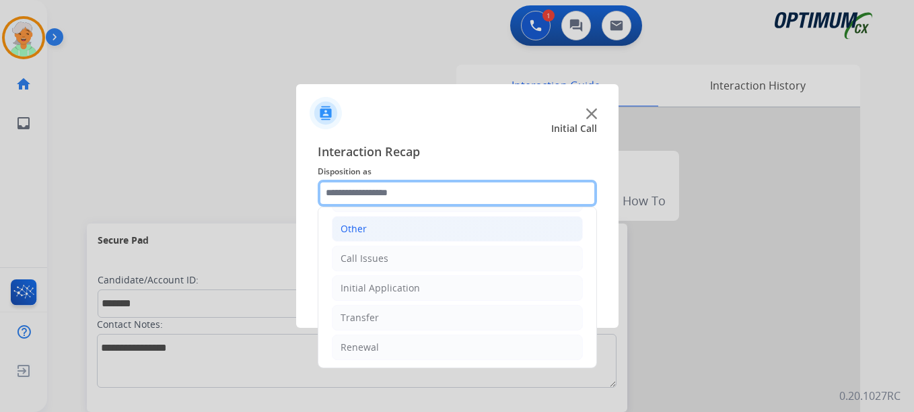
scroll to position [92, 0]
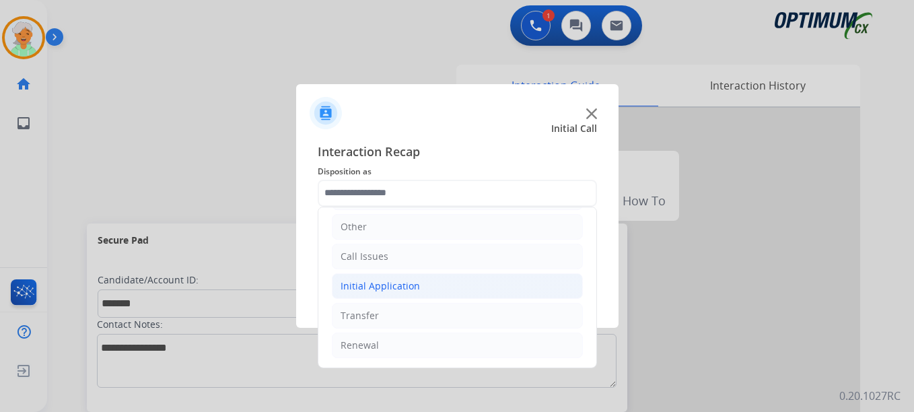
click at [426, 291] on li "Initial Application" at bounding box center [457, 286] width 251 height 26
click at [434, 311] on div "Credential Resend (Initial application)" at bounding box center [453, 315] width 170 height 13
type input "**********"
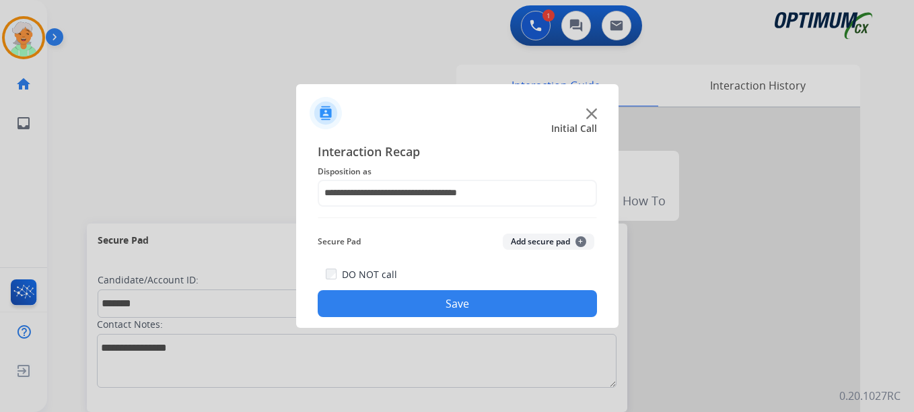
click at [437, 299] on button "Save" at bounding box center [457, 303] width 279 height 27
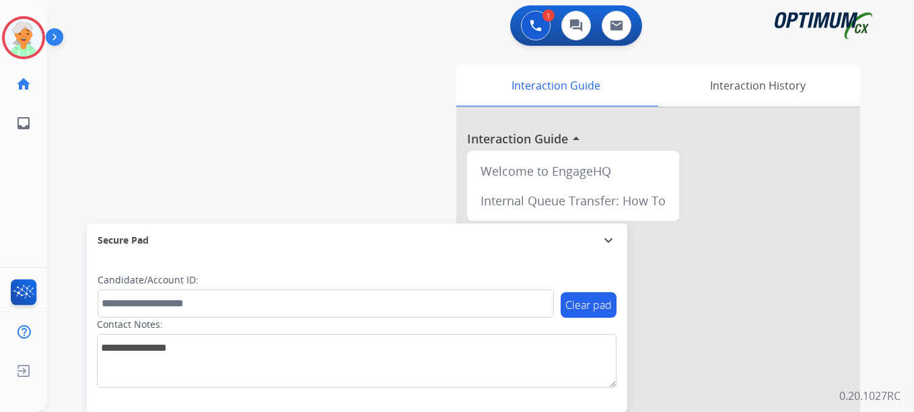
click at [533, 300] on button "Accept" at bounding box center [529, 295] width 131 height 31
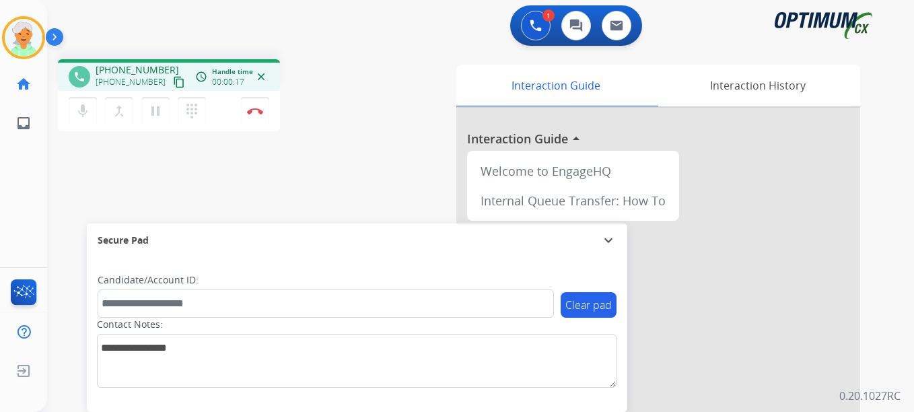
click at [173, 85] on mat-icon "content_copy" at bounding box center [179, 82] width 12 height 12
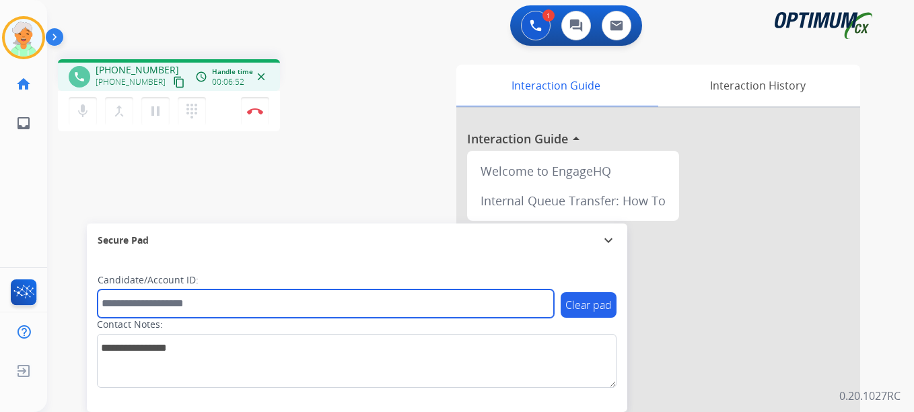
click at [201, 306] on input "text" at bounding box center [326, 304] width 457 height 28
paste input "*******"
type input "*******"
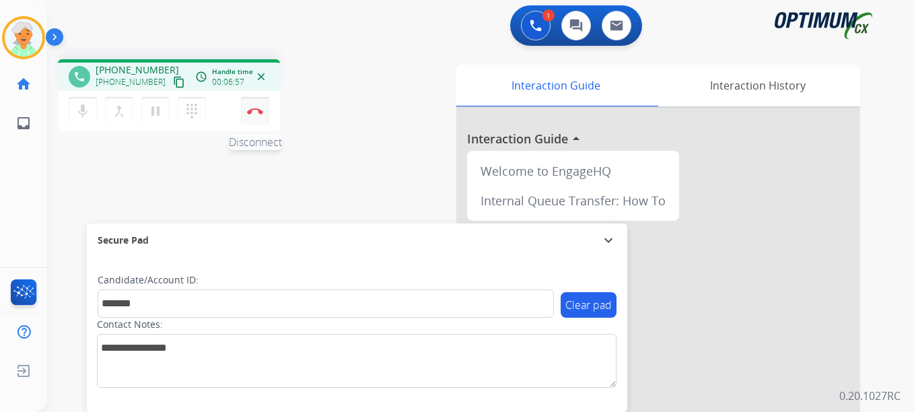
click at [254, 116] on button "Disconnect" at bounding box center [255, 111] width 28 height 28
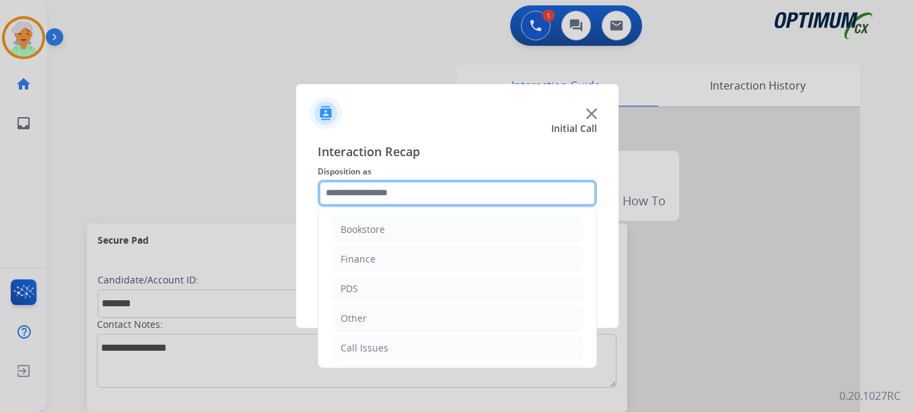
click at [415, 200] on input "text" at bounding box center [457, 193] width 279 height 27
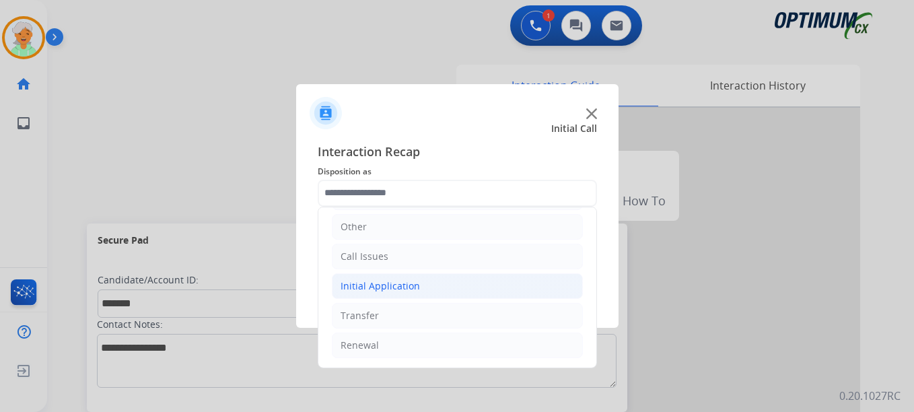
click at [381, 286] on div "Initial Application" at bounding box center [380, 285] width 79 height 13
click at [410, 308] on li "Credential Resend (Initial application)" at bounding box center [471, 316] width 224 height 26
type input "**********"
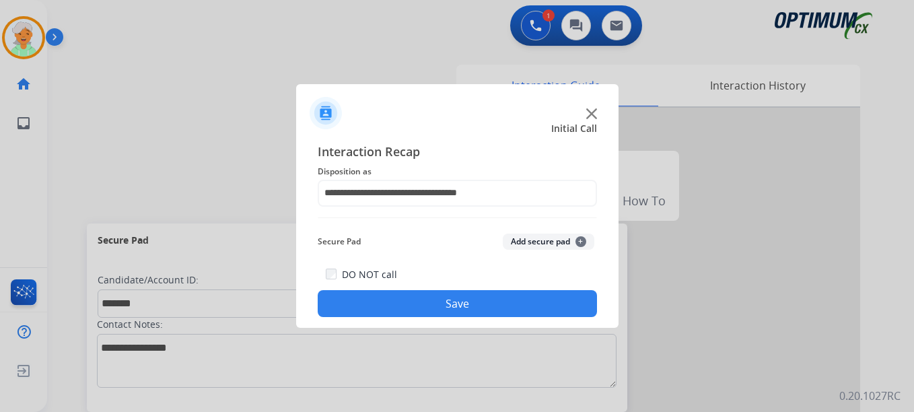
click at [471, 302] on button "Save" at bounding box center [457, 303] width 279 height 27
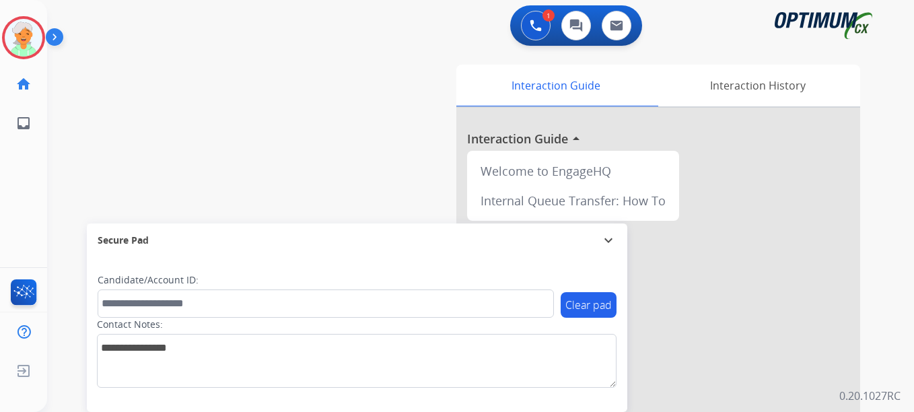
click at [554, 299] on button "Accept" at bounding box center [529, 295] width 131 height 31
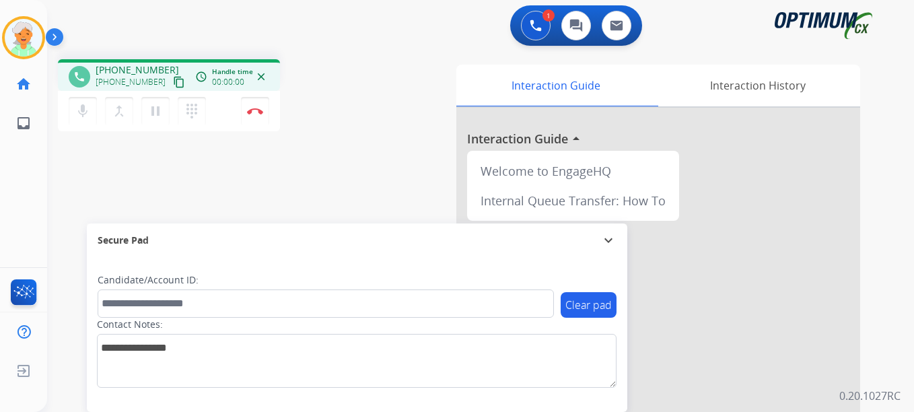
click at [173, 81] on mat-icon "content_copy" at bounding box center [179, 82] width 12 height 12
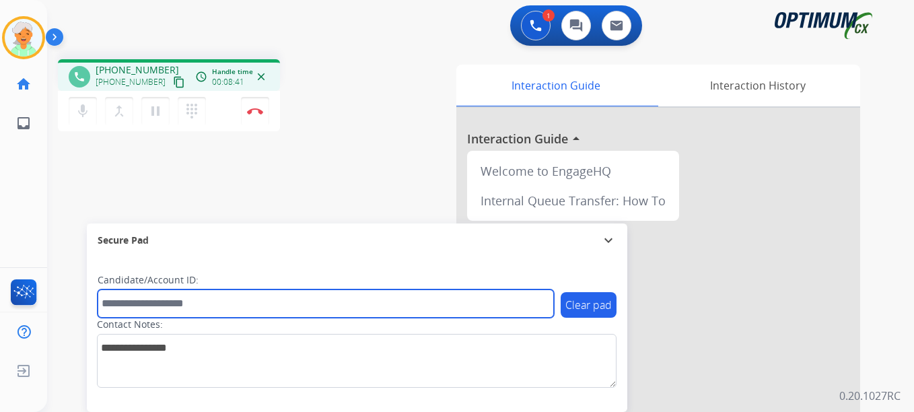
click at [163, 299] on input "text" at bounding box center [326, 304] width 457 height 28
paste input "*******"
type input "*******"
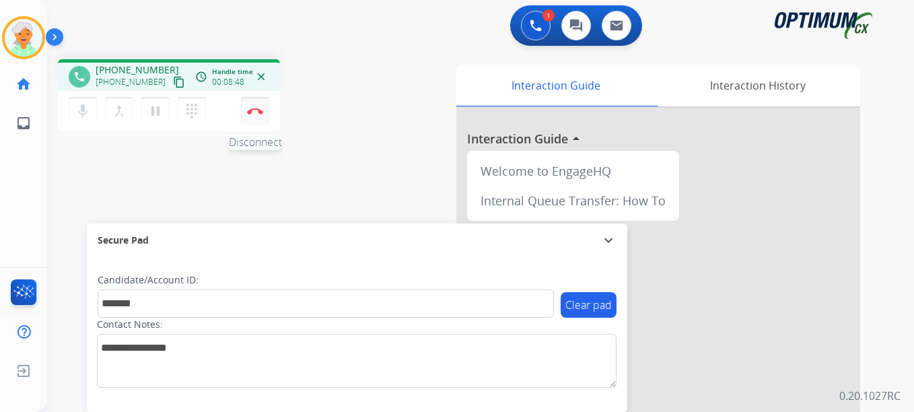
click at [265, 112] on button "Disconnect" at bounding box center [255, 111] width 28 height 28
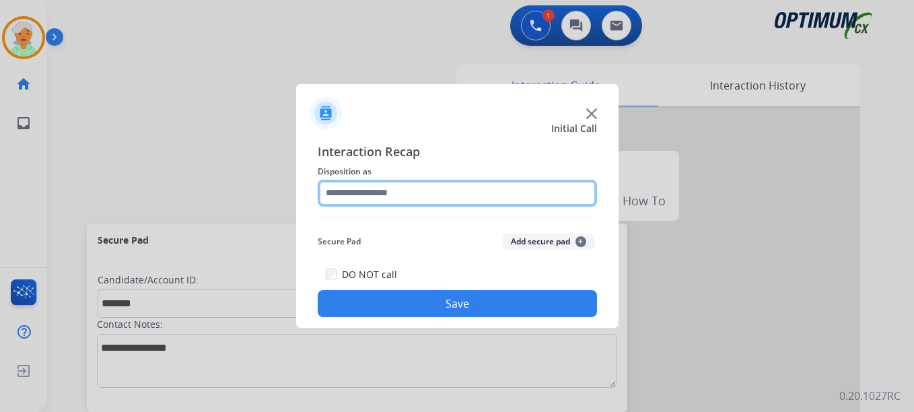
click at [467, 199] on input "text" at bounding box center [457, 193] width 279 height 27
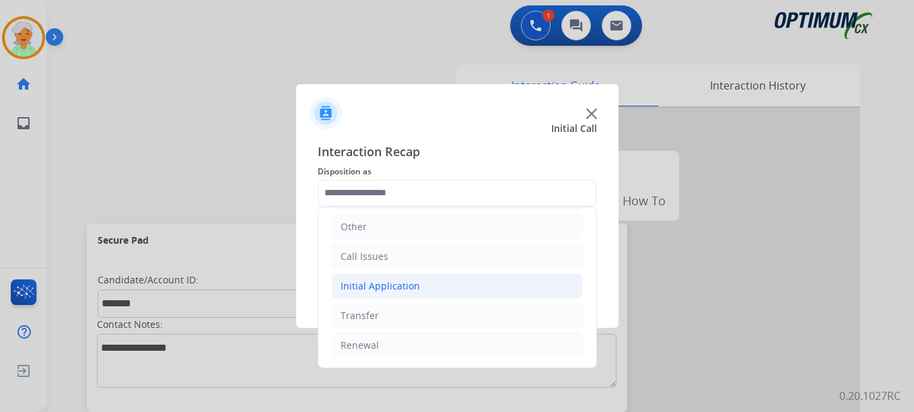
click at [409, 286] on div "Initial Application" at bounding box center [380, 285] width 79 height 13
click at [420, 318] on div "Credential Resend (Initial application)" at bounding box center [453, 315] width 170 height 13
type input "**********"
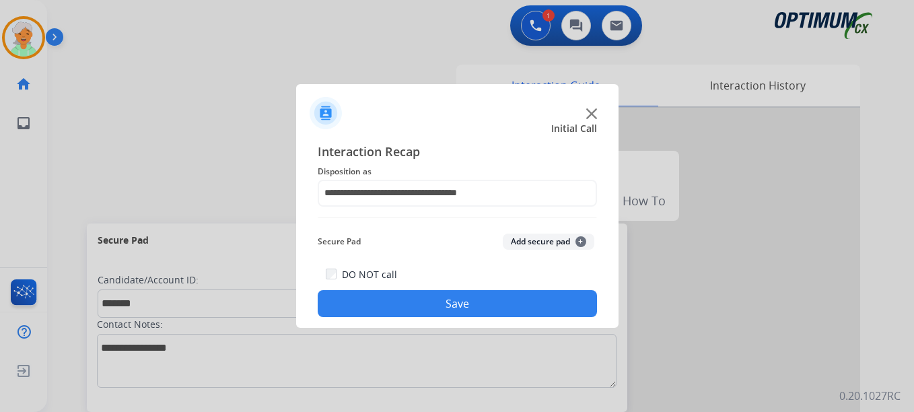
click at [474, 309] on button "Save" at bounding box center [457, 303] width 279 height 27
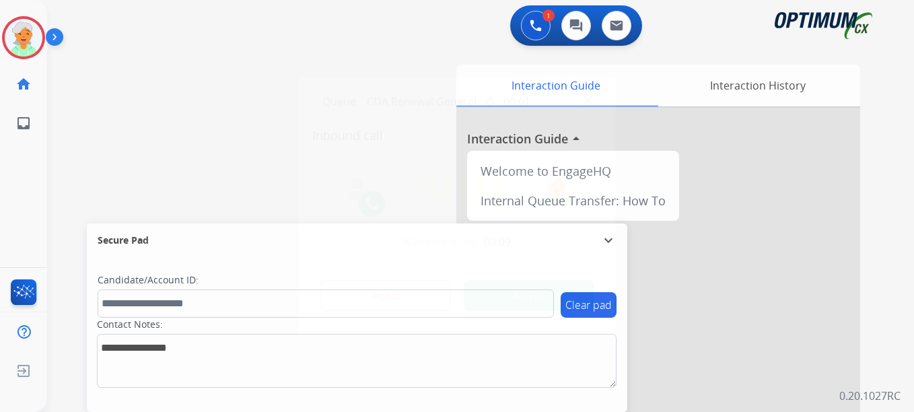
click at [548, 290] on button "Accept" at bounding box center [529, 295] width 131 height 31
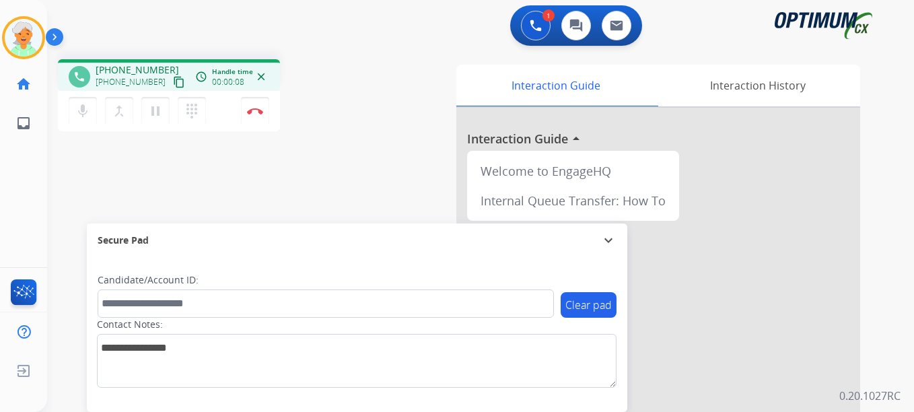
click at [173, 88] on mat-icon "content_copy" at bounding box center [179, 82] width 12 height 12
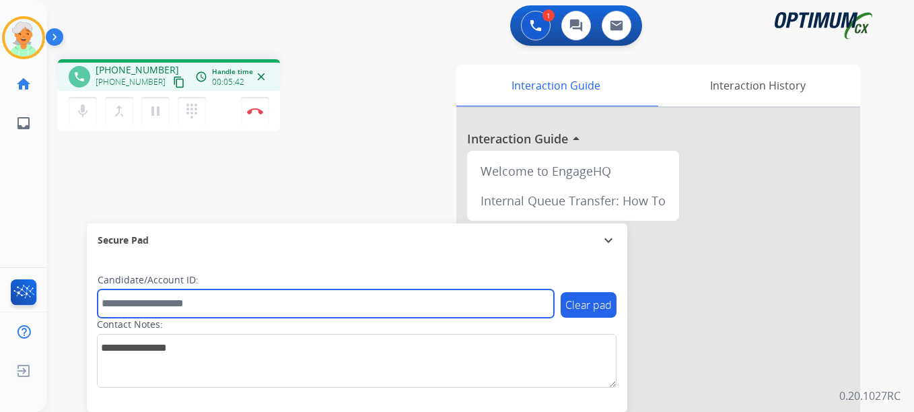
click at [135, 306] on input "text" at bounding box center [326, 304] width 457 height 28
paste input "*******"
type input "*******"
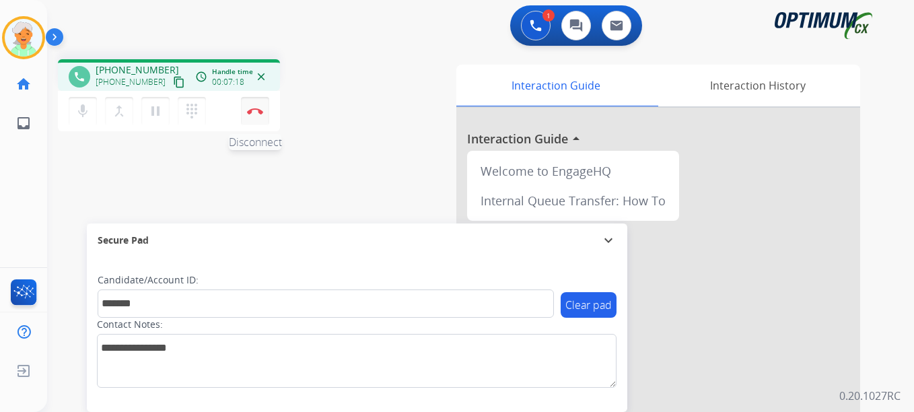
click at [255, 116] on button "Disconnect" at bounding box center [255, 111] width 28 height 28
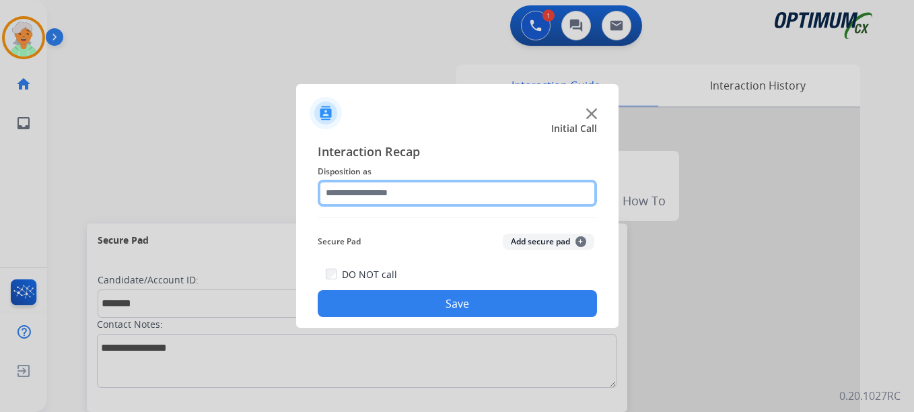
click at [397, 205] on input "text" at bounding box center [457, 193] width 279 height 27
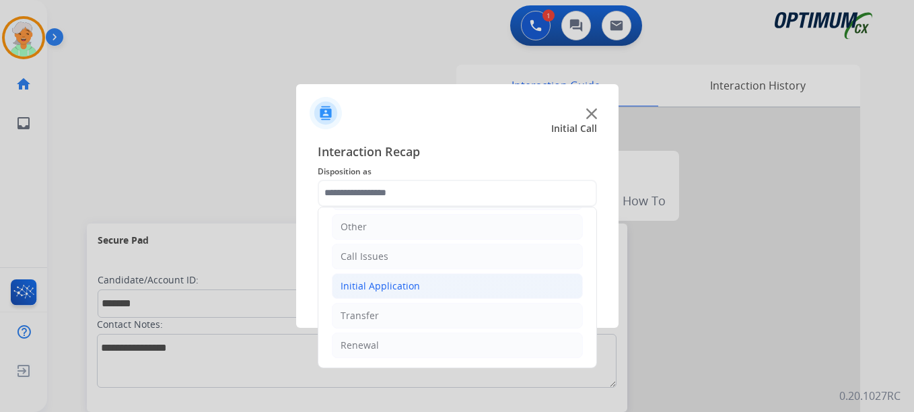
click at [403, 289] on div "Initial Application" at bounding box center [380, 285] width 79 height 13
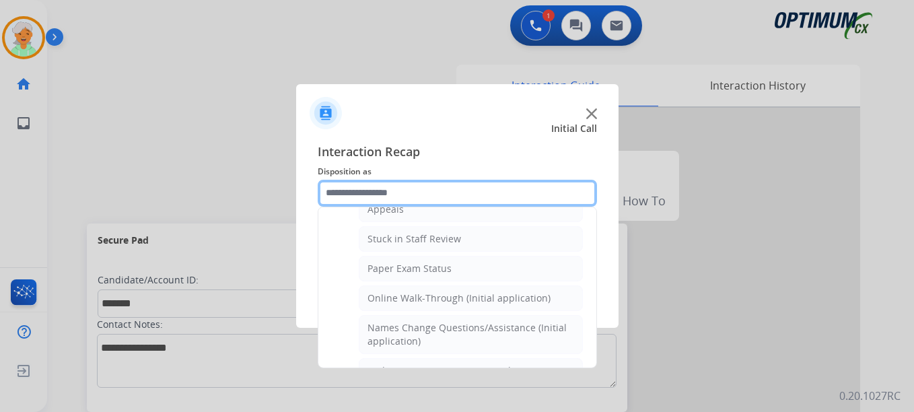
scroll to position [226, 0]
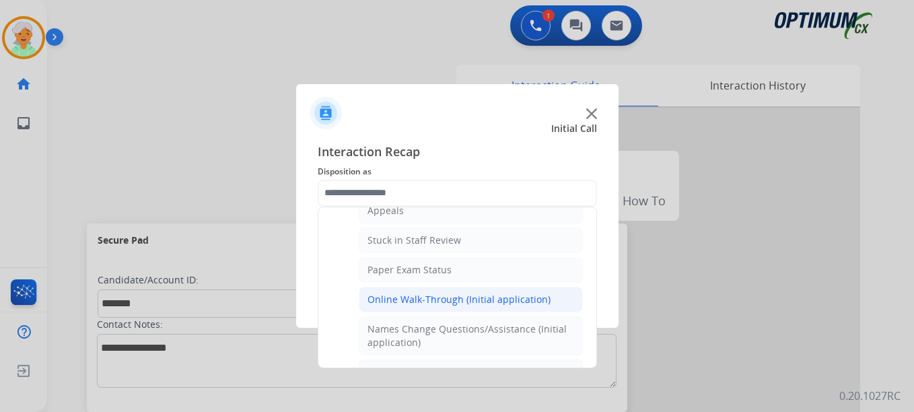
click at [415, 301] on div "Online Walk-Through (Initial application)" at bounding box center [459, 299] width 183 height 13
type input "**********"
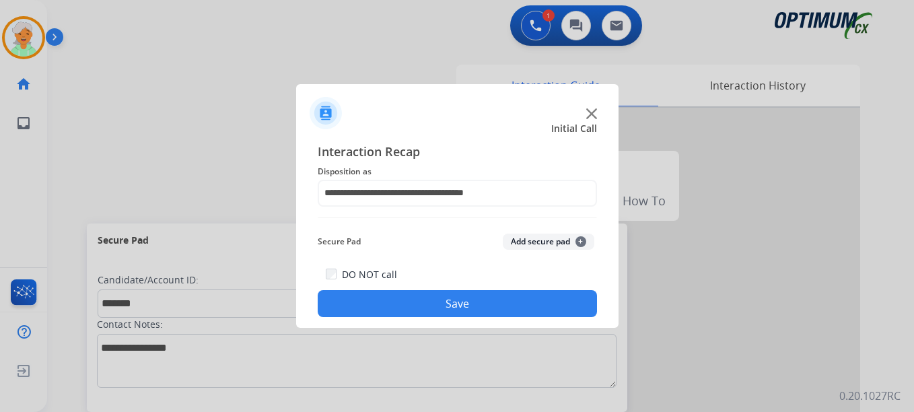
click at [415, 301] on button "Save" at bounding box center [457, 303] width 279 height 27
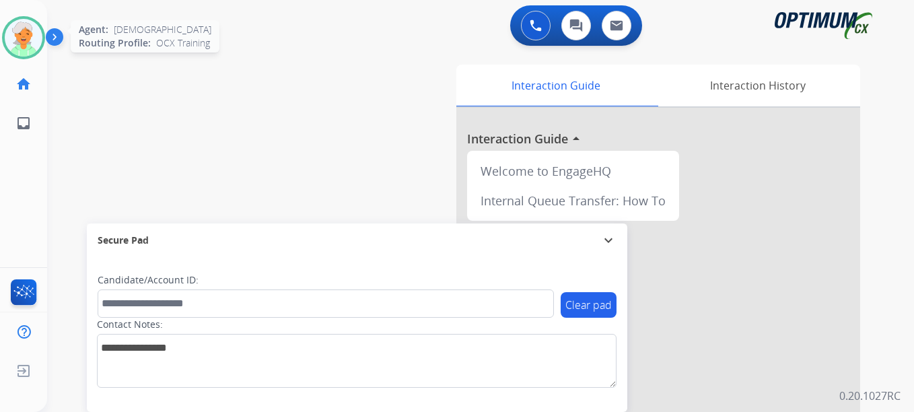
click at [15, 38] on img at bounding box center [24, 38] width 38 height 38
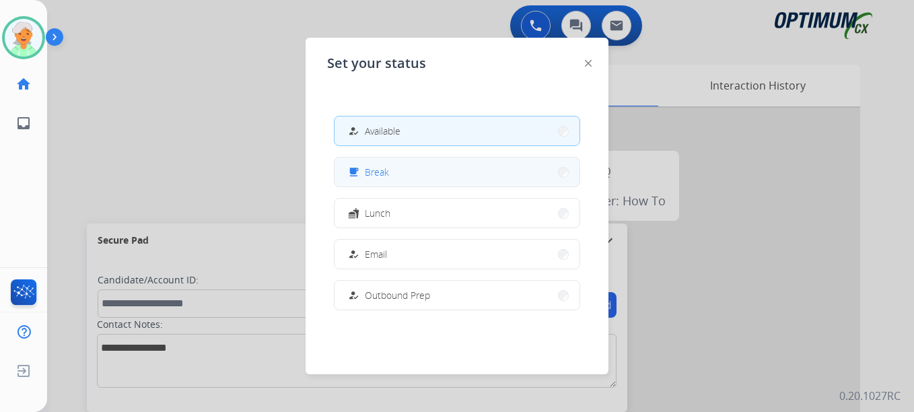
click at [386, 181] on button "free_breakfast Break" at bounding box center [457, 172] width 245 height 29
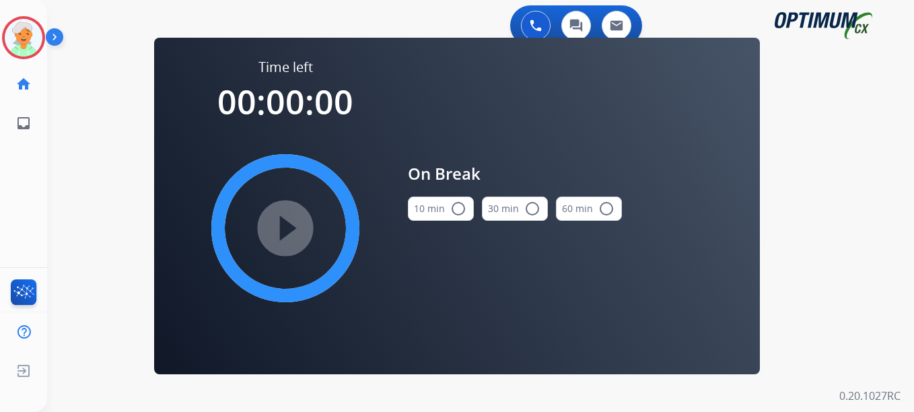
click at [461, 211] on mat-icon "radio_button_unchecked" at bounding box center [459, 209] width 16 height 16
click at [283, 228] on mat-icon "play_circle_filled" at bounding box center [285, 228] width 16 height 16
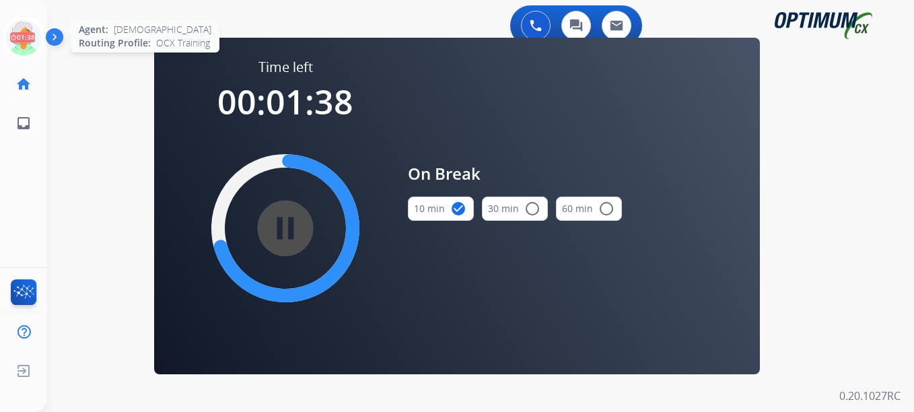
click at [24, 50] on icon at bounding box center [24, 38] width 44 height 44
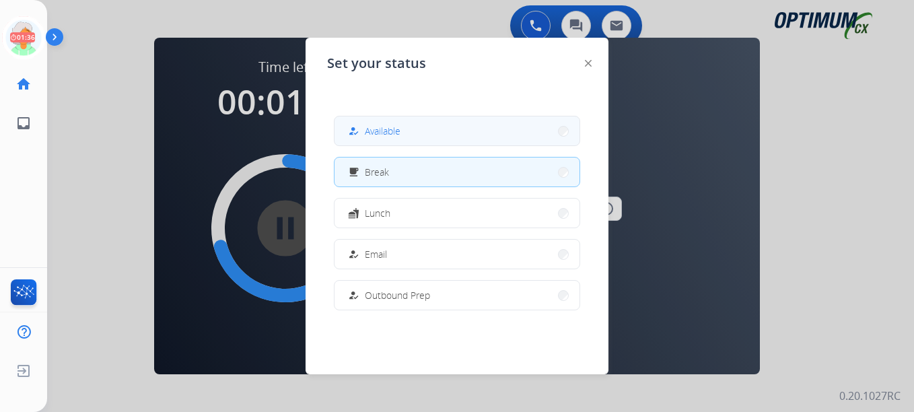
click at [403, 141] on button "how_to_reg Available" at bounding box center [457, 130] width 245 height 29
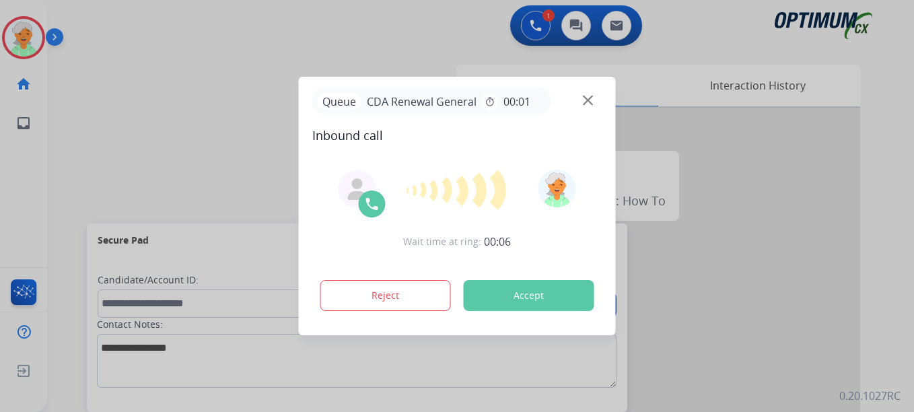
click at [513, 286] on button "Accept" at bounding box center [529, 295] width 131 height 31
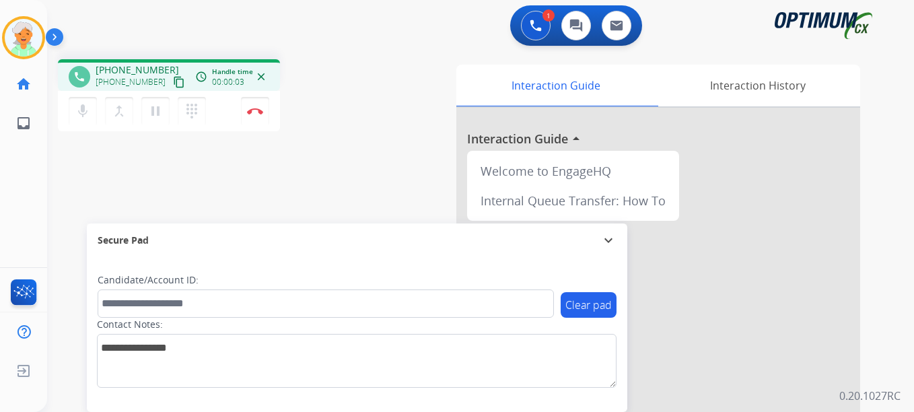
click at [173, 84] on mat-icon "content_copy" at bounding box center [179, 82] width 12 height 12
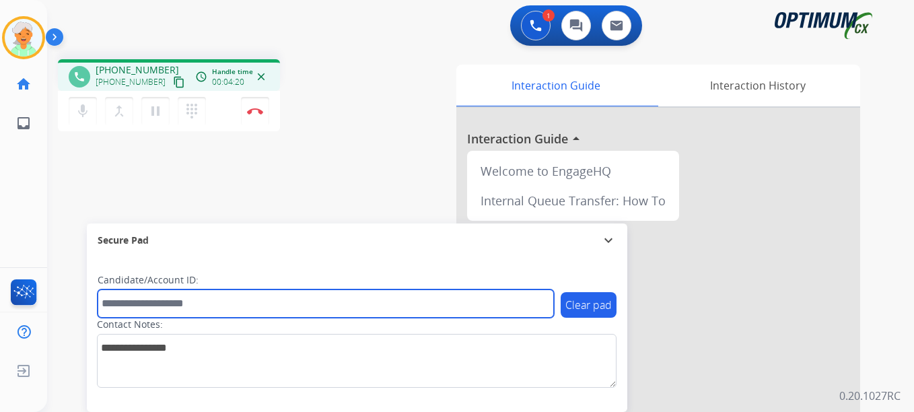
click at [234, 299] on input "text" at bounding box center [326, 304] width 457 height 28
paste input "*******"
type input "*******"
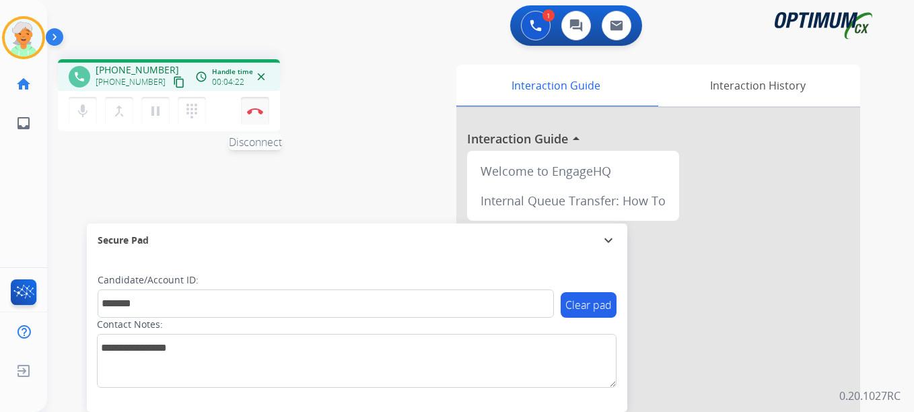
click at [248, 107] on button "Disconnect" at bounding box center [255, 111] width 28 height 28
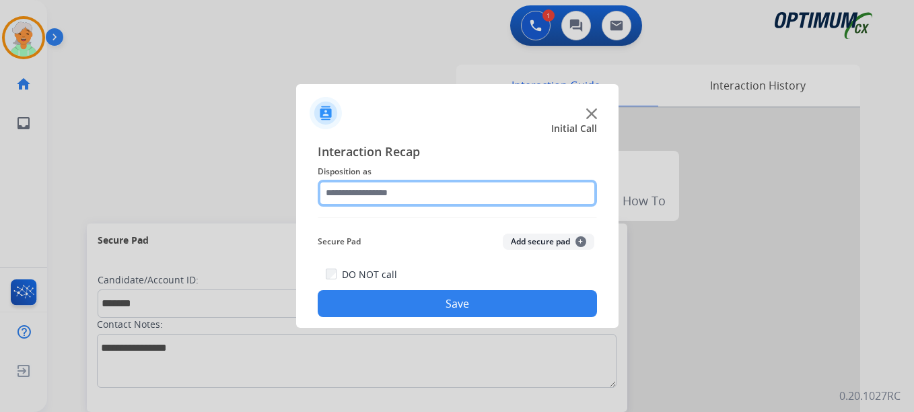
click at [469, 190] on input "text" at bounding box center [457, 193] width 279 height 27
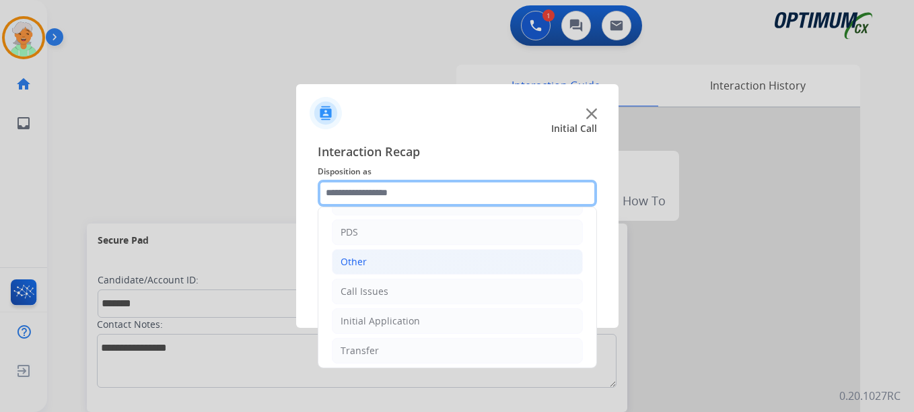
scroll to position [92, 0]
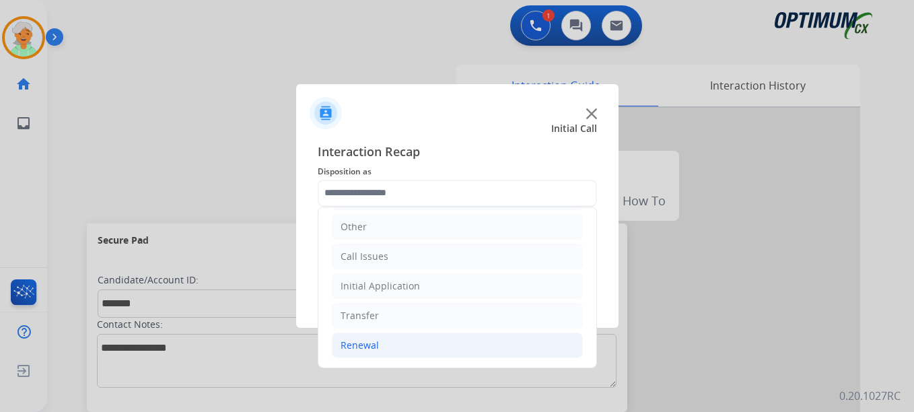
click at [396, 347] on li "Renewal" at bounding box center [457, 346] width 251 height 26
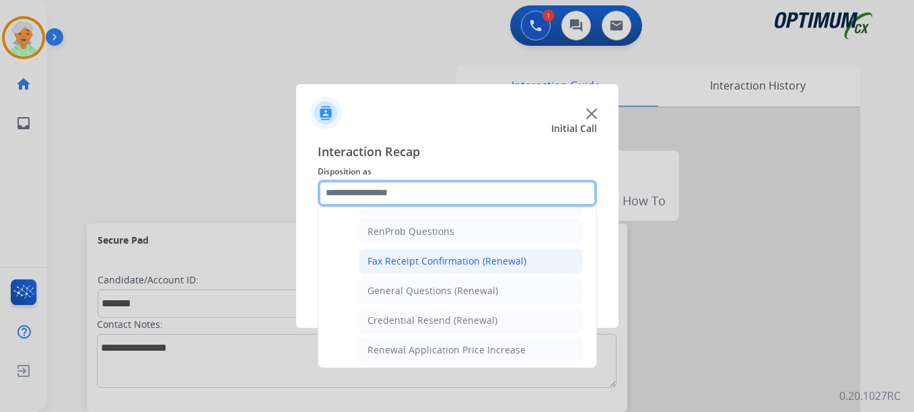
scroll to position [361, 0]
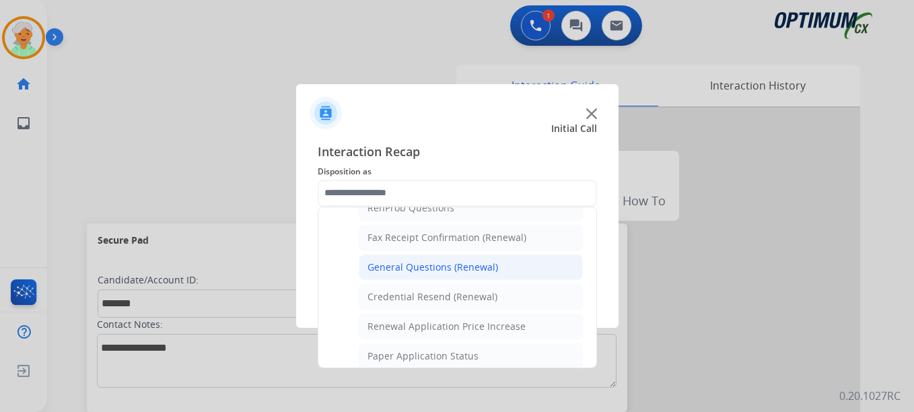
click at [424, 271] on div "General Questions (Renewal)" at bounding box center [433, 267] width 131 height 13
type input "**********"
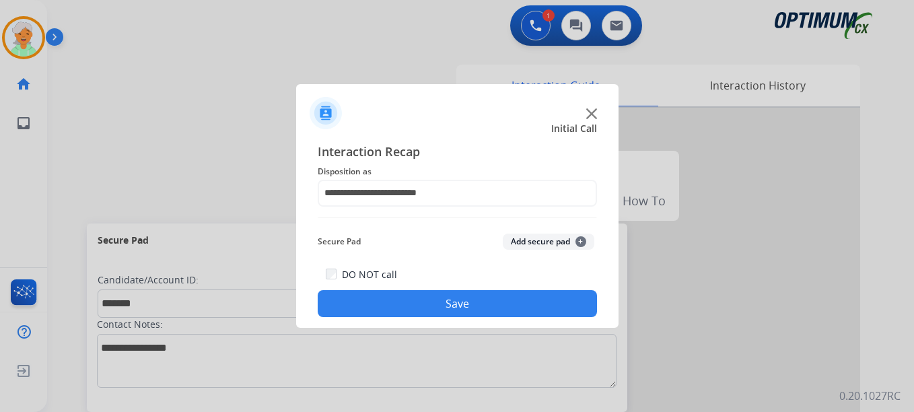
click at [476, 309] on button "Save" at bounding box center [457, 303] width 279 height 27
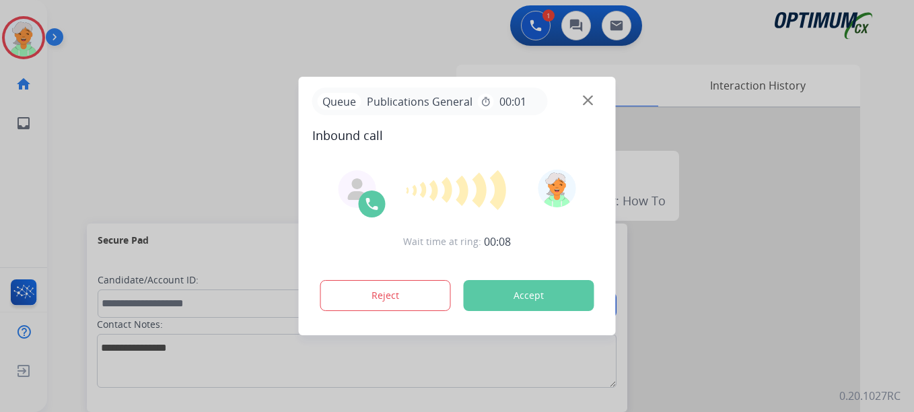
click at [492, 281] on button "Accept" at bounding box center [529, 295] width 131 height 31
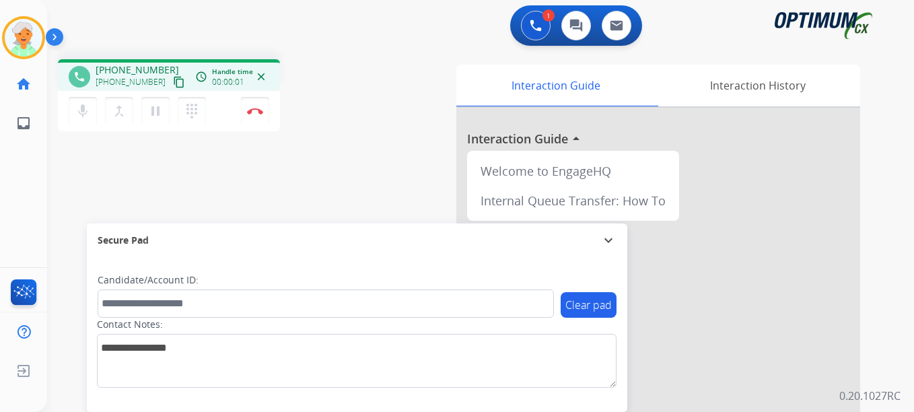
click at [173, 87] on mat-icon "content_copy" at bounding box center [179, 82] width 12 height 12
click at [257, 119] on button "Disconnect" at bounding box center [255, 111] width 28 height 28
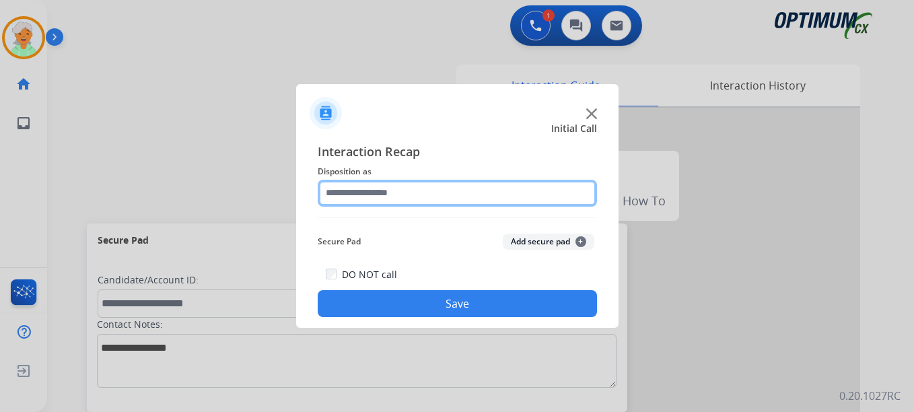
click at [405, 199] on input "text" at bounding box center [457, 193] width 279 height 27
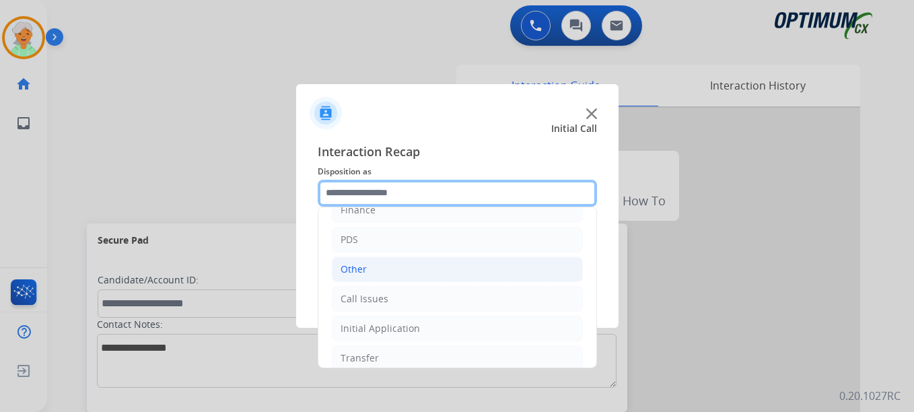
scroll to position [0, 0]
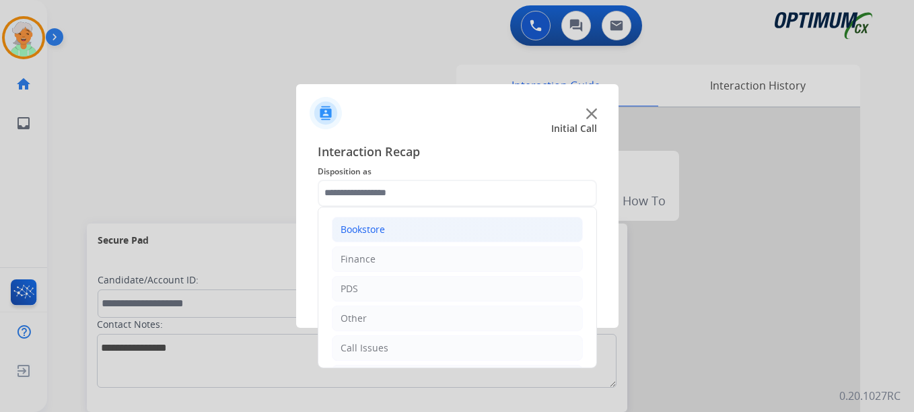
click at [382, 230] on div "Bookstore" at bounding box center [363, 229] width 44 height 13
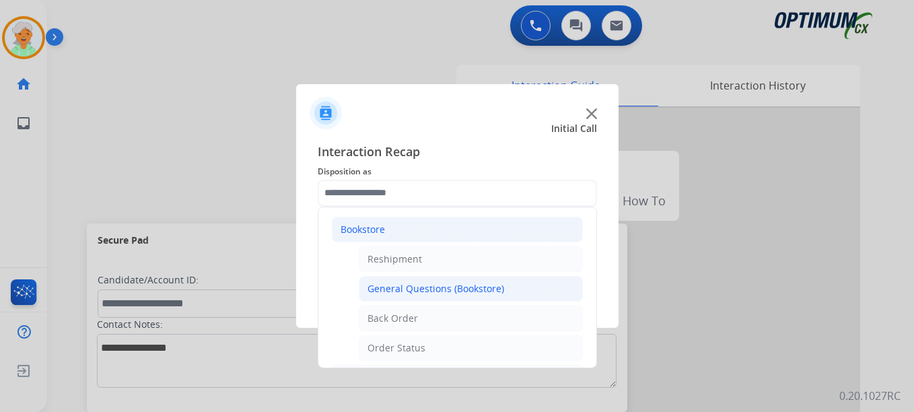
click at [394, 284] on div "General Questions (Bookstore)" at bounding box center [436, 288] width 137 height 13
type input "**********"
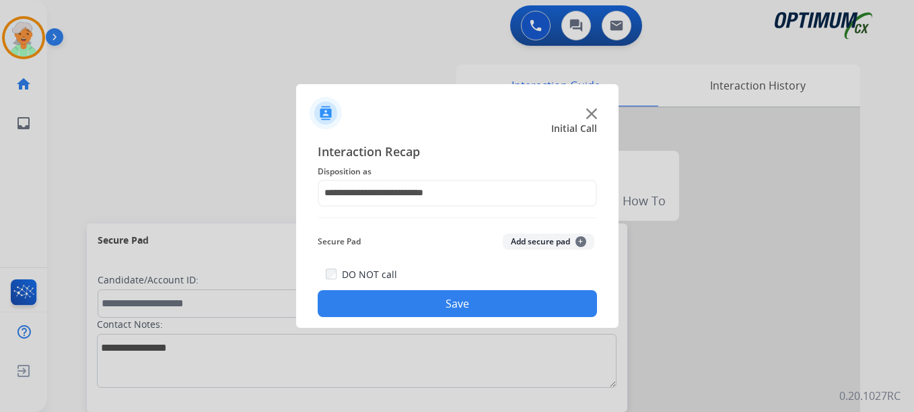
click at [414, 298] on button "Save" at bounding box center [457, 303] width 279 height 27
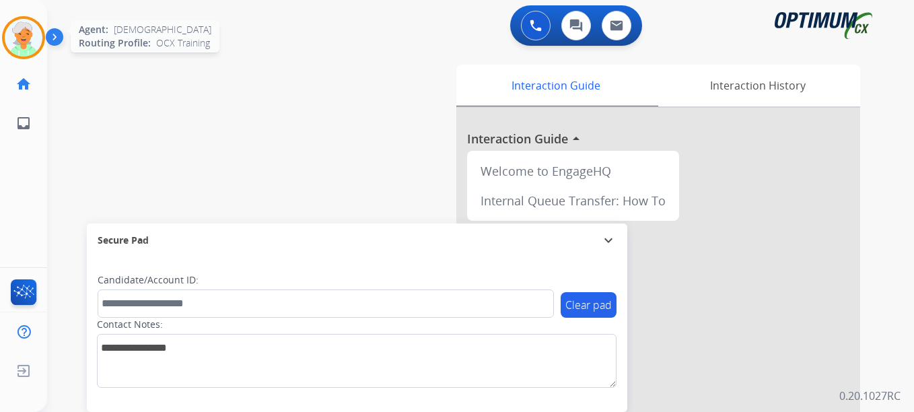
click at [13, 56] on div at bounding box center [23, 37] width 43 height 43
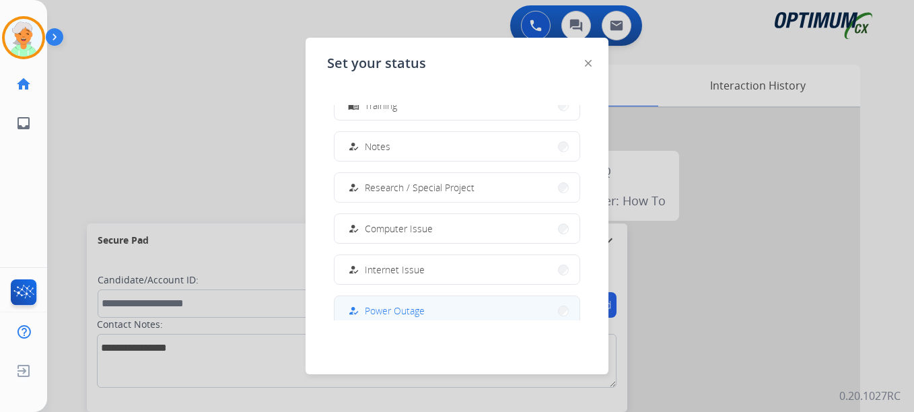
scroll to position [336, 0]
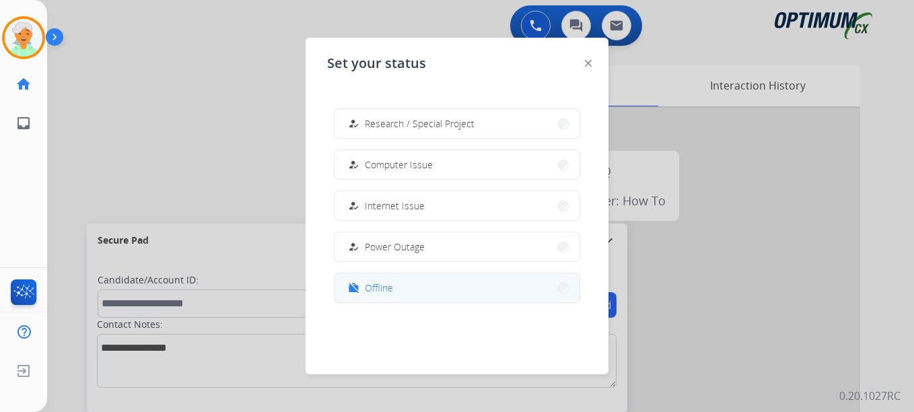
click at [410, 284] on button "work_off Offline" at bounding box center [457, 287] width 245 height 29
